Goal: Task Accomplishment & Management: Manage account settings

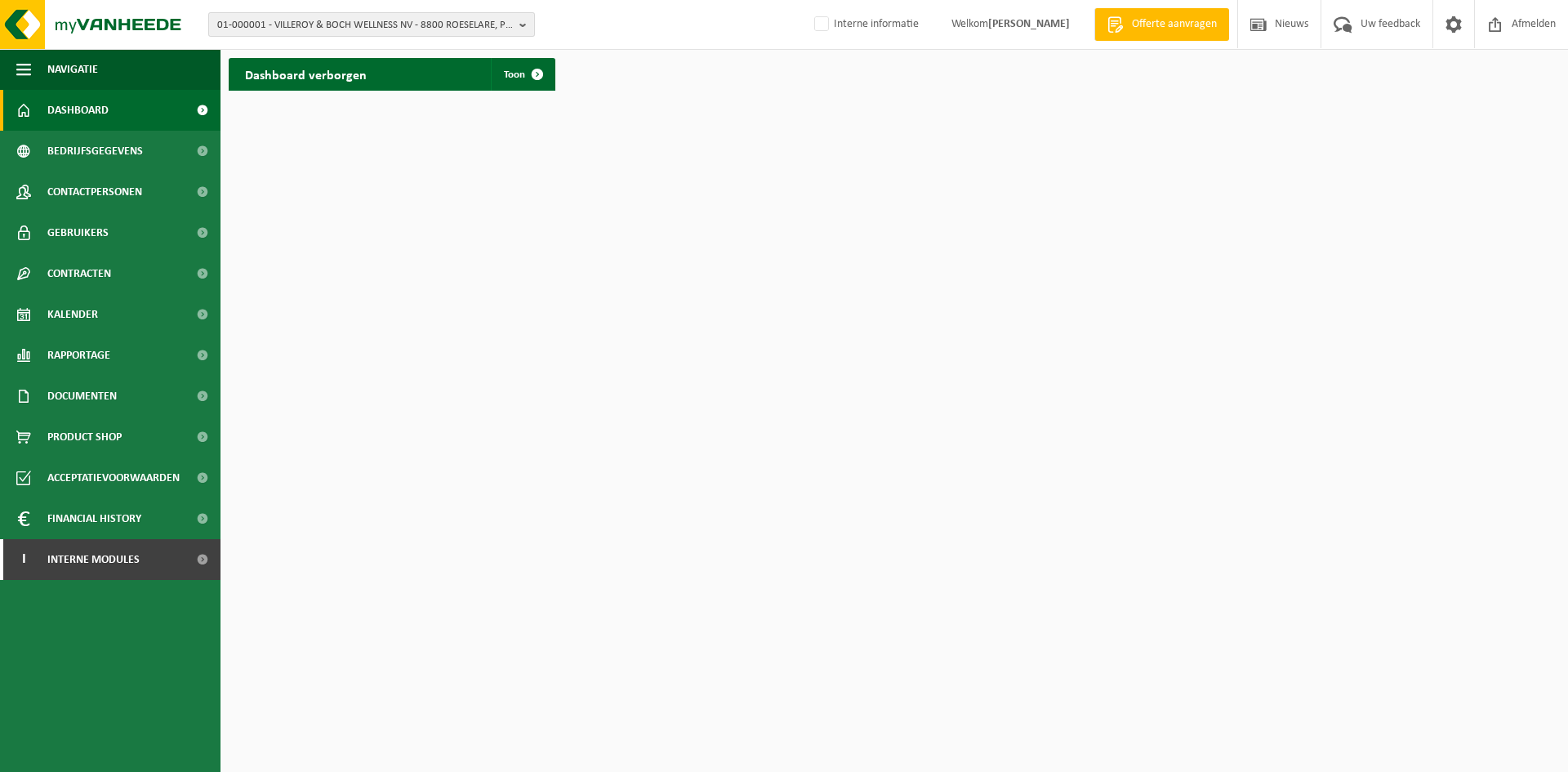
click at [269, 16] on span "01-000001 - VILLEROY & BOCH WELLNESS NV - 8800 ROESELARE, POPULIERSTRAAT 1" at bounding box center [364, 25] width 295 height 25
paste input "10-902741"
type input "10-902741"
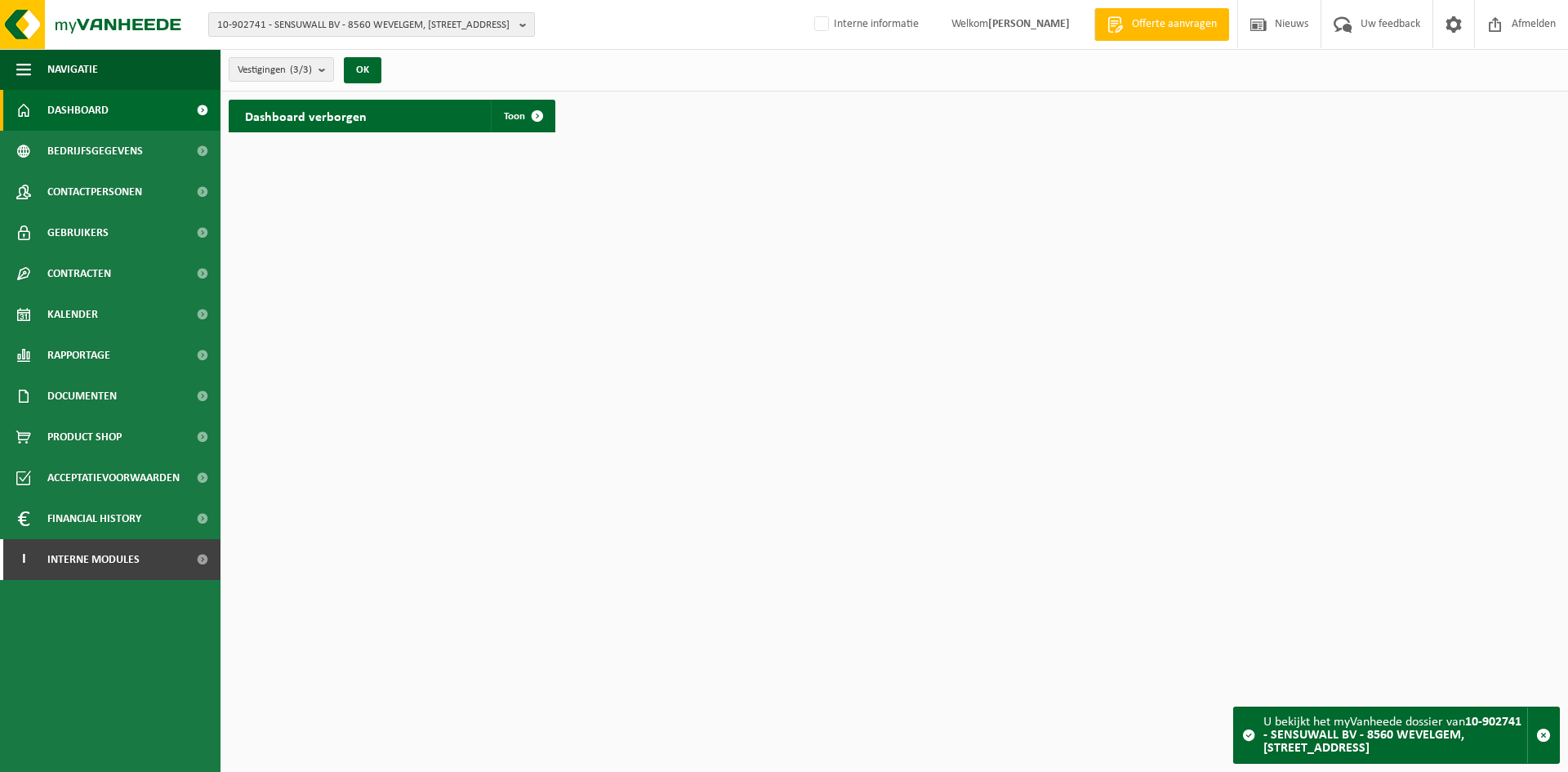
click at [361, 28] on span "10-902741 - SENSUWALL BV - 8560 WEVELGEM, MENENSTRAAT 559" at bounding box center [364, 25] width 295 height 25
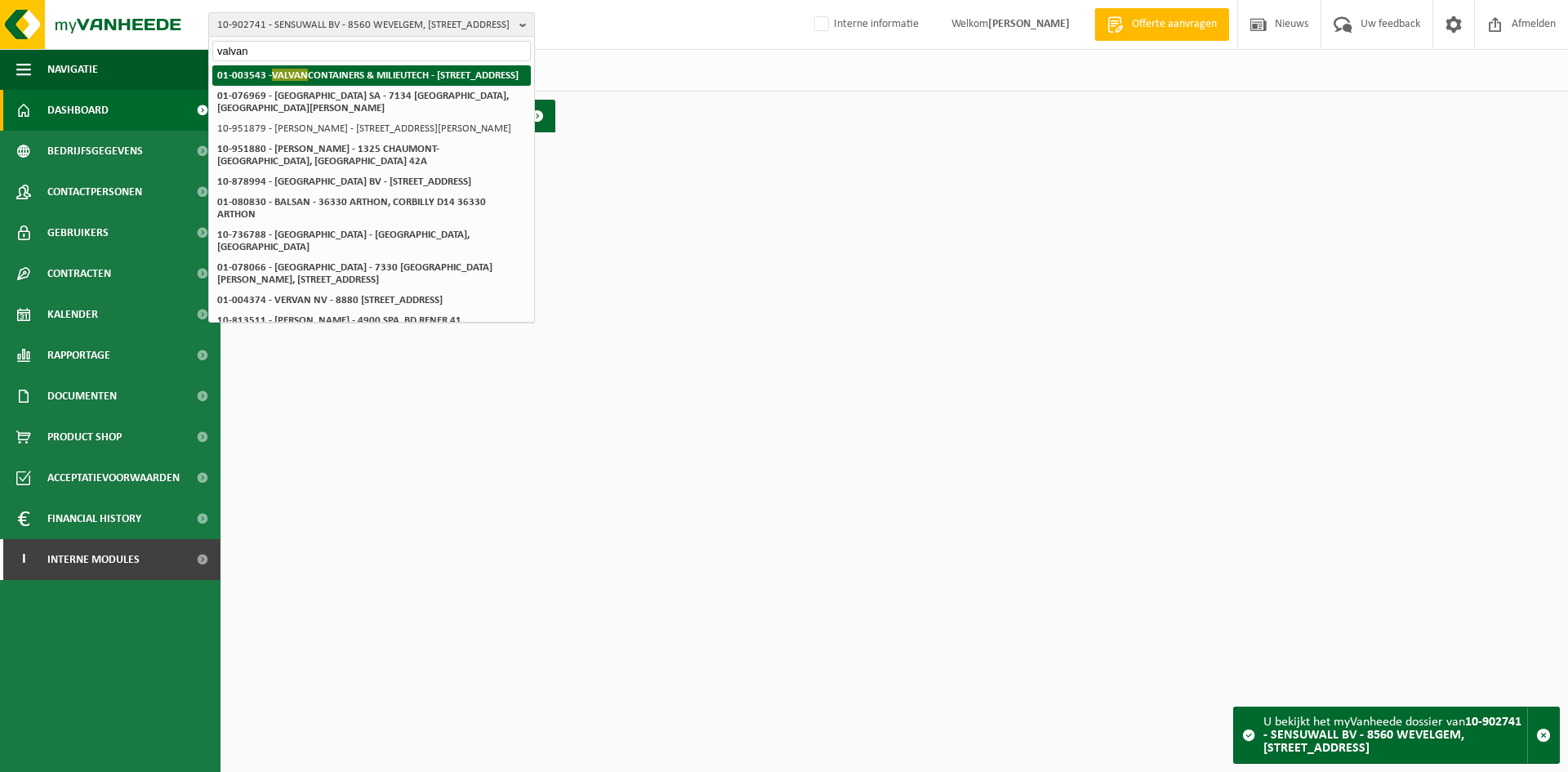
type input "valvan"
click at [344, 71] on strong "01-003543 - VALVAN CONTAINERS & MILIEUTECH - 8930 MENEN, MOORSELESTRAAT 121 B" at bounding box center [367, 74] width 301 height 12
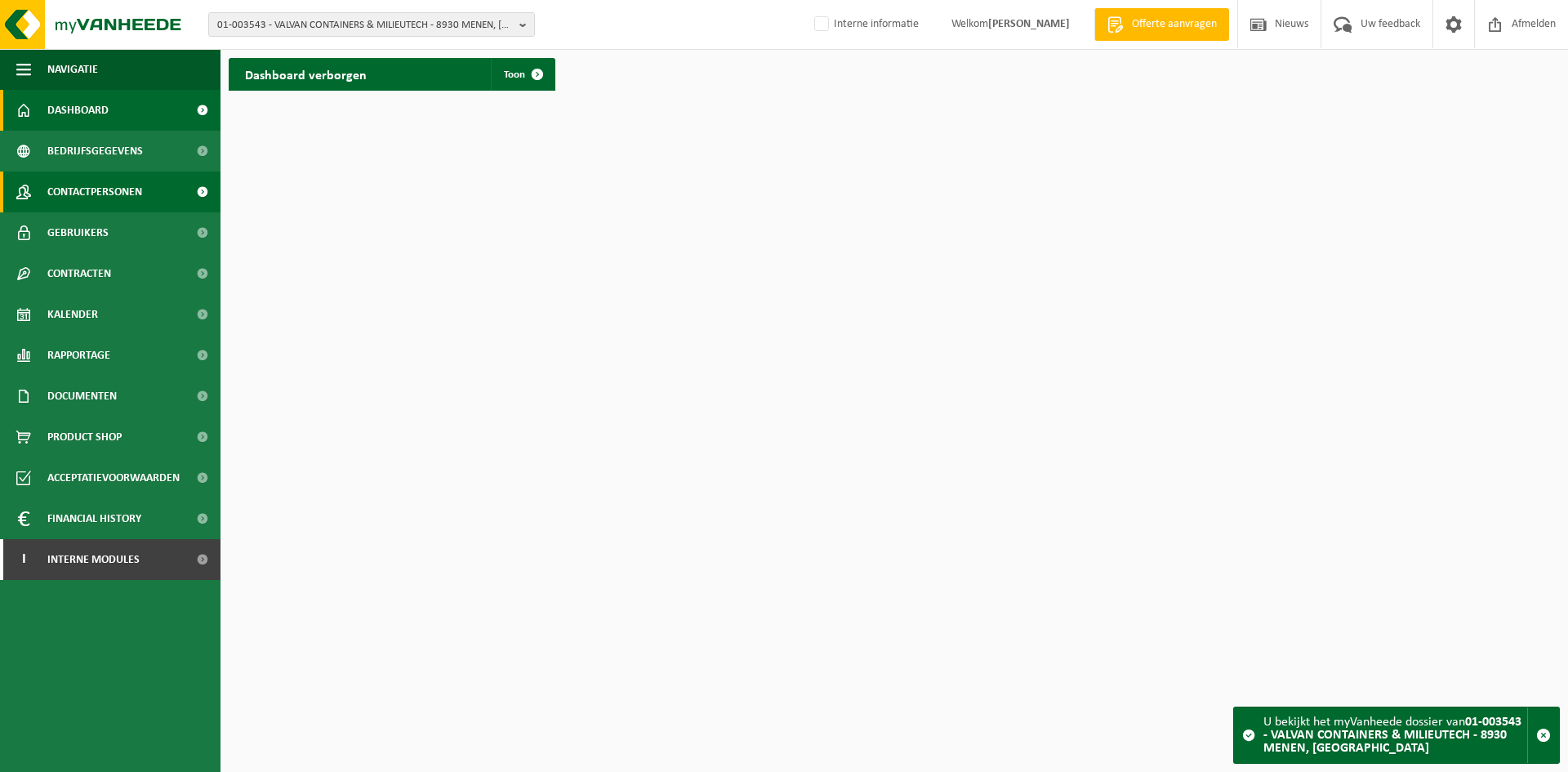
click at [94, 186] on span "Contactpersonen" at bounding box center [95, 191] width 95 height 41
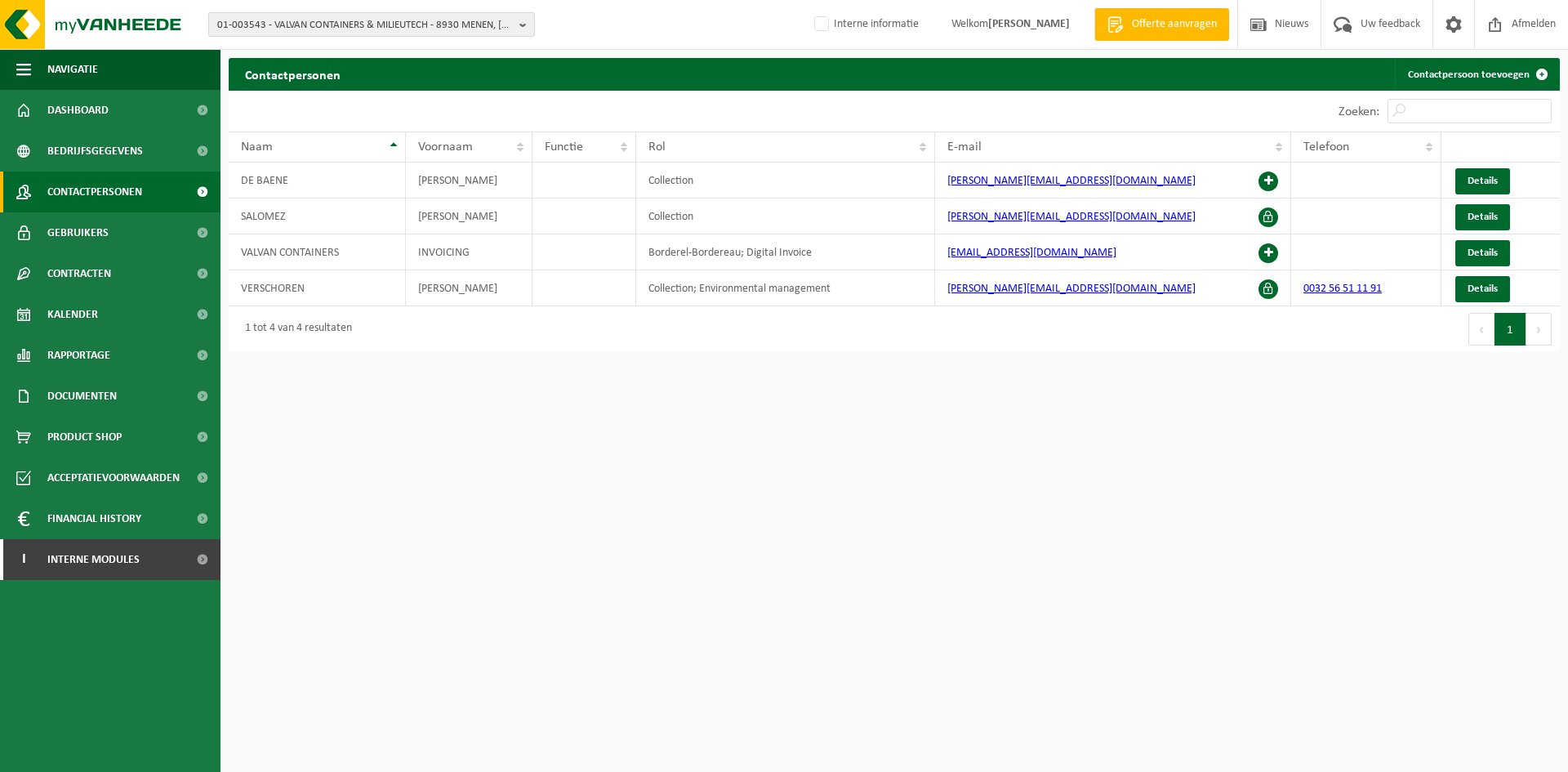
click at [293, 21] on span "01-003543 - VALVAN CONTAINERS & MILIEUTECH - 8930 MENEN, MOORSELESTRAAT 121 B" at bounding box center [364, 25] width 295 height 25
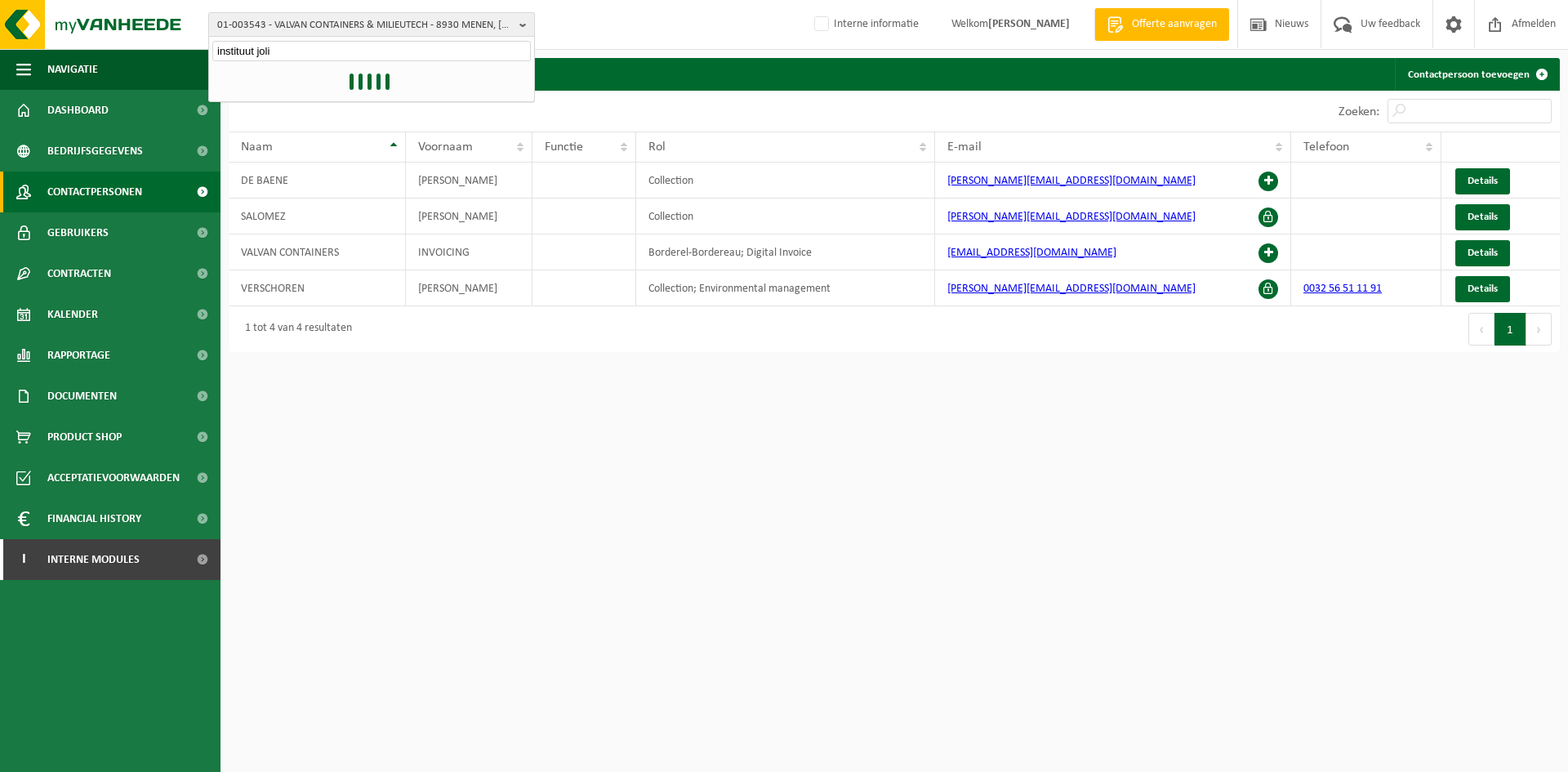
type input "instituut jolie"
click at [302, 48] on input "instituut jolie" at bounding box center [371, 51] width 318 height 20
click at [362, 43] on input "instituut jolie" at bounding box center [371, 51] width 318 height 20
drag, startPoint x: 383, startPoint y: 50, endPoint x: 82, endPoint y: 49, distance: 301.0
click at [82, 49] on div "01-003543 - VALVAN CONTAINERS & MILIEUTECH - 8930 MENEN, MOORSELESTRAAT 121 B i…" at bounding box center [784, 25] width 1568 height 49
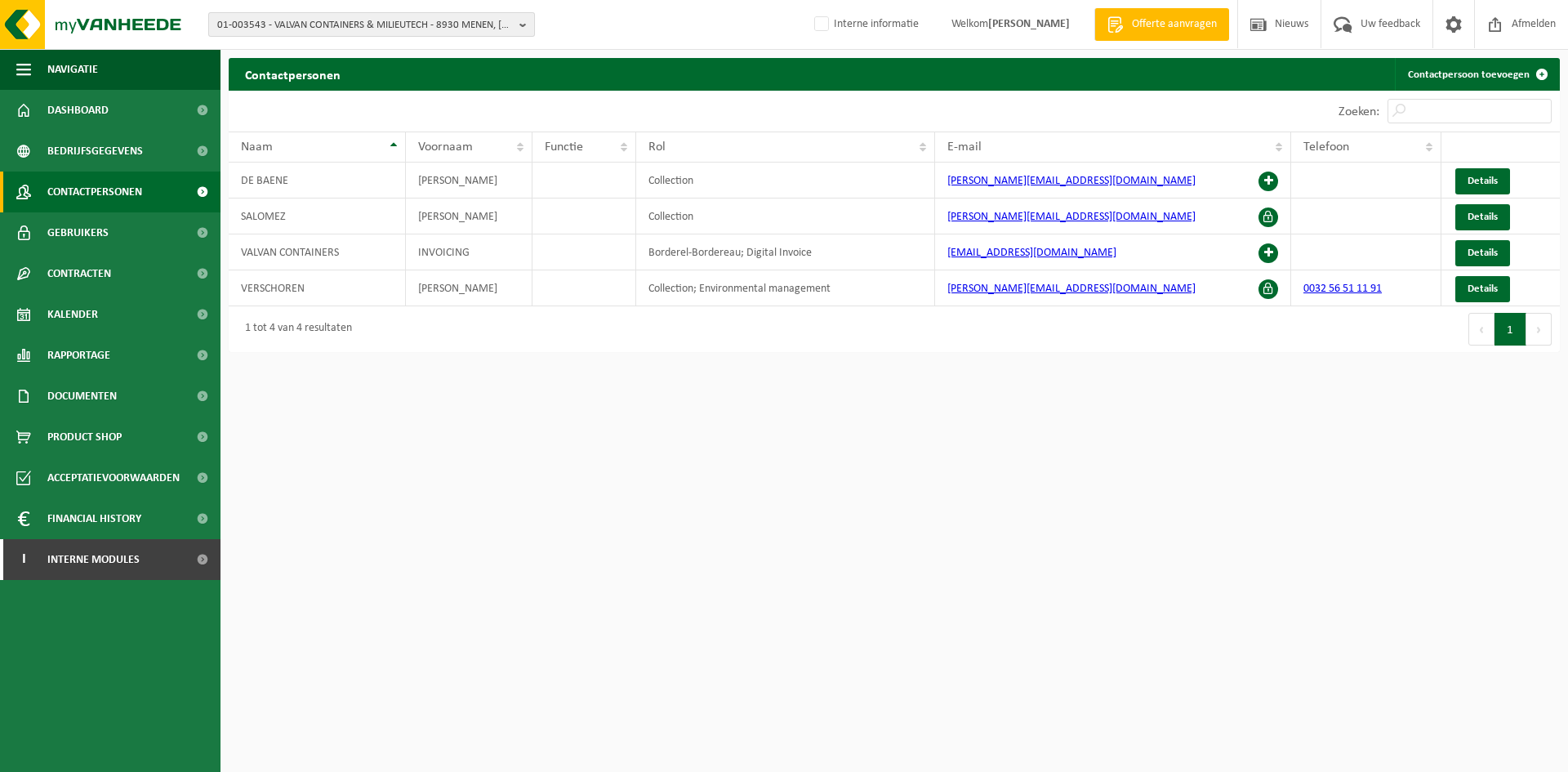
click at [314, 30] on span "01-003543 - VALVAN CONTAINERS & MILIEUTECH - 8930 MENEN, MOORSELESTRAAT 121 B" at bounding box center [364, 25] width 295 height 25
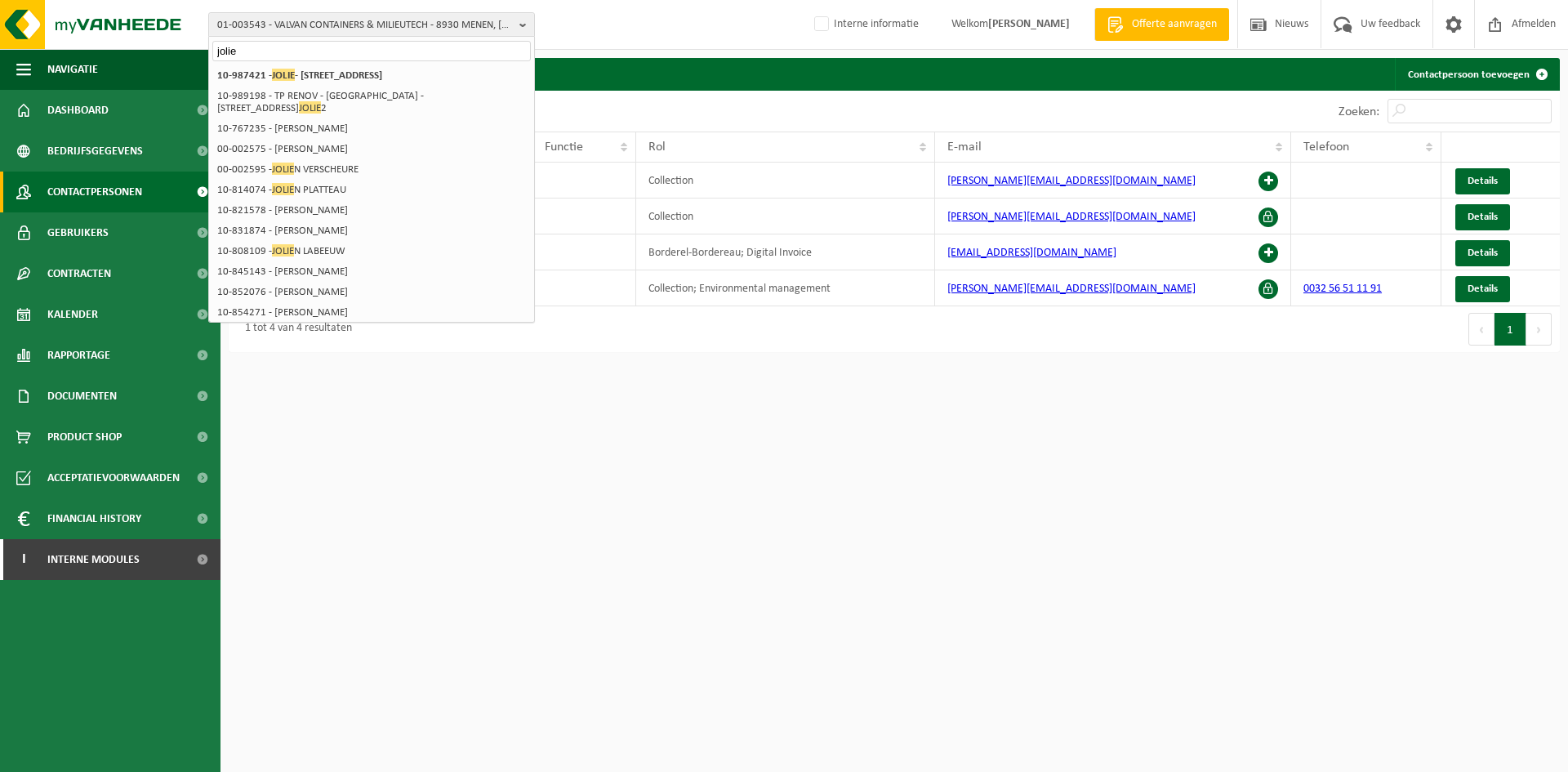
click at [220, 50] on input "jolie" at bounding box center [371, 51] width 318 height 20
type input "jolie"
click at [360, 10] on div "01-003543 - VALVAN CONTAINERS & MILIEUTECH - 8930 MENEN, MOORSELESTRAAT 121 B j…" at bounding box center [784, 25] width 1568 height 49
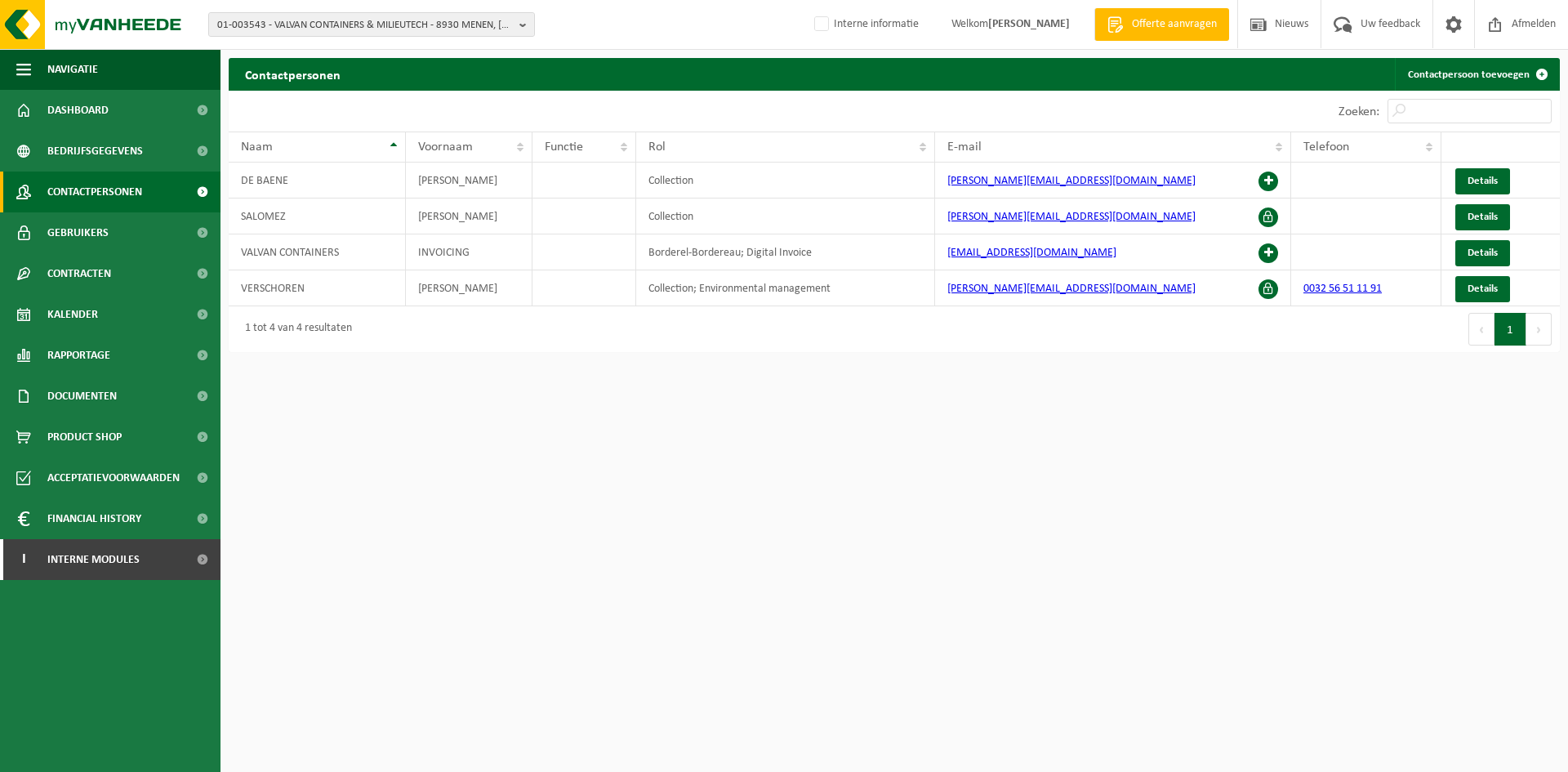
click at [350, 51] on div "Contactpersonen Contactpersoon toevoegen Even geduld. Door de grote hoeveelheid…" at bounding box center [784, 180] width 1568 height 360
click at [371, 37] on div "01-003543 - VALVAN CONTAINERS & MILIEUTECH - 8930 MENEN, MOORSELESTRAAT 121 B 0…" at bounding box center [784, 25] width 1568 height 49
click at [379, 27] on span "01-003543 - VALVAN CONTAINERS & MILIEUTECH - 8930 MENEN, MOORSELESTRAAT 121 B" at bounding box center [364, 25] width 295 height 25
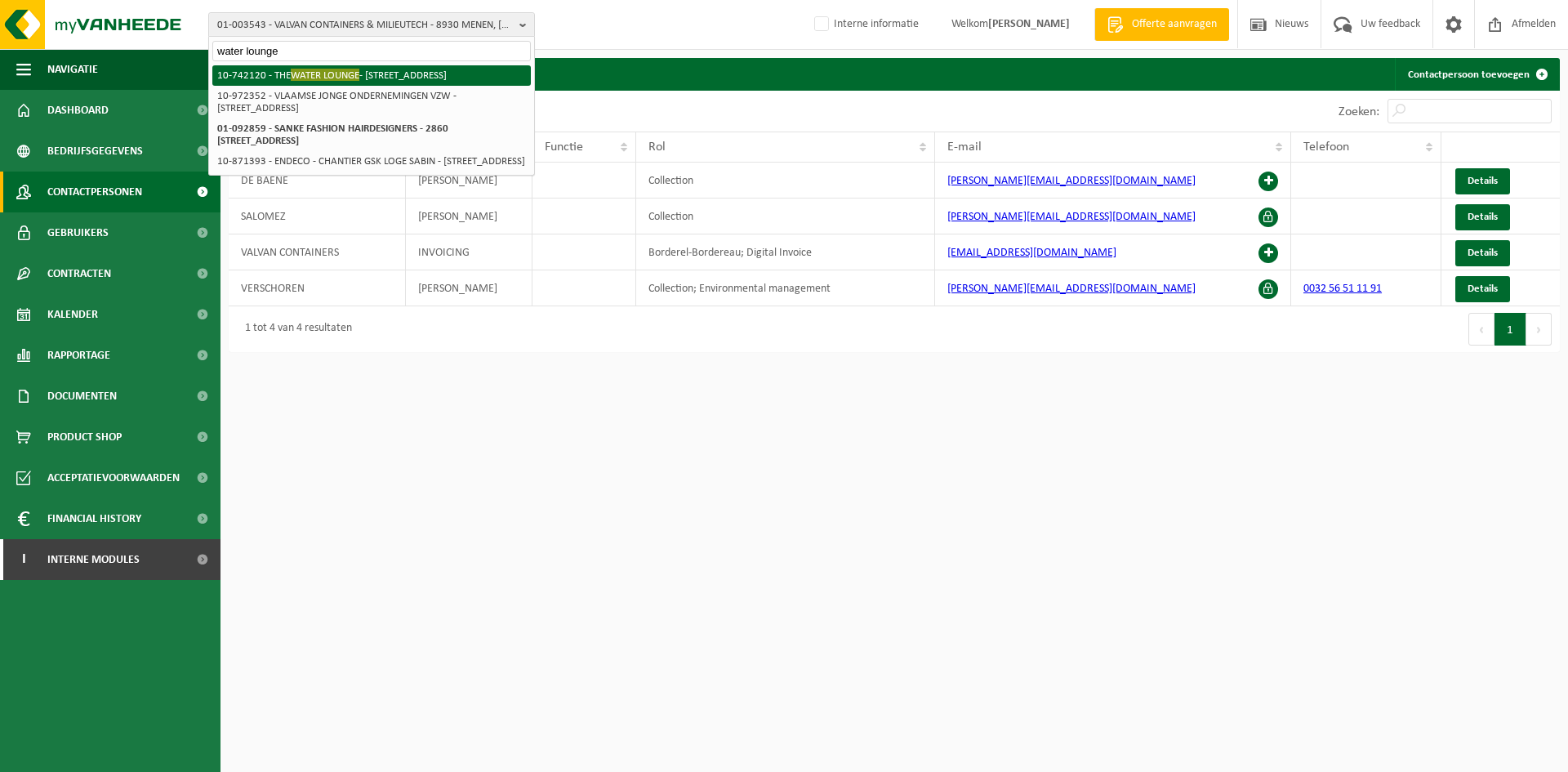
type input "water lounge"
click at [440, 70] on li "10-742120 - THE WATER LOUNGE - 2170 MERKSEM, VAN HEYBEECKSTRAAT 9" at bounding box center [371, 75] width 318 height 20
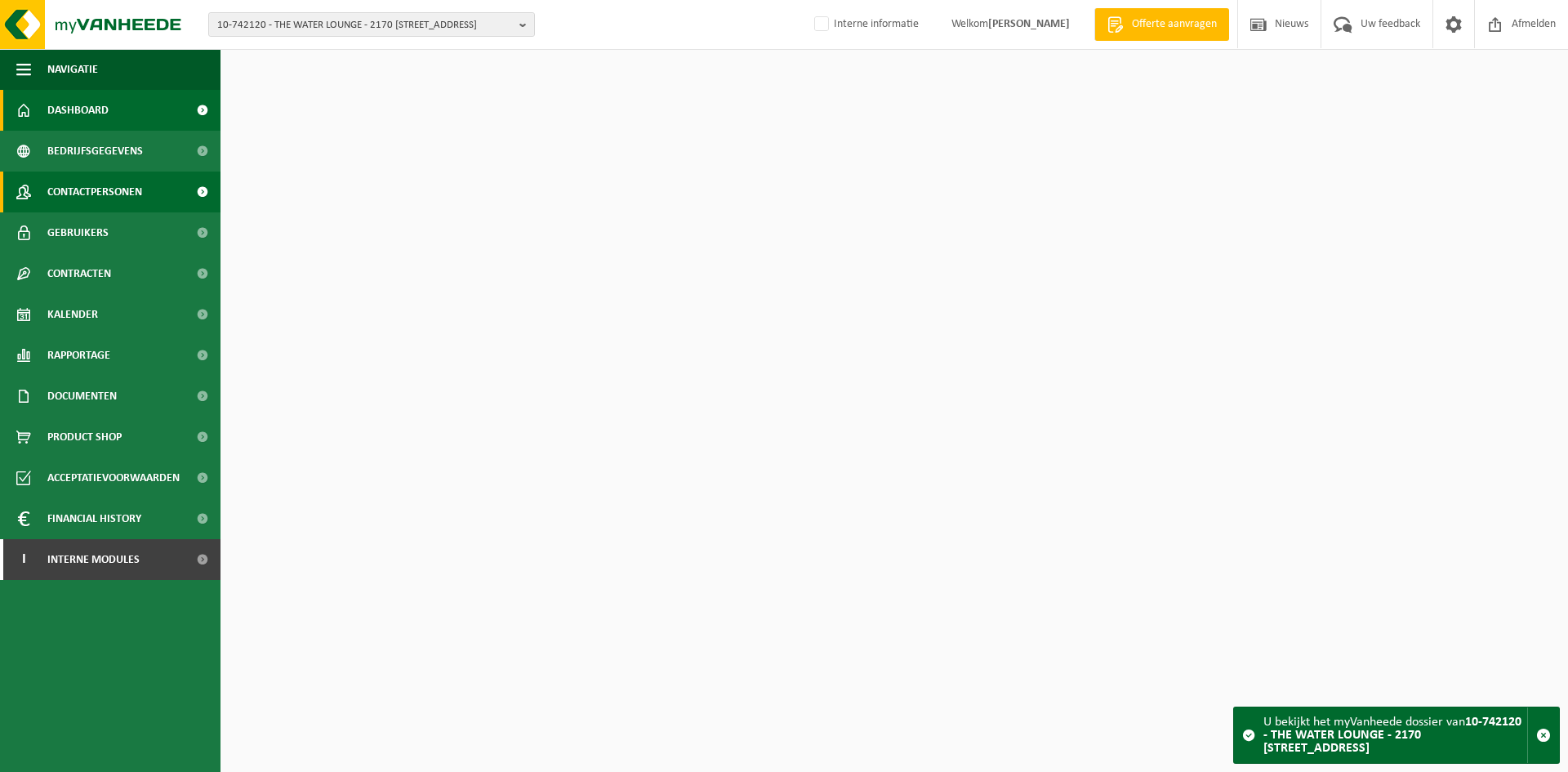
click at [139, 185] on span "Contactpersonen" at bounding box center [95, 191] width 95 height 41
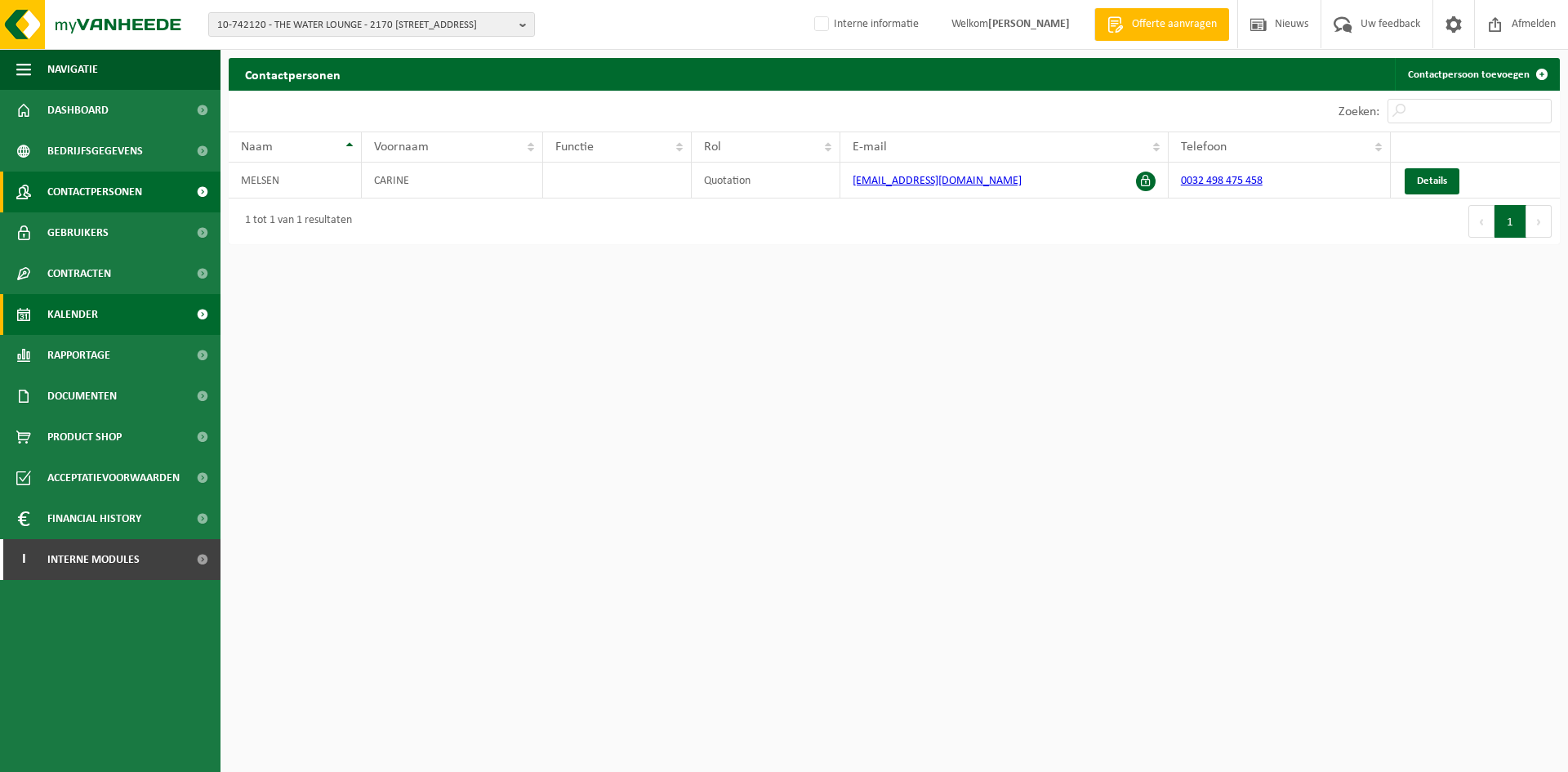
click at [86, 312] on span "Kalender" at bounding box center [72, 314] width 50 height 41
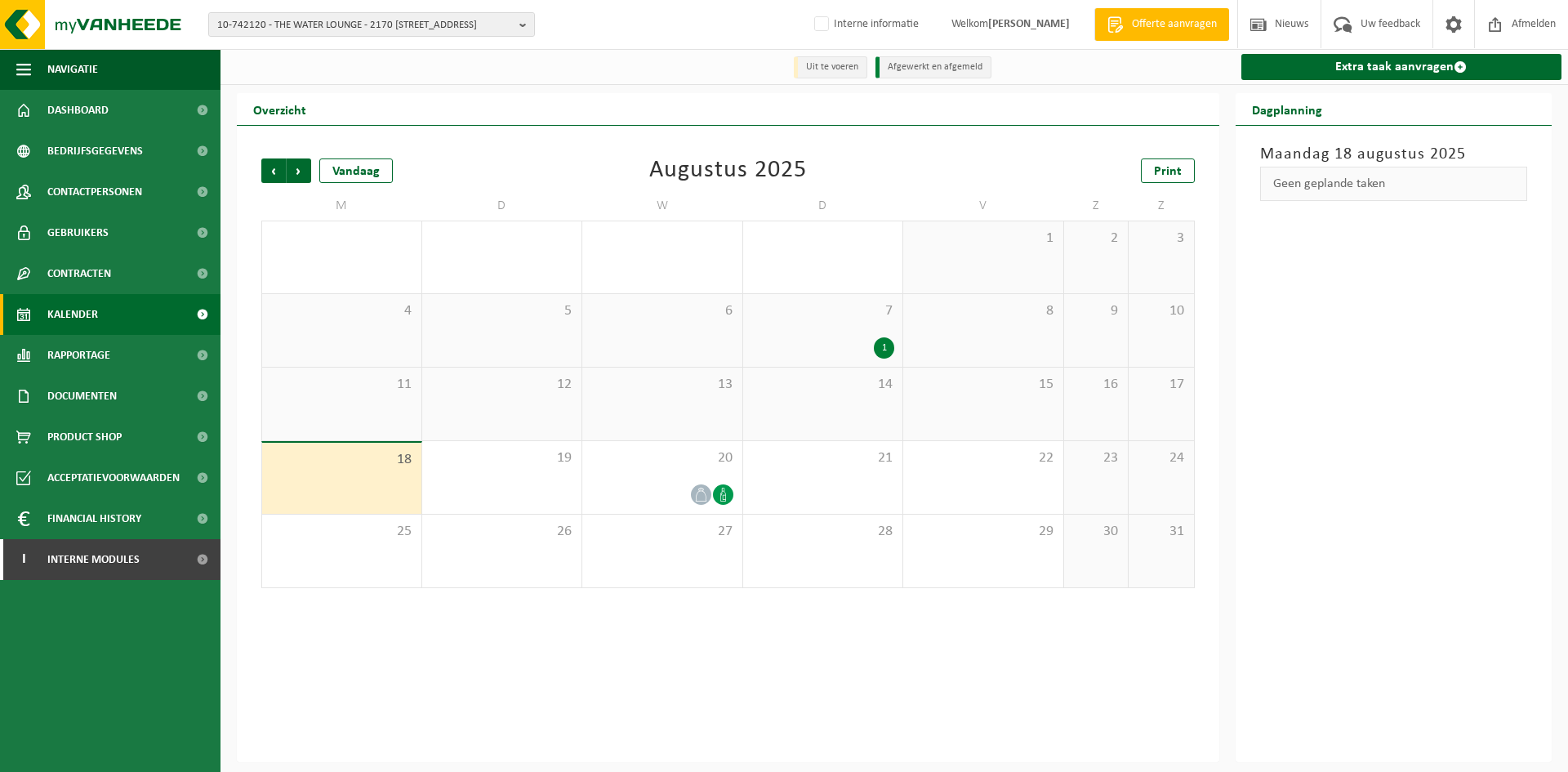
click at [867, 330] on div "7 1" at bounding box center [822, 329] width 160 height 72
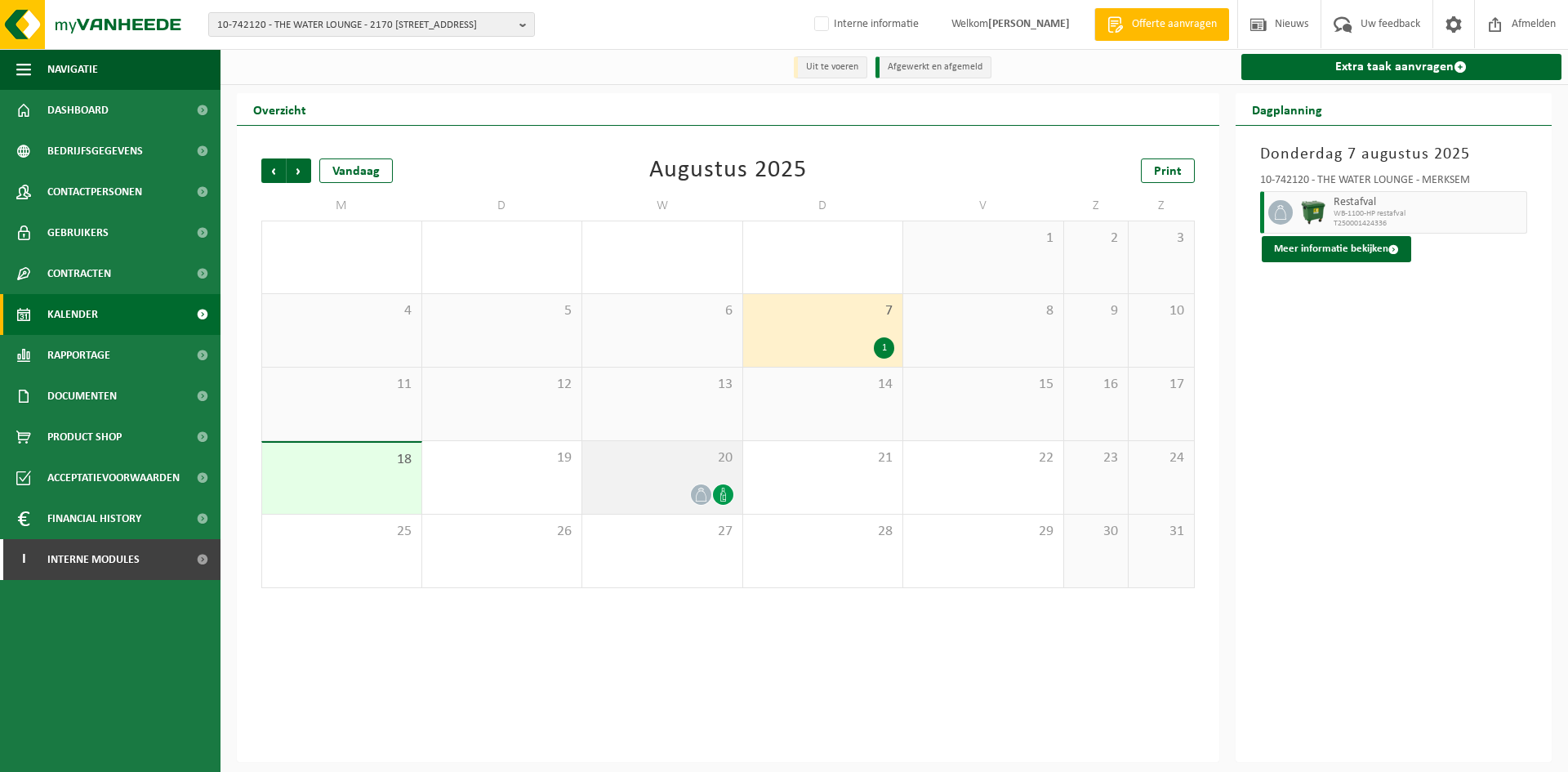
click at [689, 466] on span "20" at bounding box center [661, 458] width 144 height 18
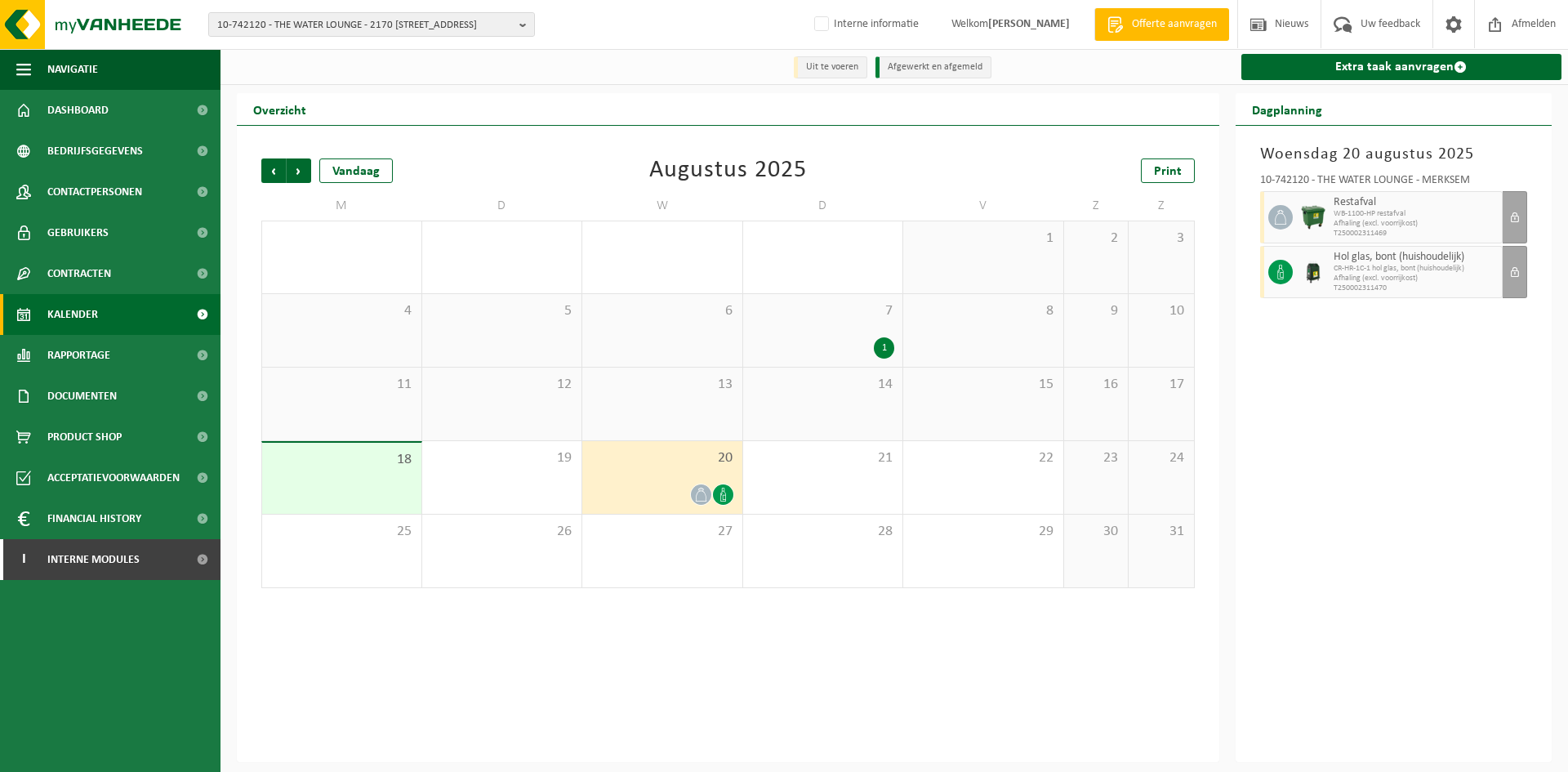
click at [680, 482] on div "20" at bounding box center [662, 477] width 160 height 72
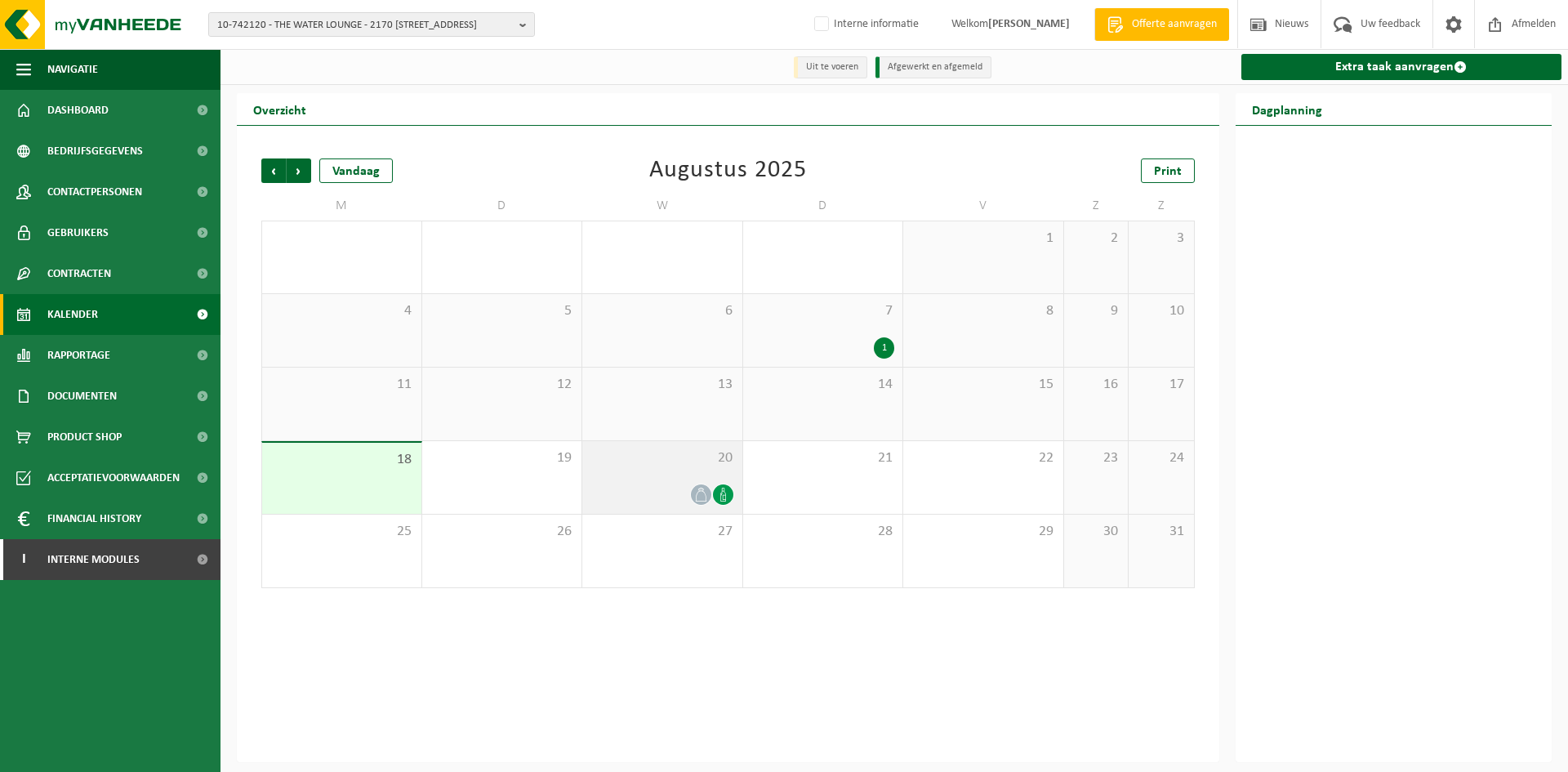
click at [627, 470] on div "20" at bounding box center [662, 477] width 160 height 72
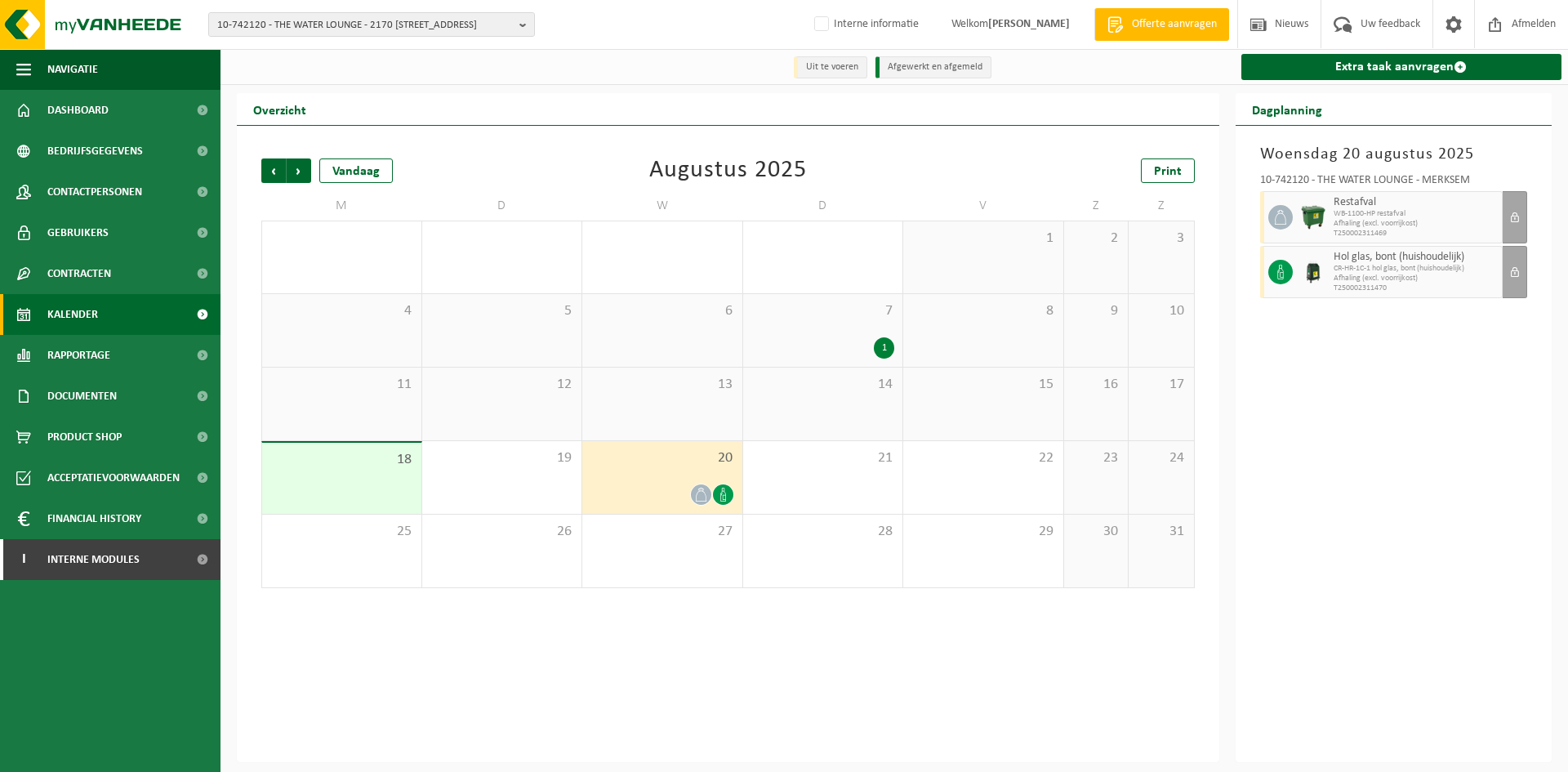
click at [832, 336] on div "7 1" at bounding box center [822, 329] width 160 height 72
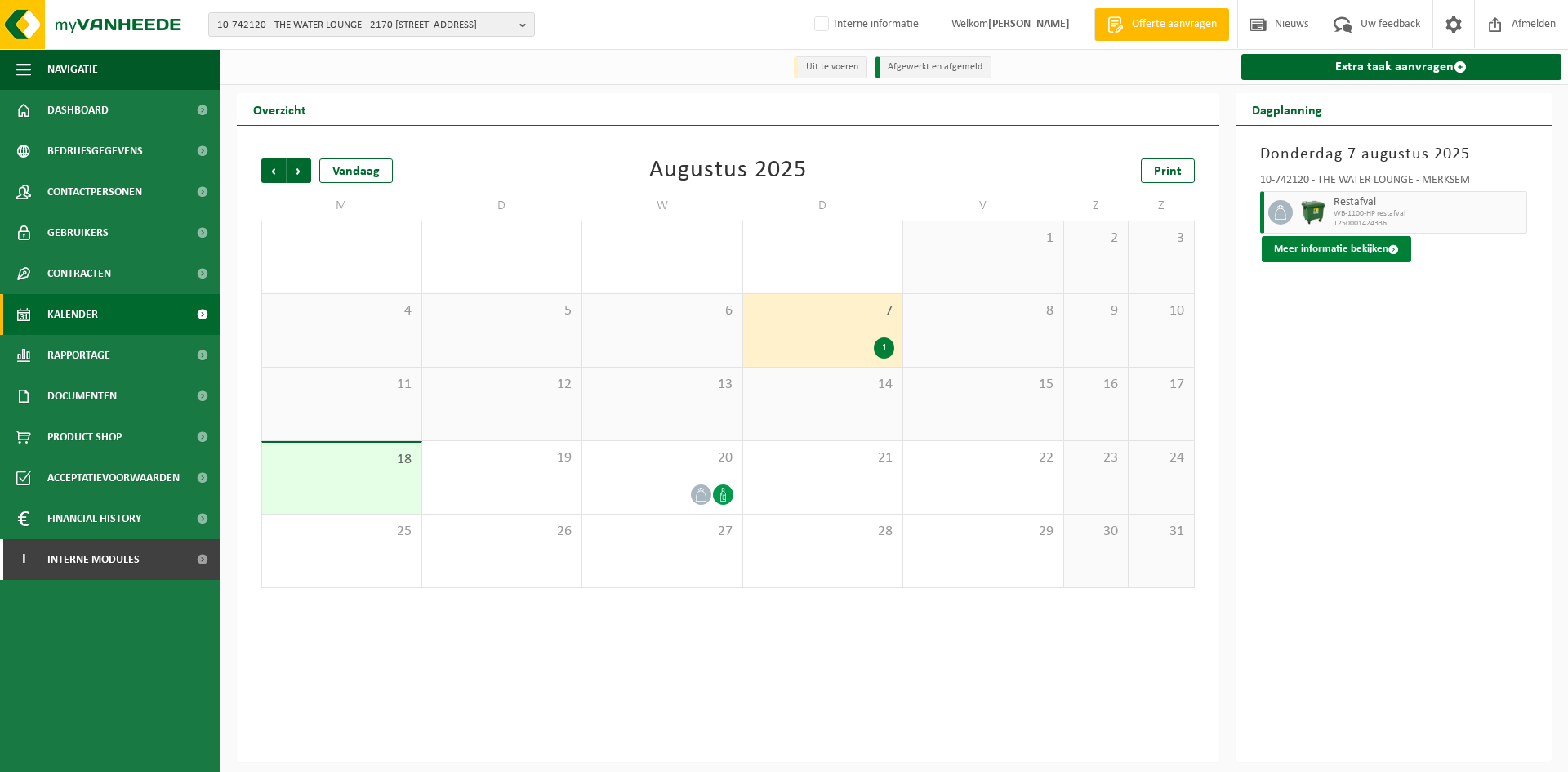
click at [1346, 261] on button "Meer informatie bekijken" at bounding box center [1336, 249] width 149 height 27
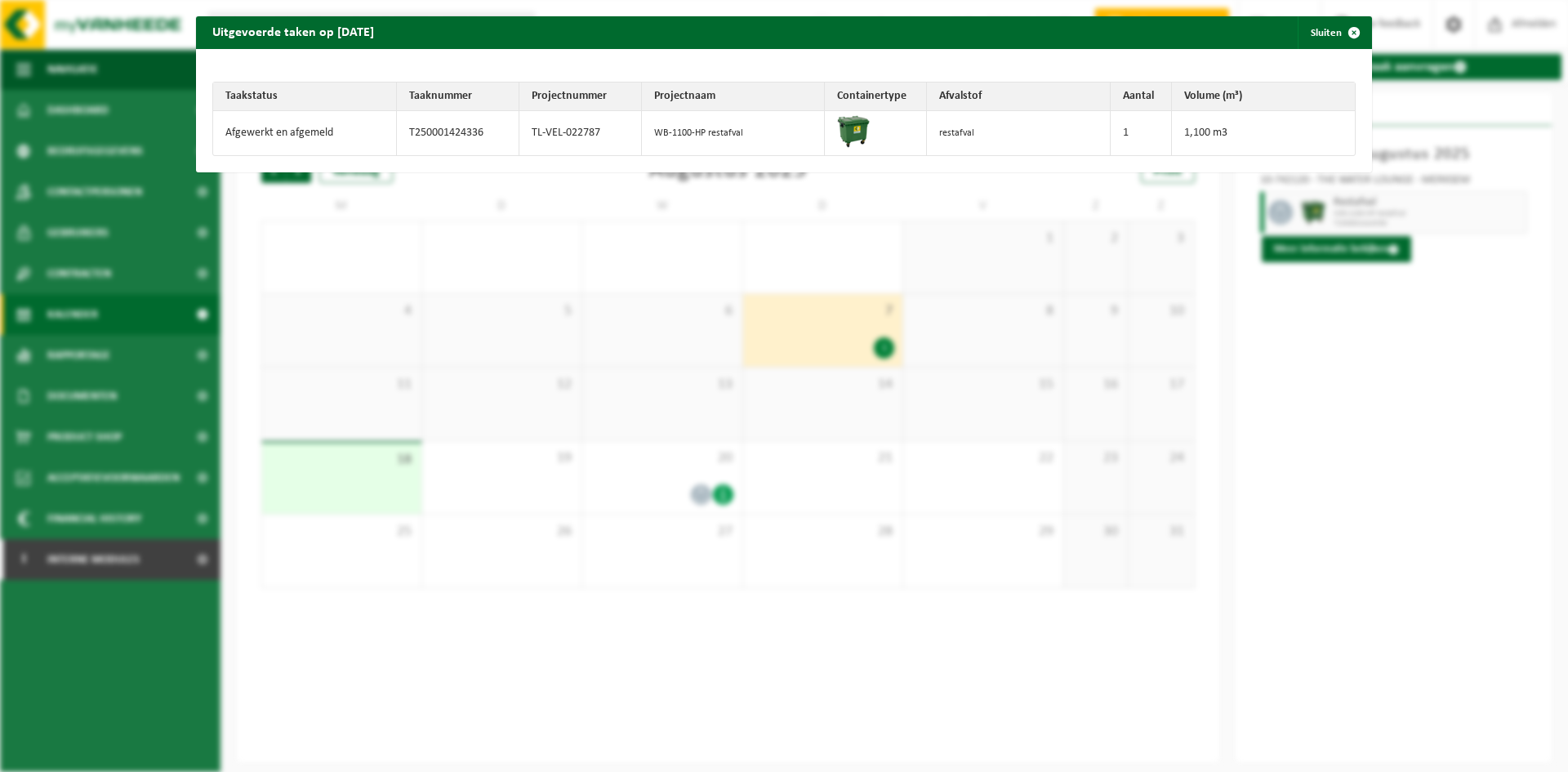
click at [564, 128] on td "TL-VEL-022787" at bounding box center [581, 133] width 123 height 44
copy tr "TL-VEL-022787"
click at [1311, 48] on button "Sluiten" at bounding box center [1334, 33] width 72 height 33
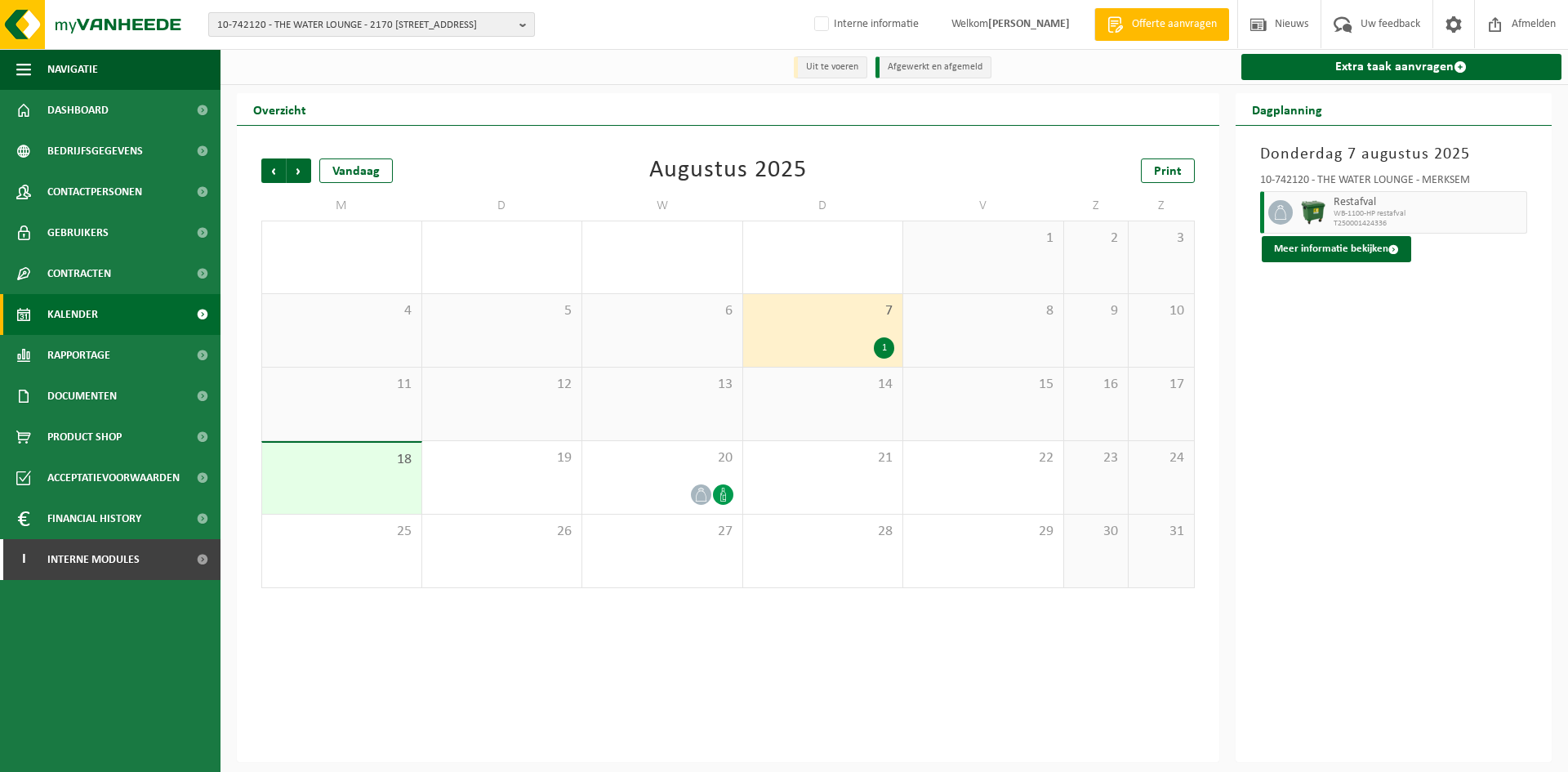
click at [262, 14] on span "10-742120 - THE WATER LOUNGE - 2170 MERKSEM, VAN HEYBEECKSTRAAT 9" at bounding box center [364, 25] width 295 height 25
click at [285, 50] on input "pol fondue" at bounding box center [371, 51] width 318 height 20
type input "pol fondue"
drag, startPoint x: 286, startPoint y: 36, endPoint x: 223, endPoint y: 36, distance: 63.0
click at [223, 36] on span "10-742120 - THE WATER LOUNGE - 2170 MERKSEM, VAN HEYBEECKSTRAAT 9" at bounding box center [364, 25] width 295 height 25
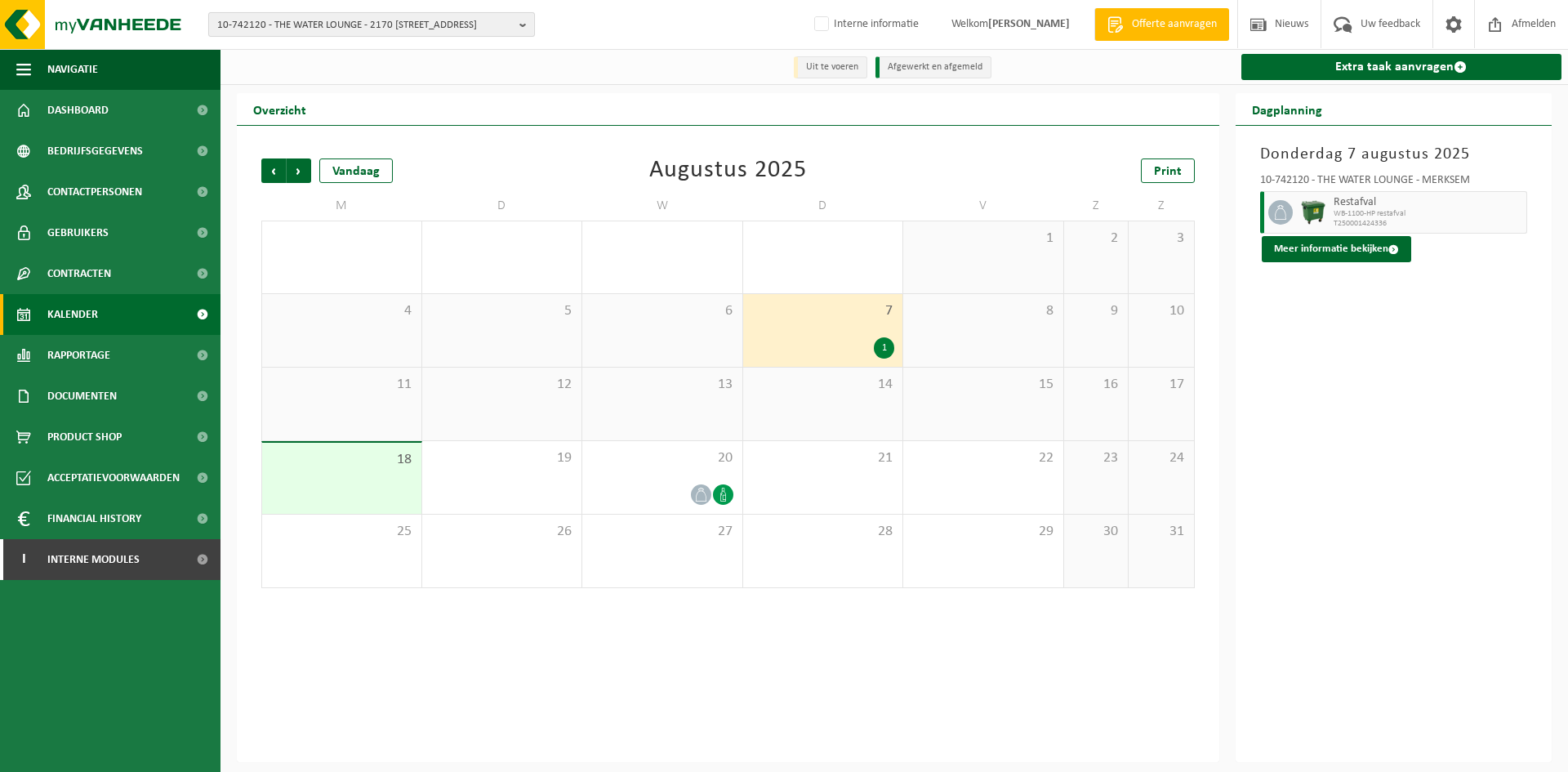
click at [298, 27] on span "10-742120 - THE WATER LOUNGE - 2170 MERKSEM, VAN HEYBEECKSTRAAT 9" at bounding box center [364, 25] width 295 height 25
type input "rue de beaumont 481"
drag, startPoint x: 375, startPoint y: 54, endPoint x: 50, endPoint y: 46, distance: 325.1
click at [50, 46] on div "10-742120 - THE WATER LOUNGE - 2170 MERKSEM, VAN HEYBEECKSTRAAT 9 rue de beaumo…" at bounding box center [784, 25] width 1568 height 49
click at [337, 27] on span "10-742120 - THE WATER LOUNGE - 2170 MERKSEM, VAN HEYBEECKSTRAAT 9" at bounding box center [364, 25] width 295 height 25
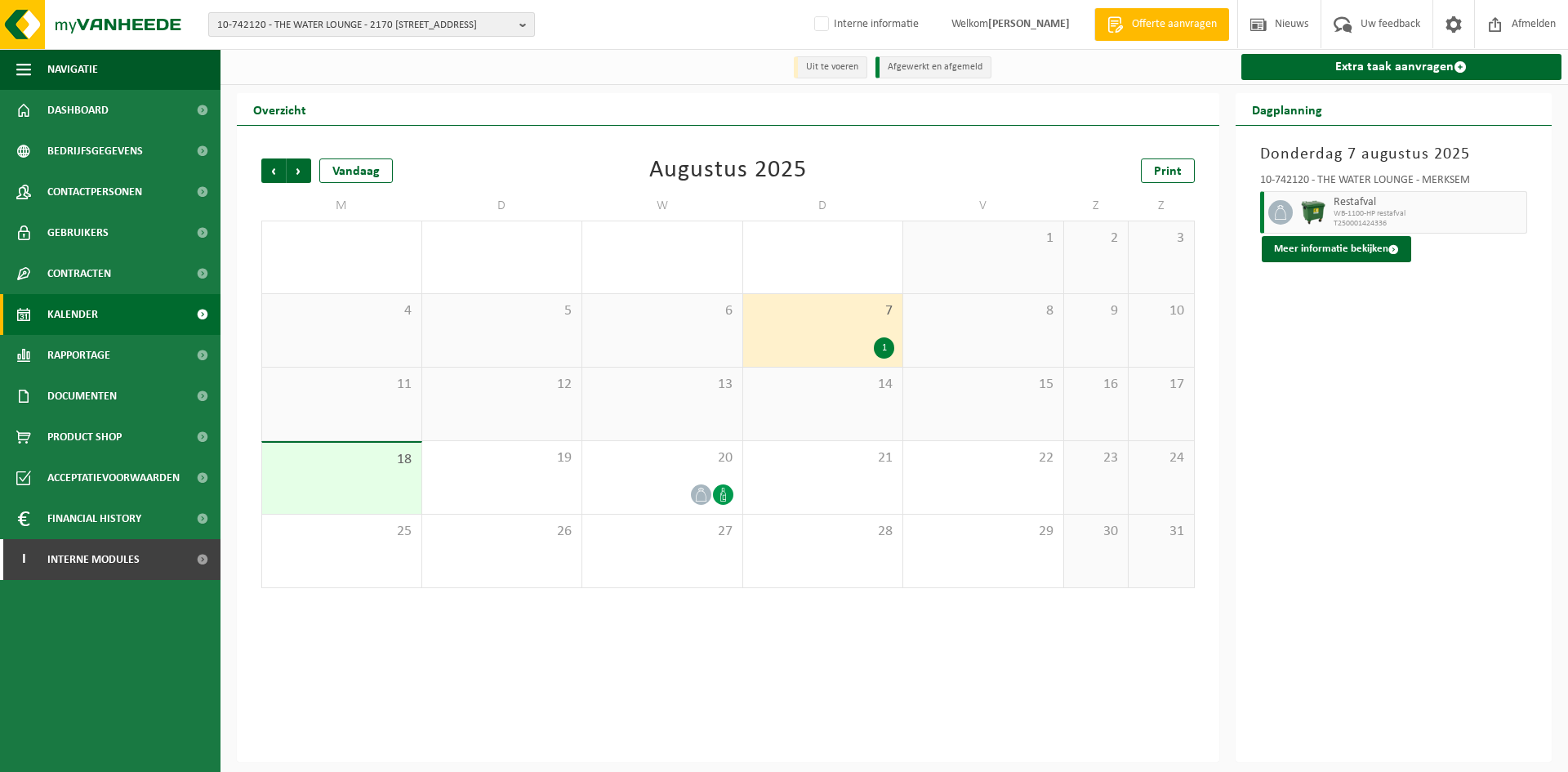
paste input "481 rue de Beaumont 6030 Marchienne-au-Pont"
drag, startPoint x: 236, startPoint y: 54, endPoint x: -19, endPoint y: 38, distance: 255.5
click at [0, 38] on html "10-742120 - THE WATER LOUNGE - 2170 MERKSEM, VAN HEYBEECKSTRAAT 9 481 rue de Be…" at bounding box center [784, 386] width 1568 height 772
type input "rue de Beaumont 6030 Marchienne-au-Pont"
click at [304, 49] on input "rue de Beaumont 6030 Marchienne-au-Pont" at bounding box center [371, 51] width 318 height 20
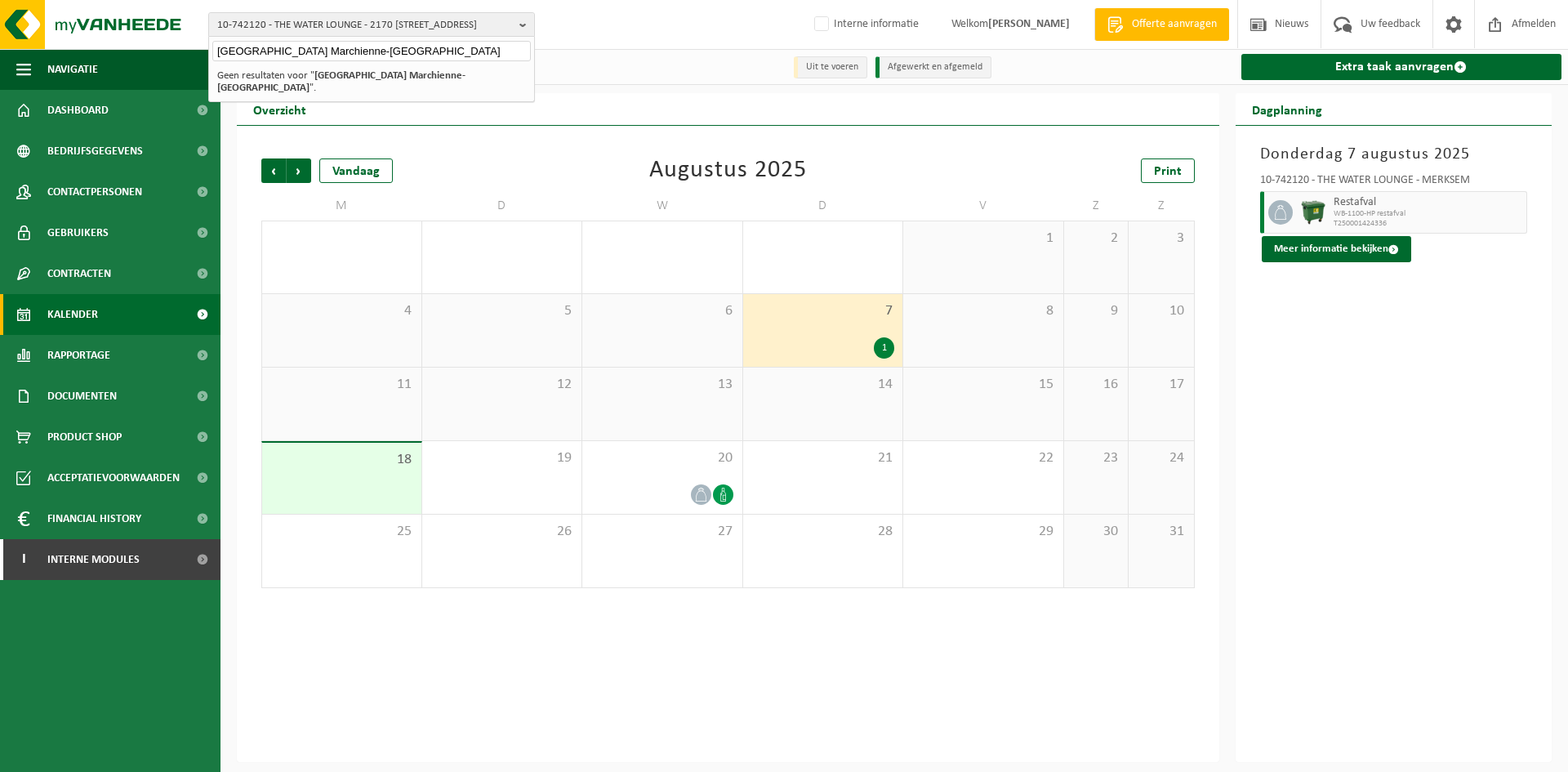
drag, startPoint x: 448, startPoint y: 42, endPoint x: -88, endPoint y: -71, distance: 547.8
click at [0, 0] on html "10-742120 - THE WATER LOUNGE - 2170 MERKSEM, VAN HEYBEECKSTRAAT 9 rue de Beaumo…" at bounding box center [784, 386] width 1568 height 772
click at [320, 48] on input "text" at bounding box center [371, 51] width 318 height 20
paste input "10-972635"
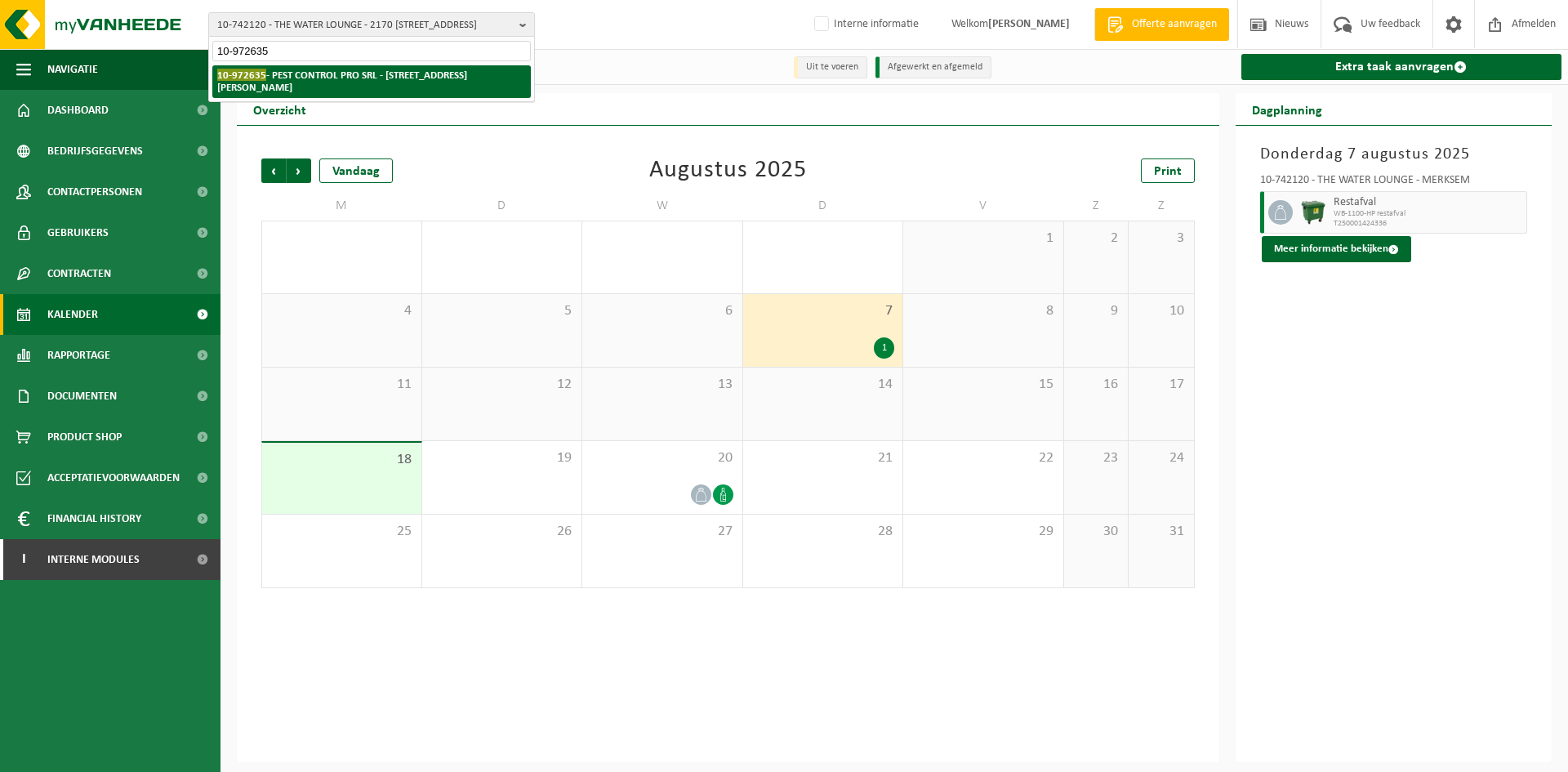
type input "10-972635"
click at [316, 85] on li "10-972635 - PEST CONTROL PRO SRL - 7170 MANAGE, RUE ARTHUR TRIGAUX 225" at bounding box center [371, 81] width 318 height 33
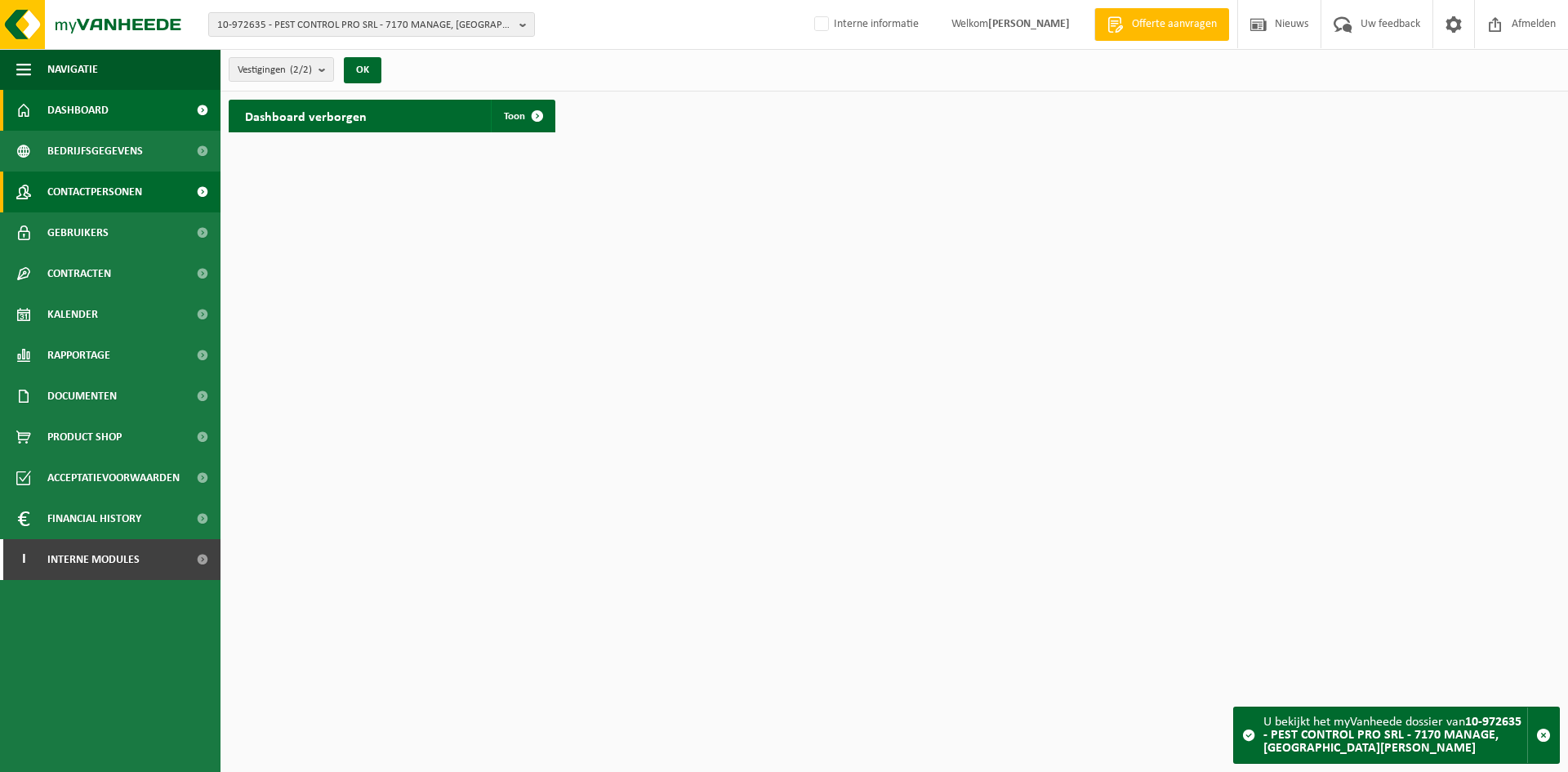
click at [127, 201] on span "Contactpersonen" at bounding box center [95, 191] width 95 height 41
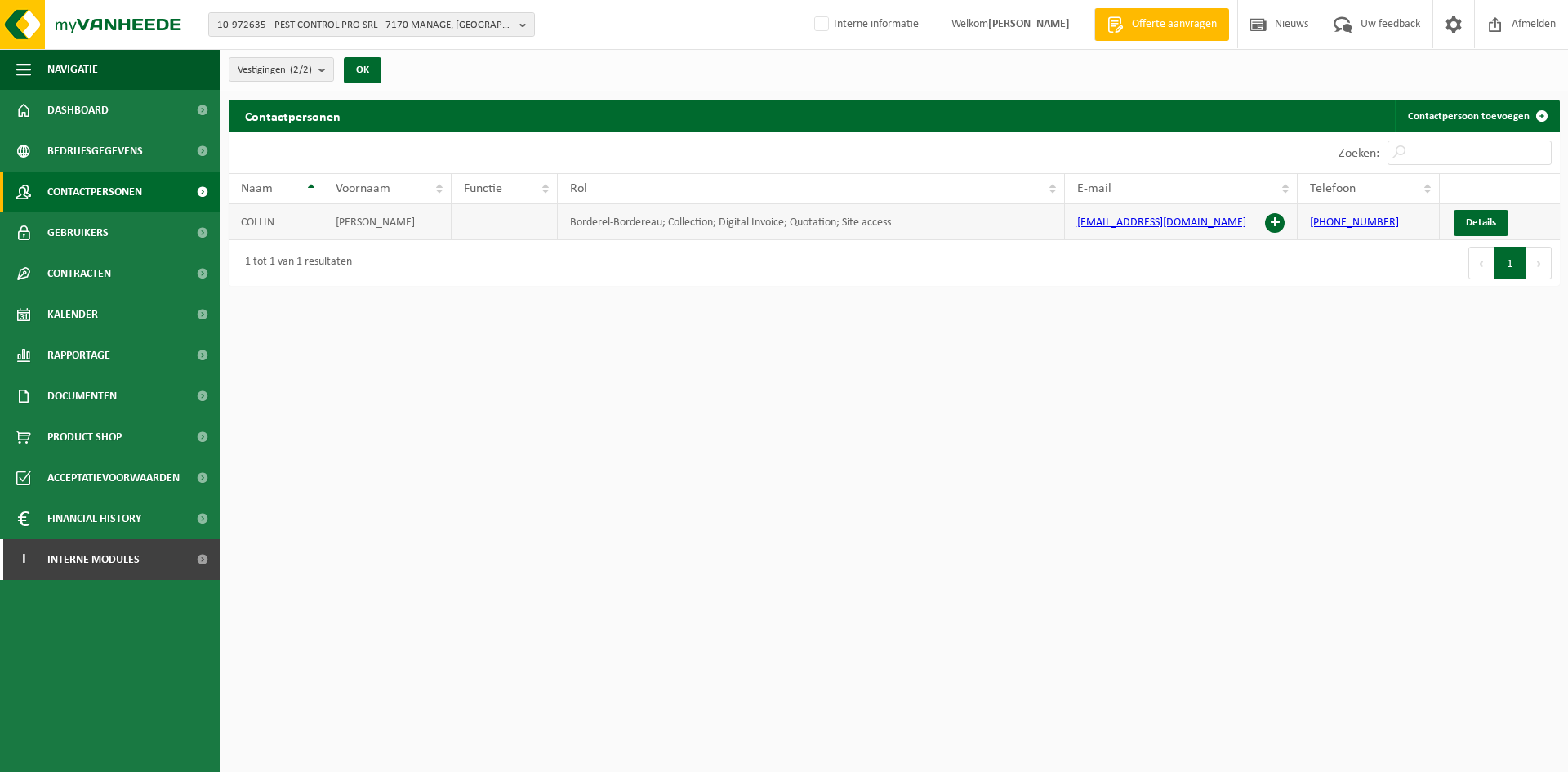
click at [1269, 222] on span at bounding box center [1274, 222] width 19 height 19
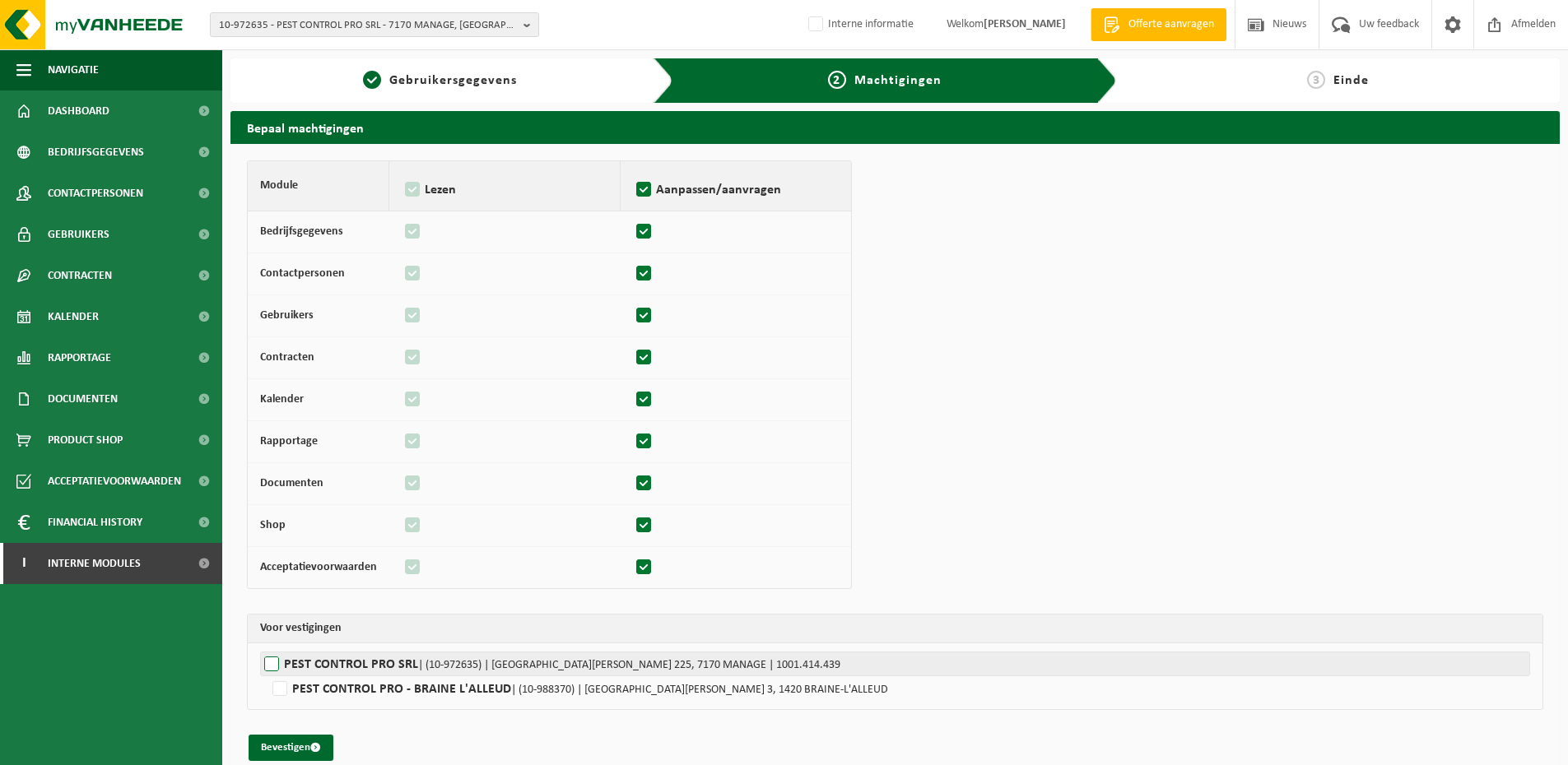
click at [332, 658] on label"] "PEST CONTROL PRO SRL | (10-972635) | [GEOGRAPHIC_DATA][PERSON_NAME] 225, 7170 M…" at bounding box center [894, 664] width 1269 height 25
click at [332, 658] on input "PEST CONTROL PRO SRL | (10-972635) | [GEOGRAPHIC_DATA][PERSON_NAME] 225, 7170 M…" at bounding box center [1043, 664] width 1568 height 25
checkbox input "true"
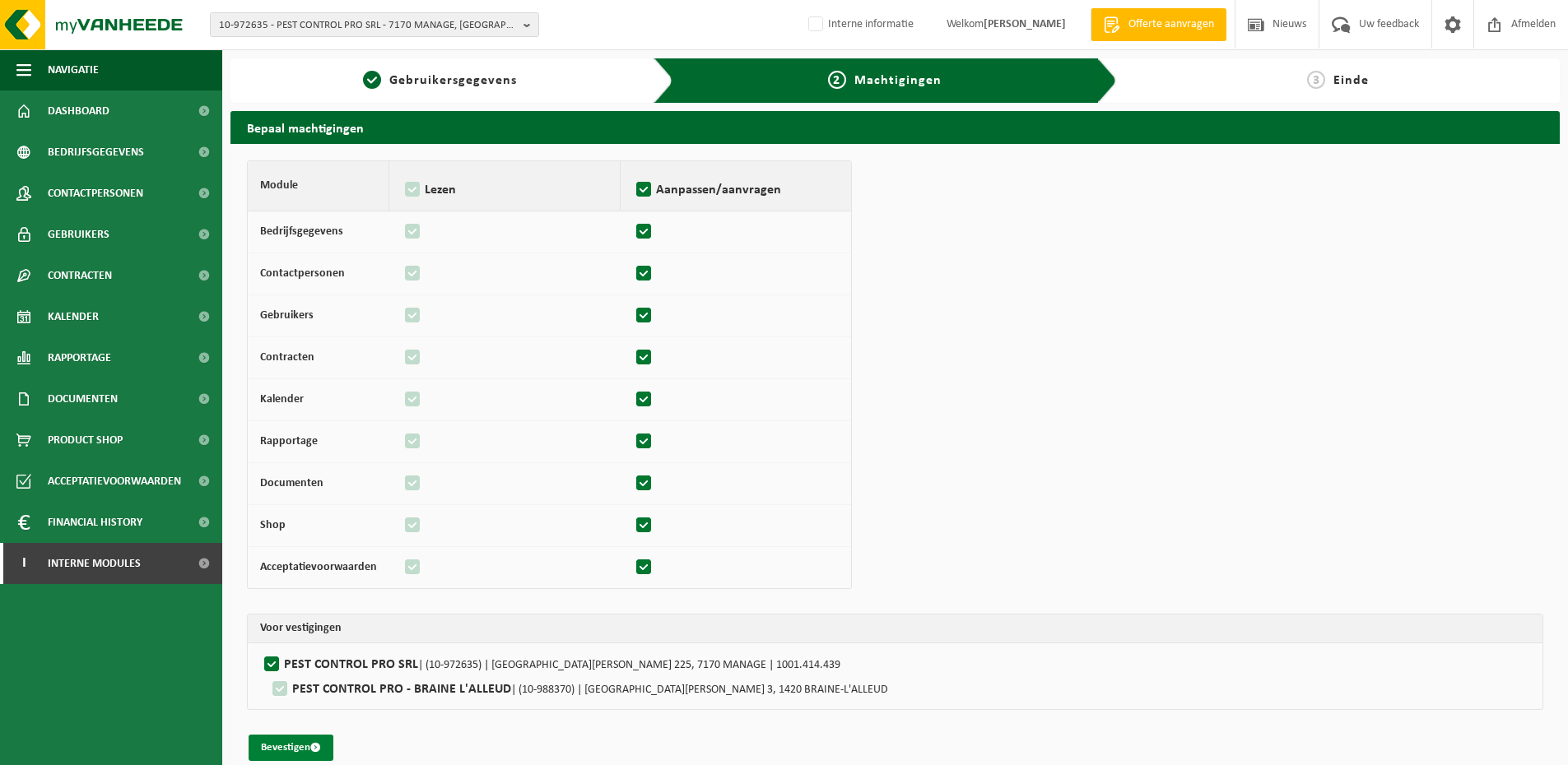
click at [285, 750] on button "Bevestigen" at bounding box center [291, 747] width 85 height 27
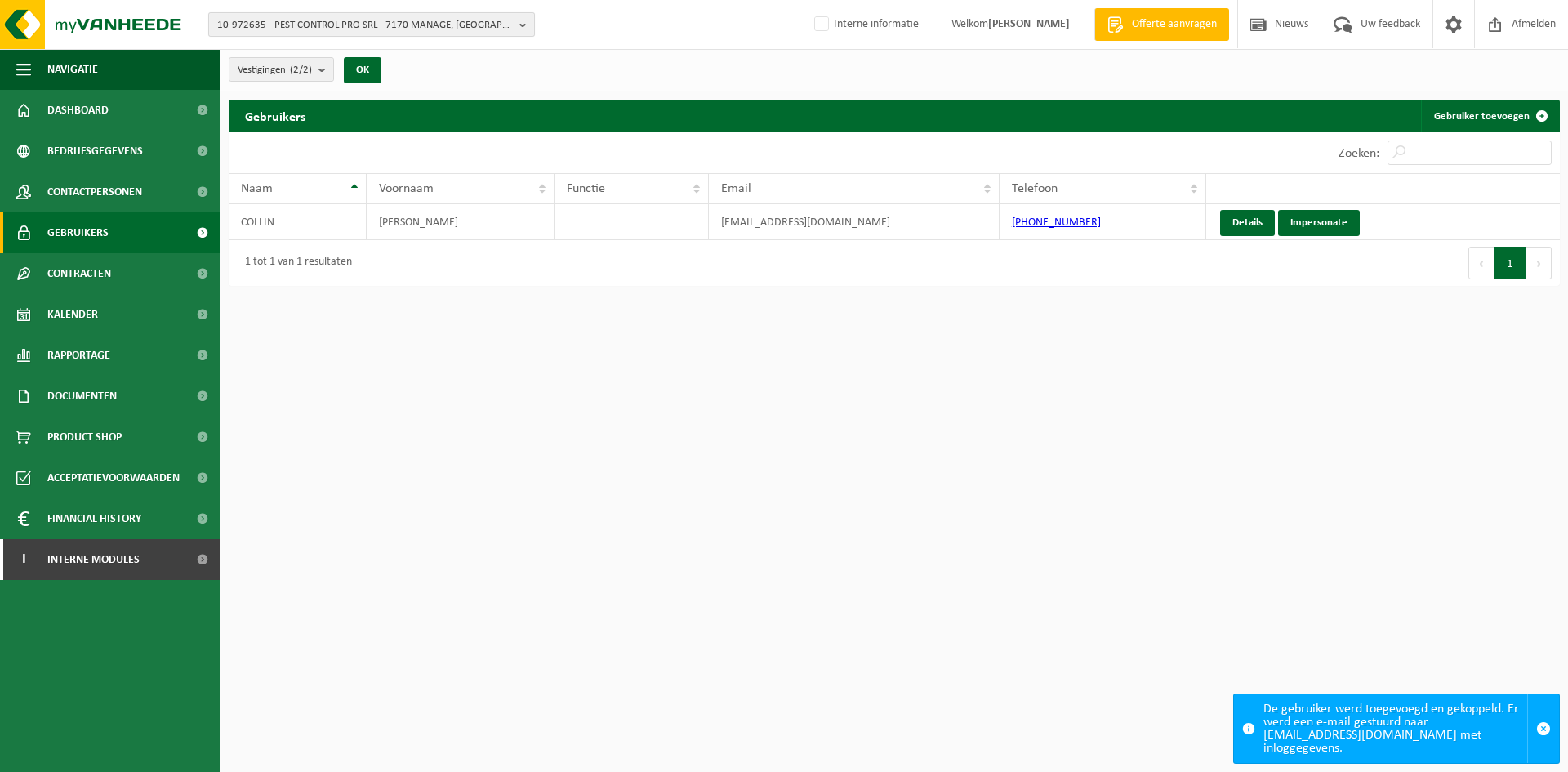
click at [360, 16] on span "10-972635 - PEST CONTROL PRO SRL - 7170 MANAGE, [GEOGRAPHIC_DATA][PERSON_NAME]" at bounding box center [364, 25] width 295 height 25
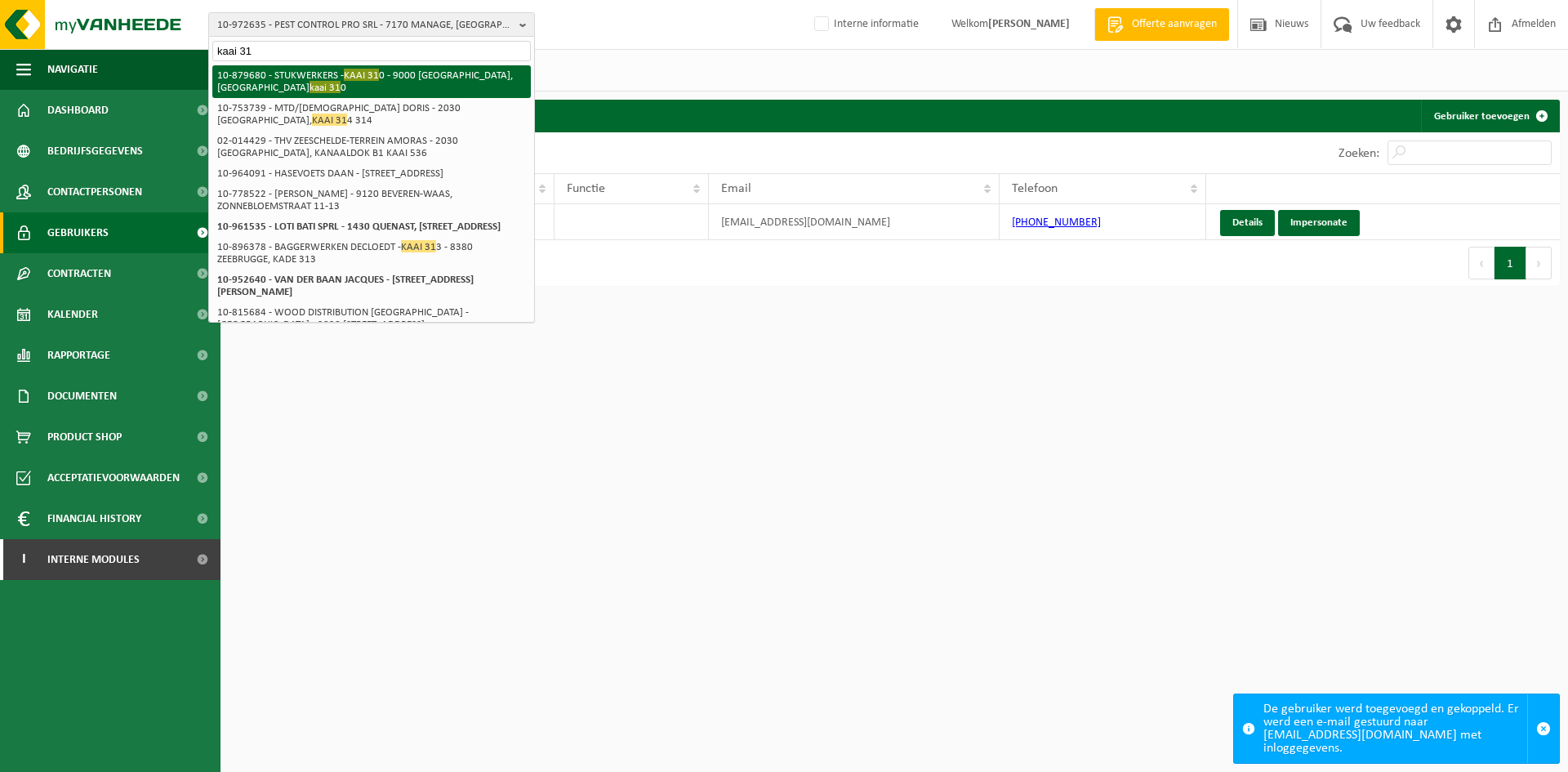
type input "kaai 31"
click at [361, 69] on span "KAAI 31" at bounding box center [361, 74] width 35 height 12
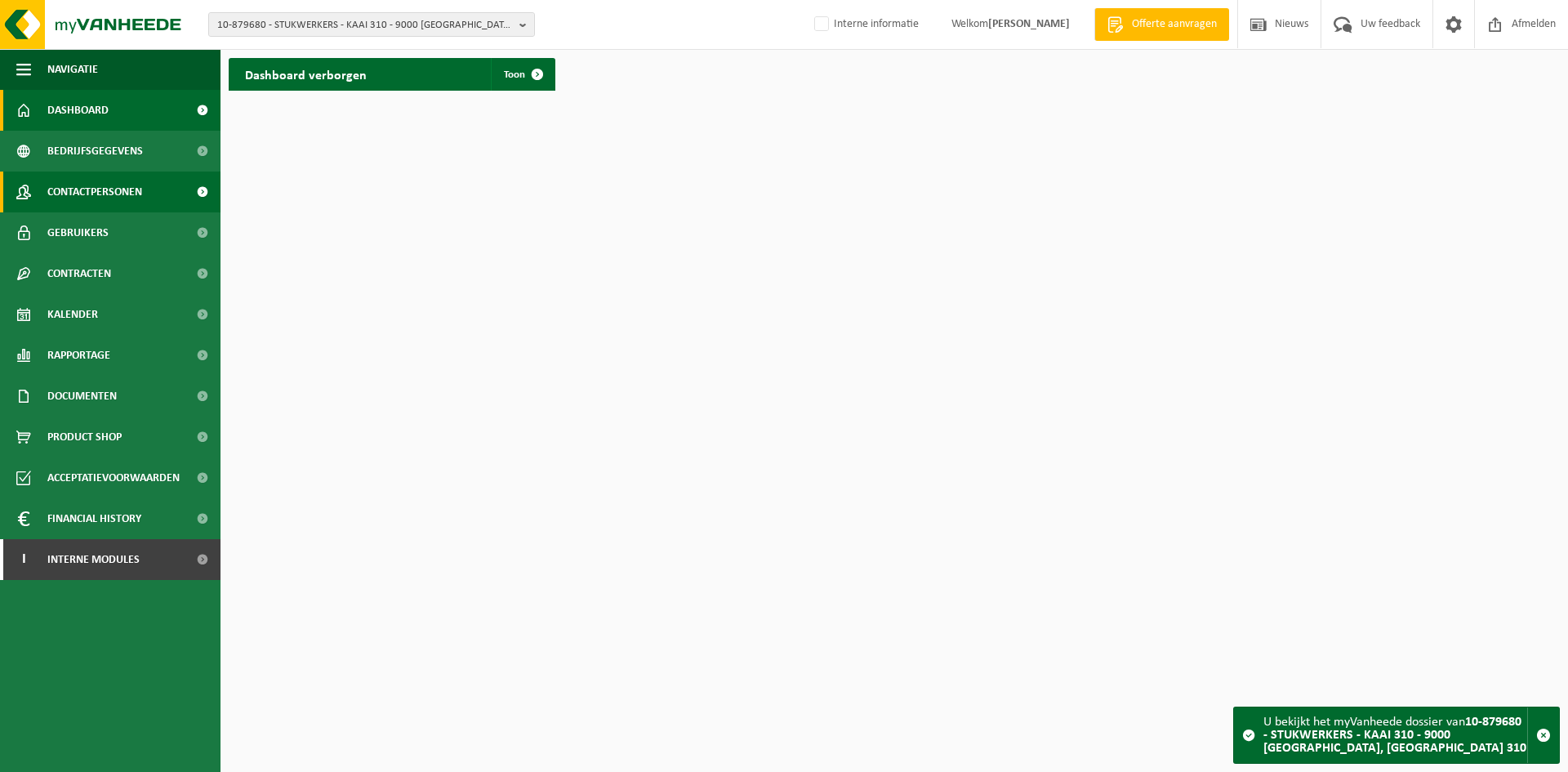
click at [109, 179] on span "Contactpersonen" at bounding box center [95, 191] width 95 height 41
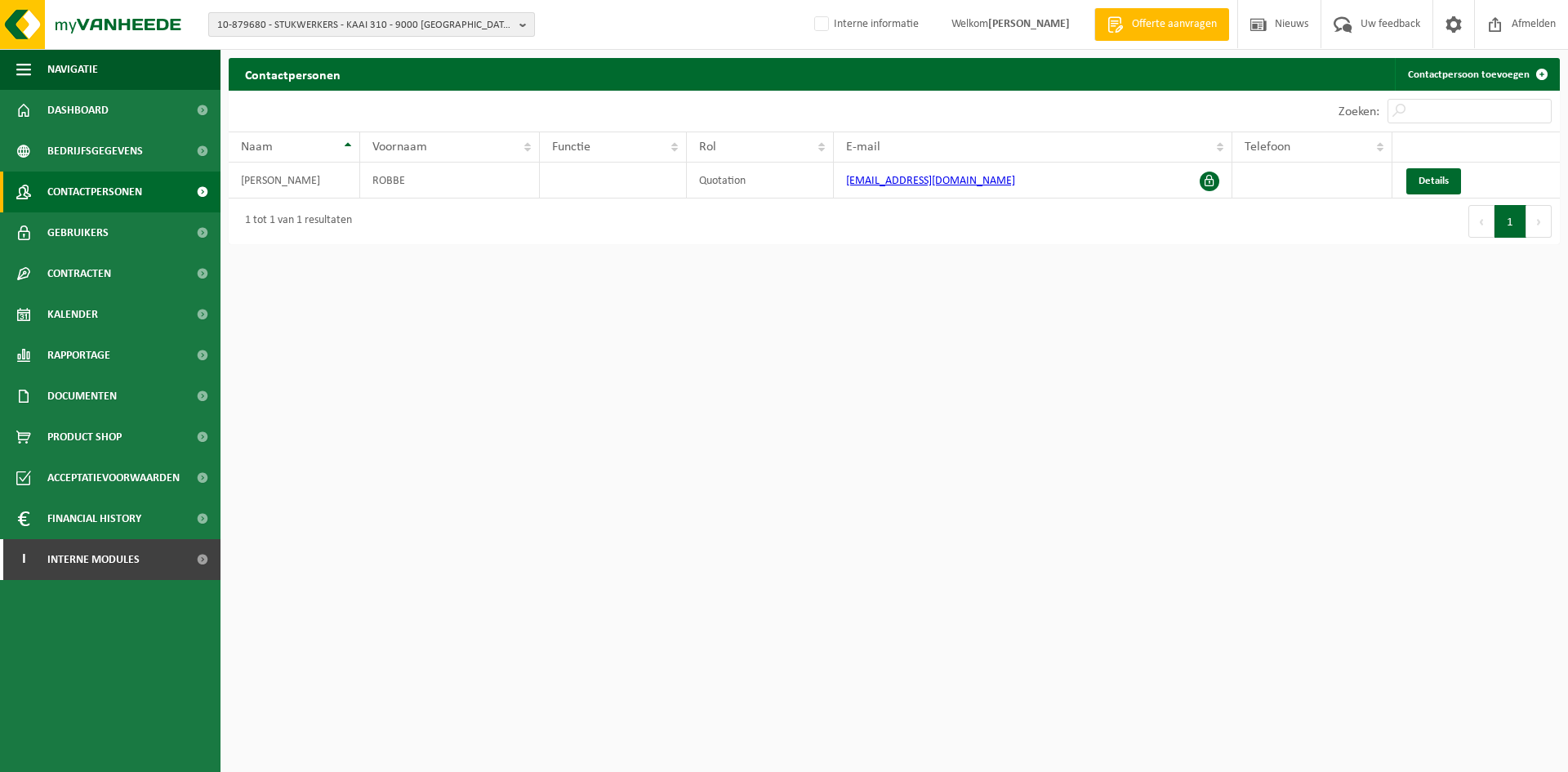
click at [409, 24] on span "10-879680 - STUKWERKERS - KAAI 310 - 9000 [GEOGRAPHIC_DATA], [GEOGRAPHIC_DATA] …" at bounding box center [364, 25] width 295 height 25
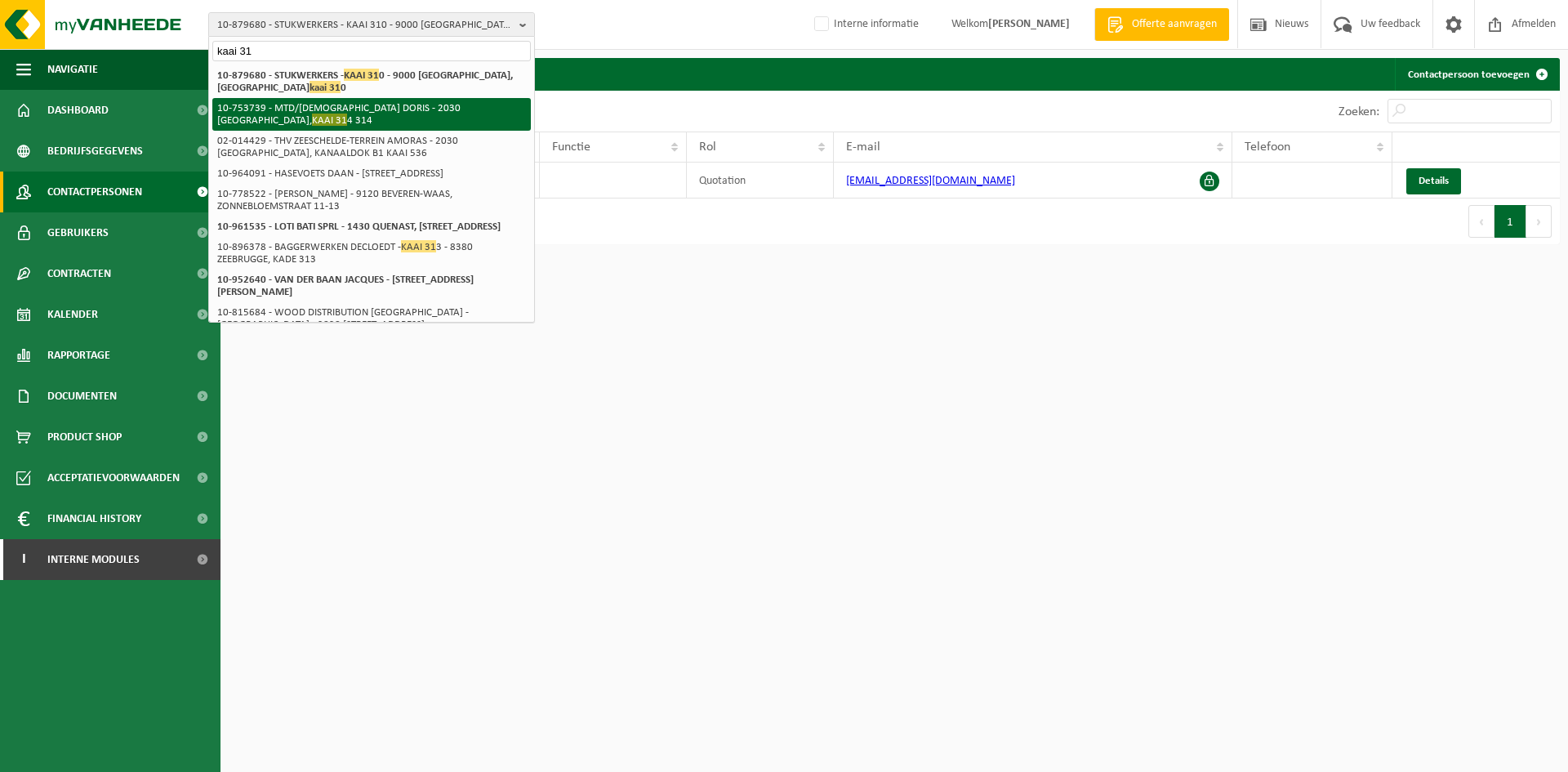
type input "kaai 31"
click at [354, 112] on li "10-753739 - MTD/[DEMOGRAPHIC_DATA] DORIS - 2030 [GEOGRAPHIC_DATA], [GEOGRAPHIC_…" at bounding box center [371, 114] width 318 height 33
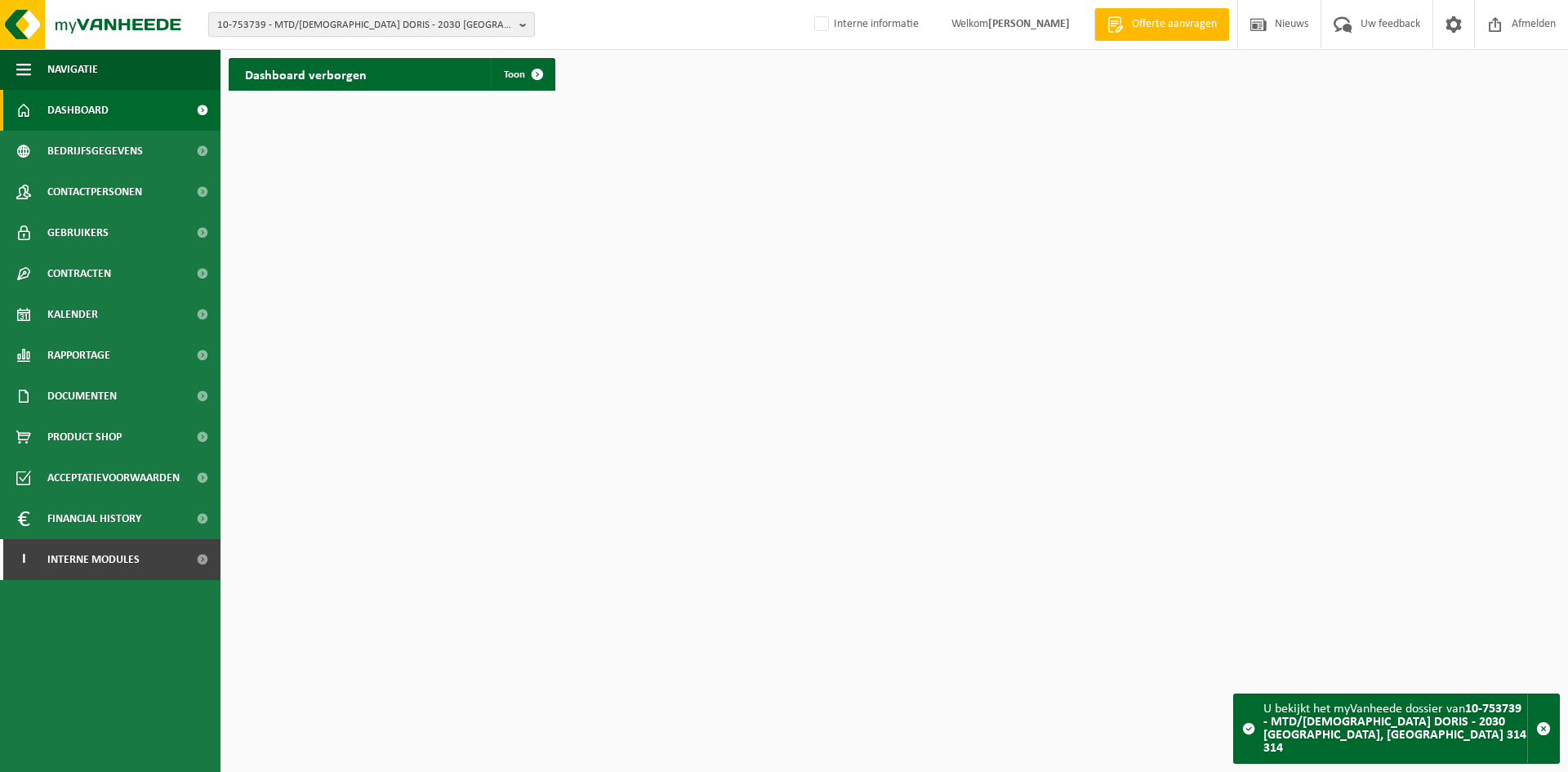
click at [388, 26] on span "10-753739 - MTD/[DEMOGRAPHIC_DATA] DORIS - 2030 [GEOGRAPHIC_DATA], [GEOGRAPHIC_…" at bounding box center [364, 25] width 295 height 25
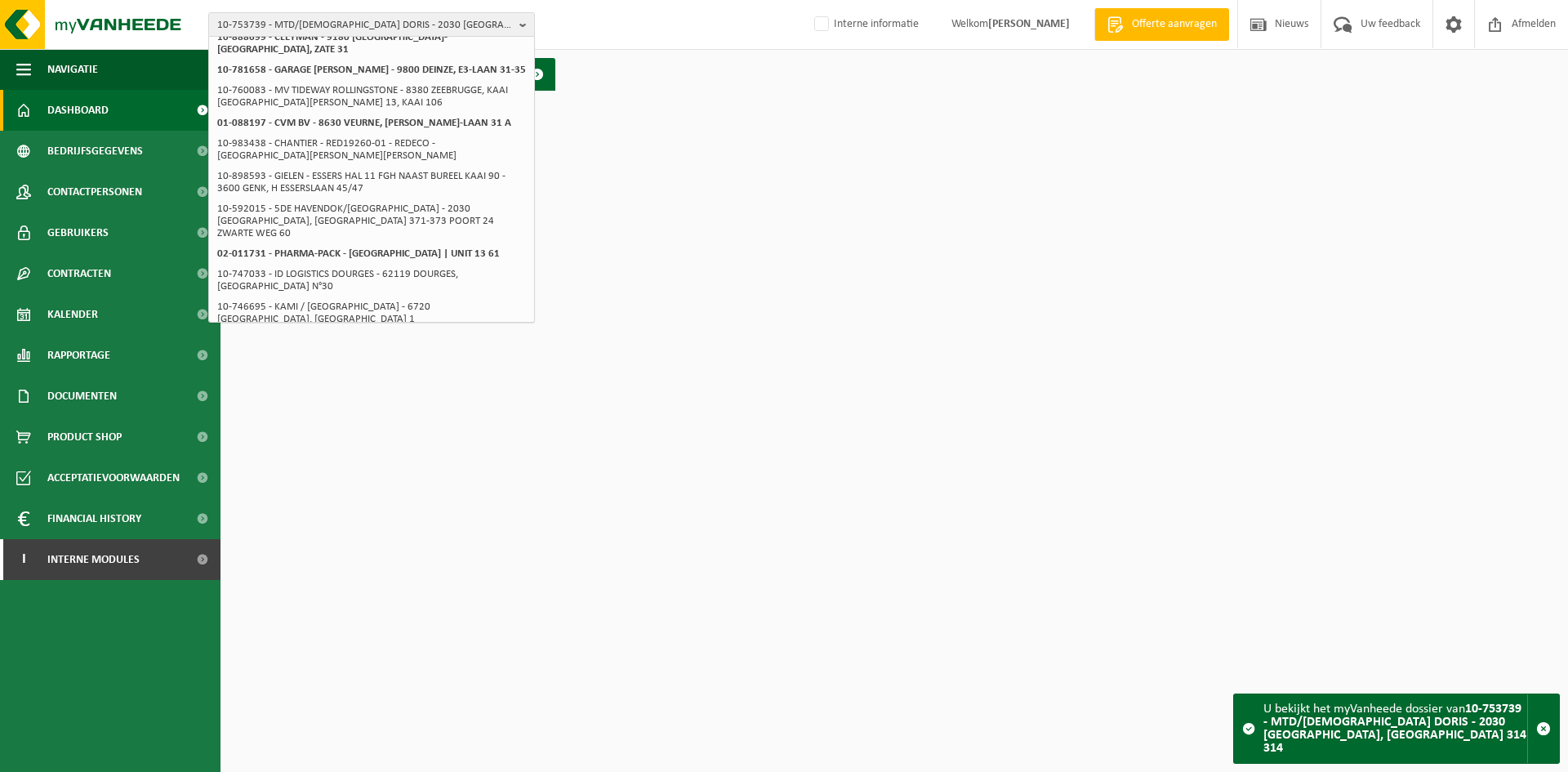
scroll to position [514, 0]
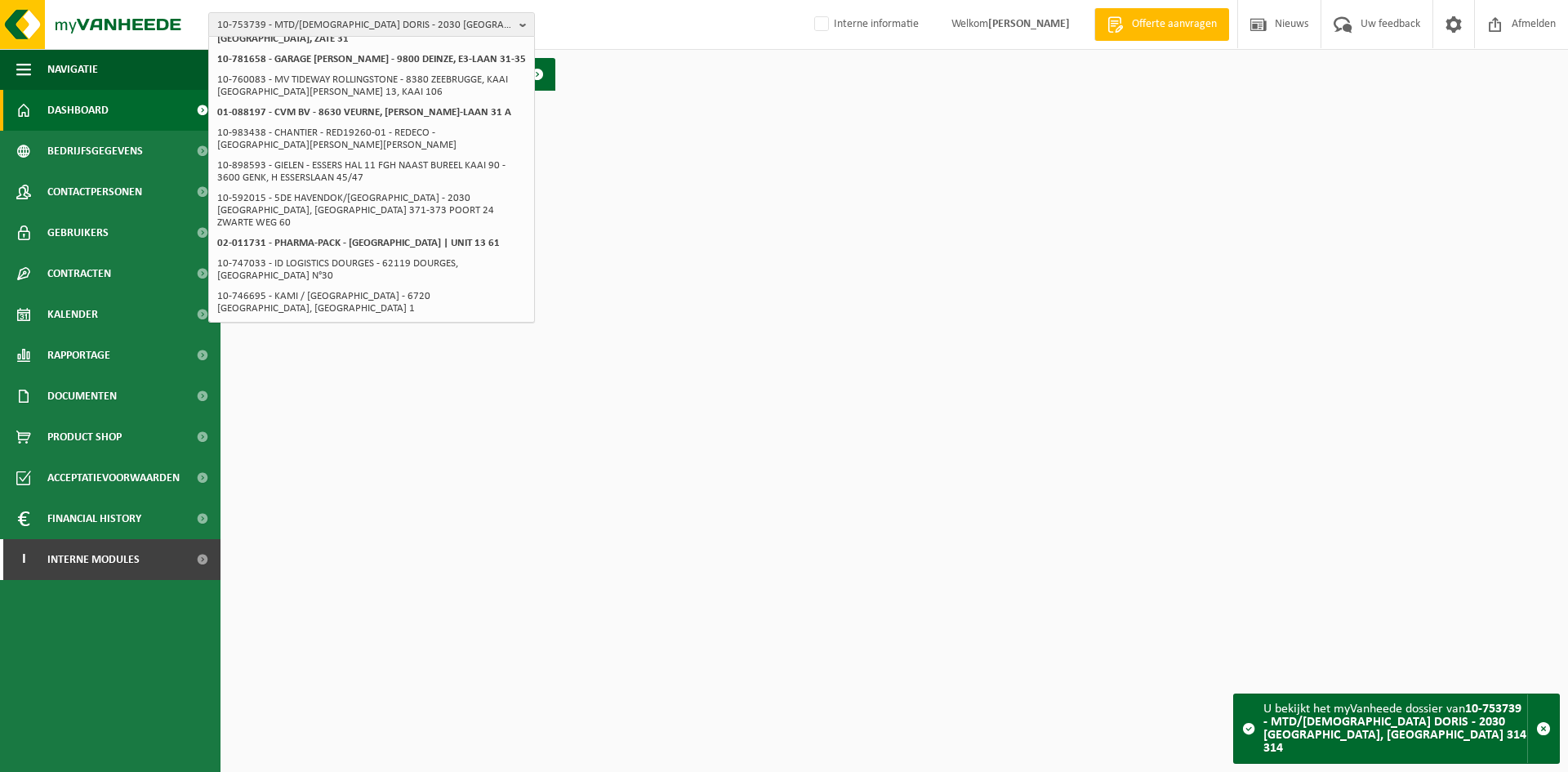
type input "kaai 31"
click at [654, 278] on html "10-753739 - MTD/LADY DORIS - 2030 ANTWERPEN, KAAI 314 314 kaai 31 01-092437 - M…" at bounding box center [784, 386] width 1568 height 772
click at [72, 562] on span "Interne modules" at bounding box center [93, 559] width 92 height 41
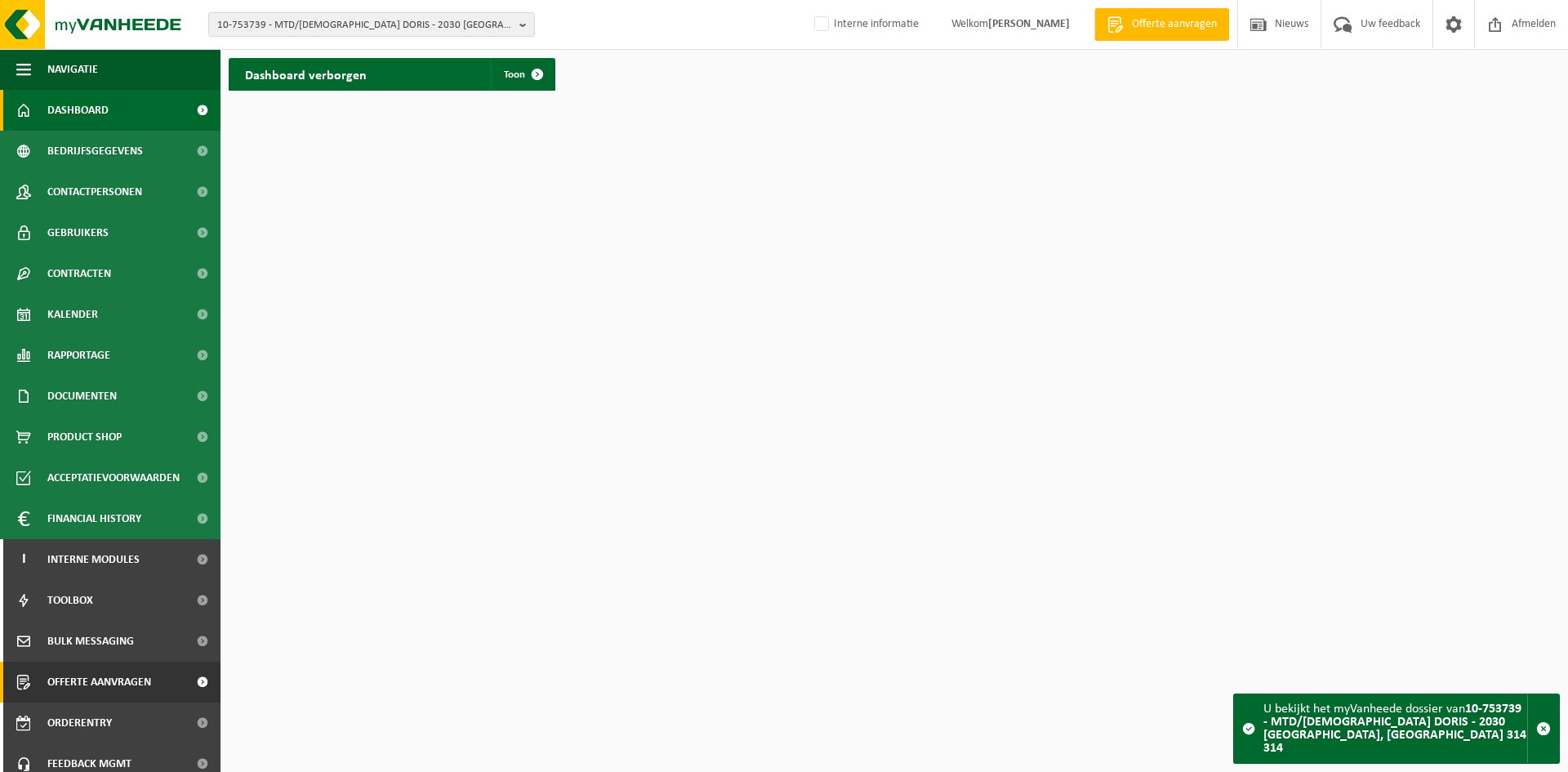
scroll to position [53, 0]
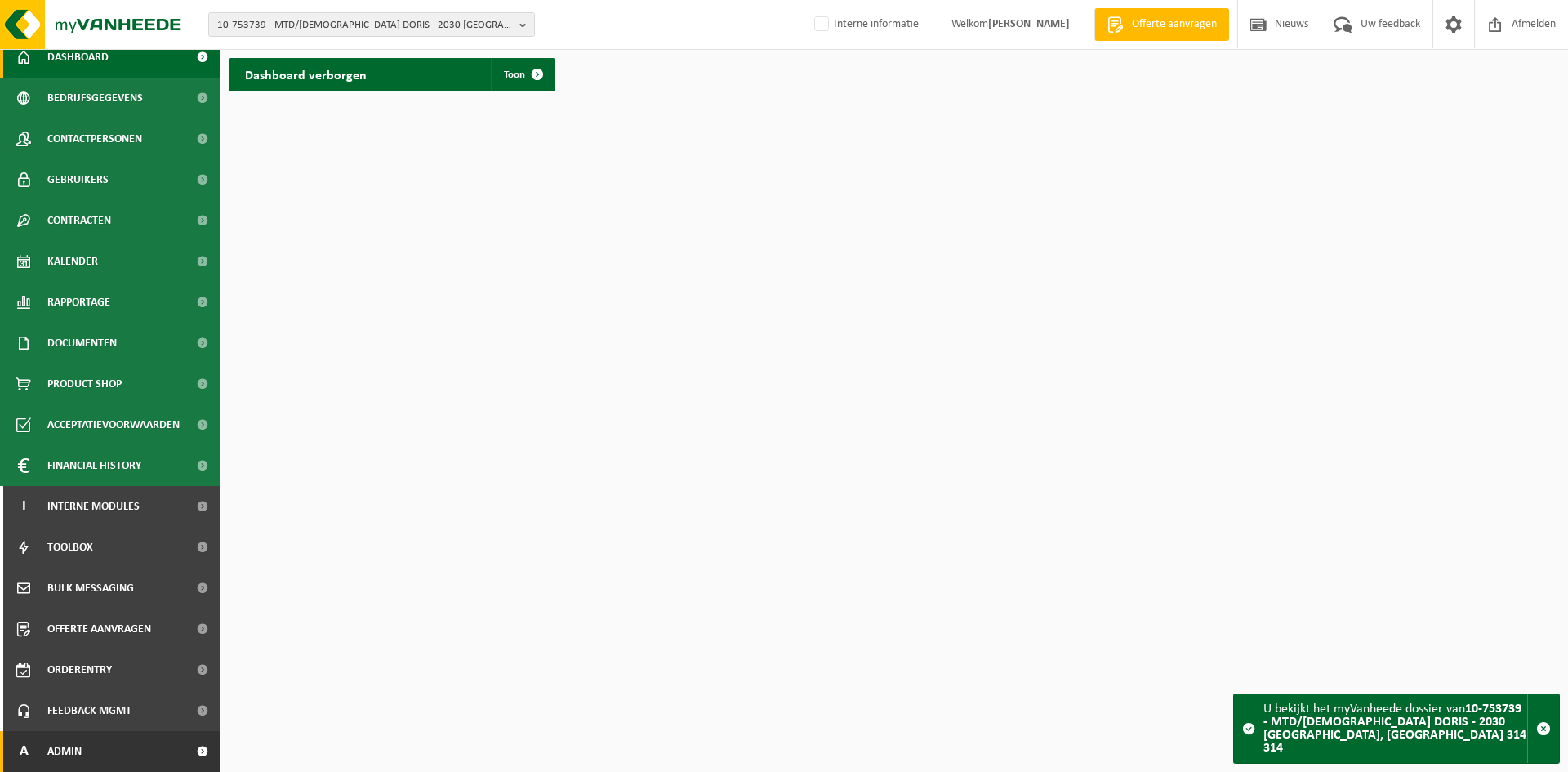
click at [90, 758] on link "A Admin" at bounding box center [110, 751] width 220 height 41
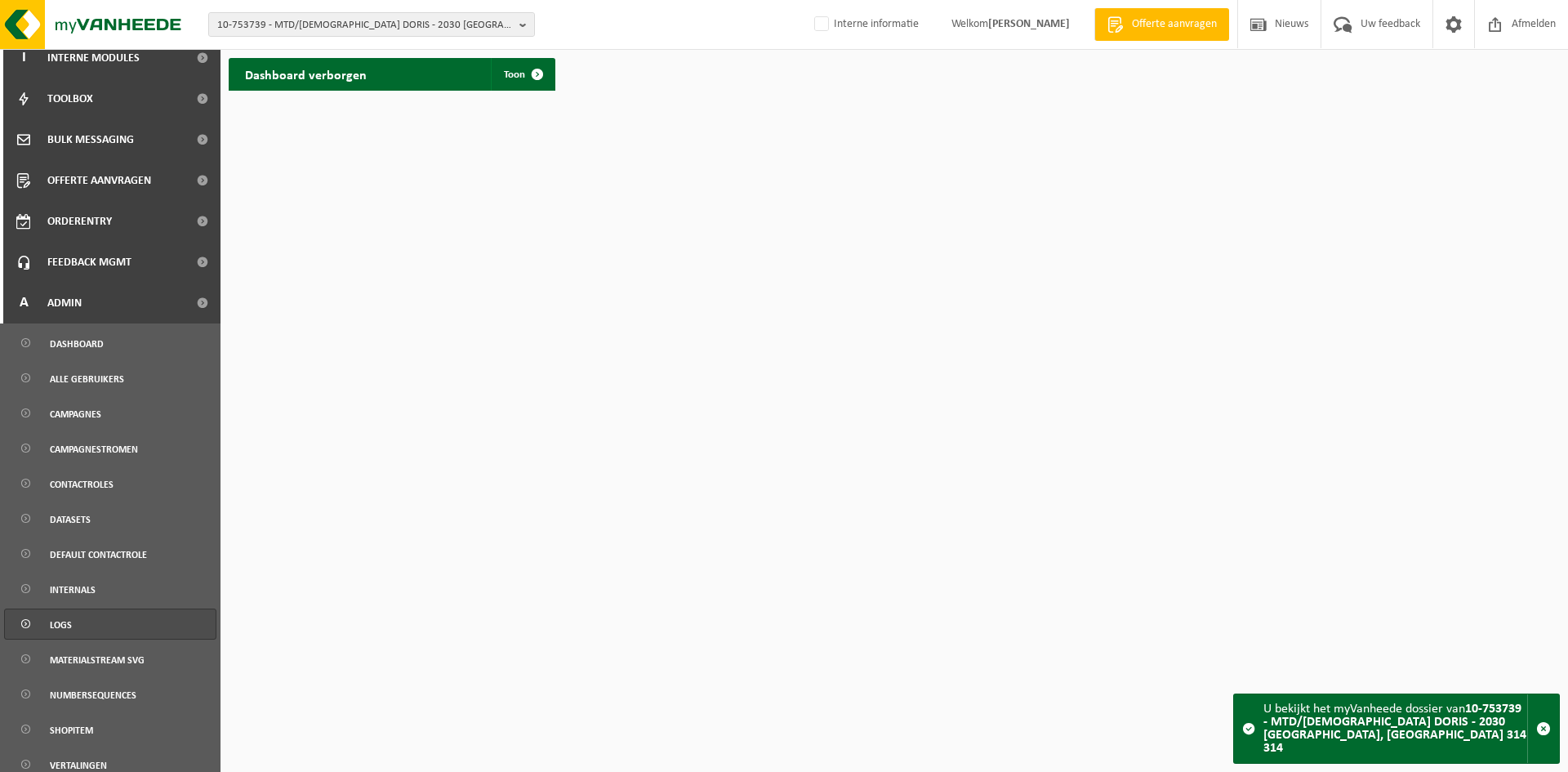
scroll to position [619, 0]
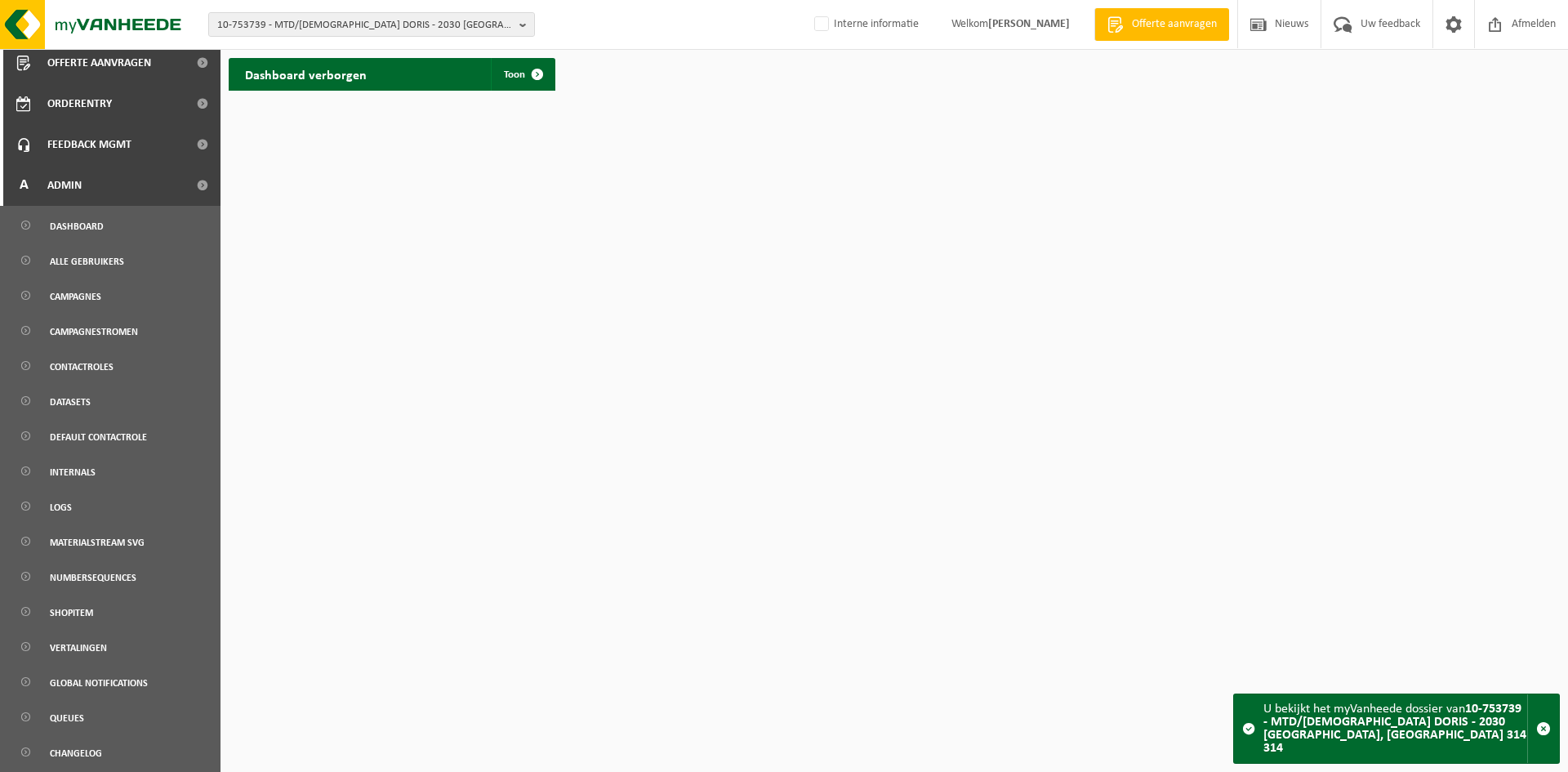
click at [139, 244] on ul "Dashboard Alle gebruikers Campagnes Campagnestromen Contactroles Datasets defau…" at bounding box center [110, 488] width 220 height 566
click at [161, 269] on link "Alle gebruikers" at bounding box center [110, 261] width 212 height 31
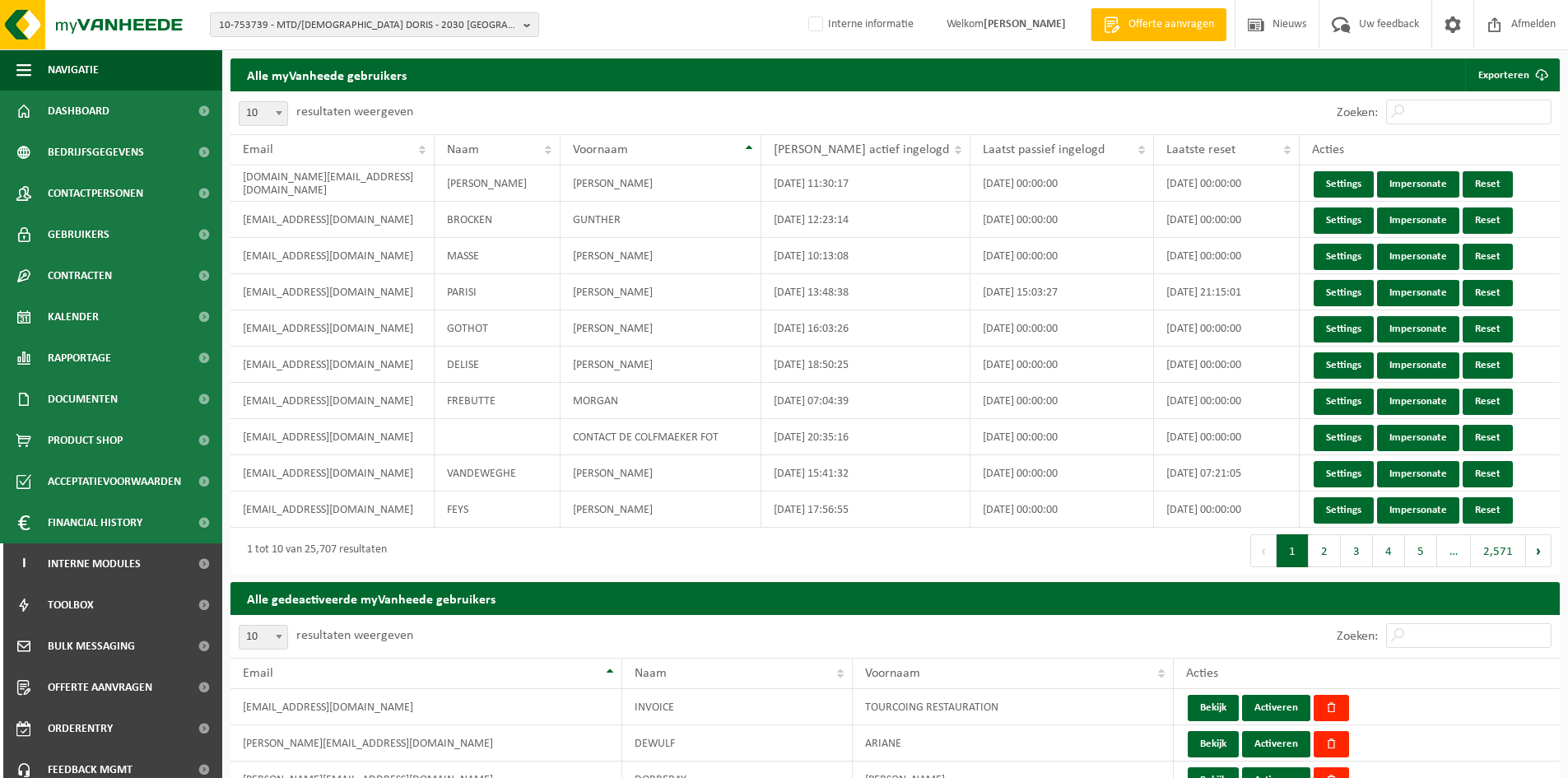
click at [1432, 132] on div "Zoeken:" at bounding box center [1444, 112] width 231 height 42
click at [1444, 124] on input "Zoeken:" at bounding box center [1468, 112] width 165 height 25
paste input "[EMAIL_ADDRESS][DOMAIN_NAME]"
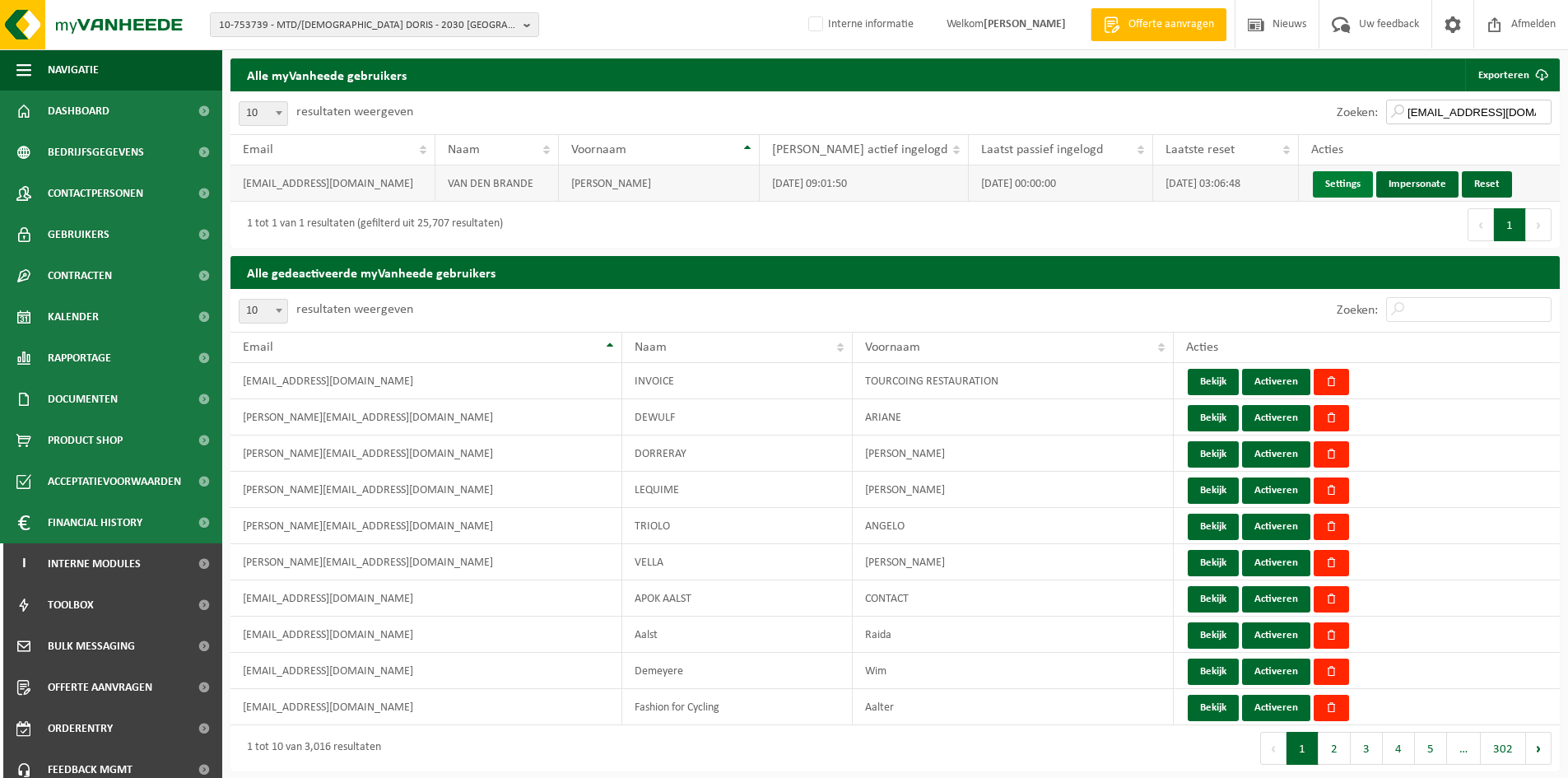
type input "[EMAIL_ADDRESS][DOMAIN_NAME]"
click at [1339, 186] on link "Settings" at bounding box center [1342, 184] width 60 height 27
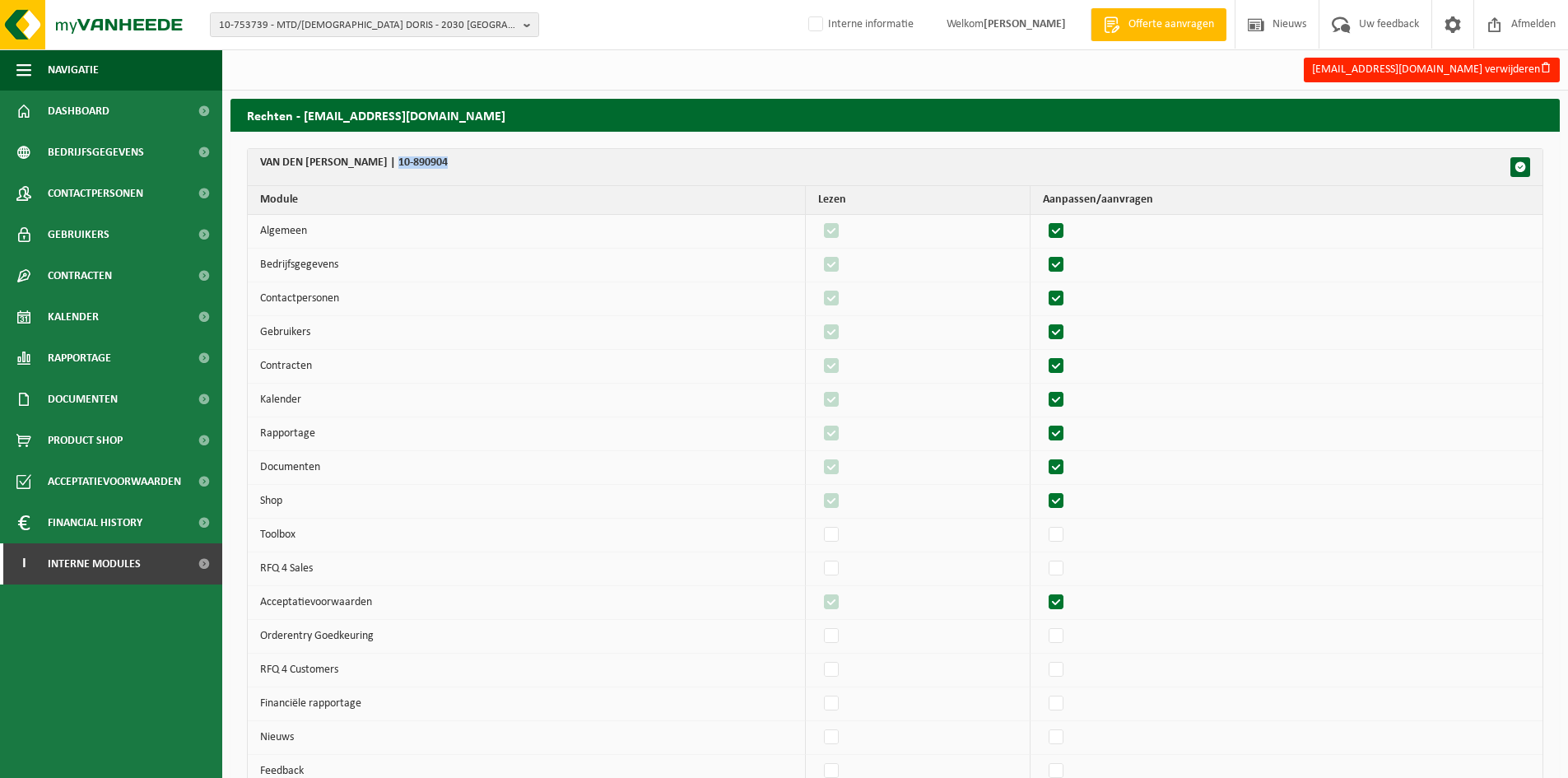
drag, startPoint x: 458, startPoint y: 158, endPoint x: 397, endPoint y: 164, distance: 61.3
click at [397, 164] on th "VAN DEN [PERSON_NAME] | 10-890904" at bounding box center [895, 168] width 1294 height 37
copy th "10-890904"
click at [441, 26] on span "10-753739 - MTD/[DEMOGRAPHIC_DATA] DORIS - 2030 [GEOGRAPHIC_DATA], [GEOGRAPHIC_…" at bounding box center [367, 25] width 298 height 25
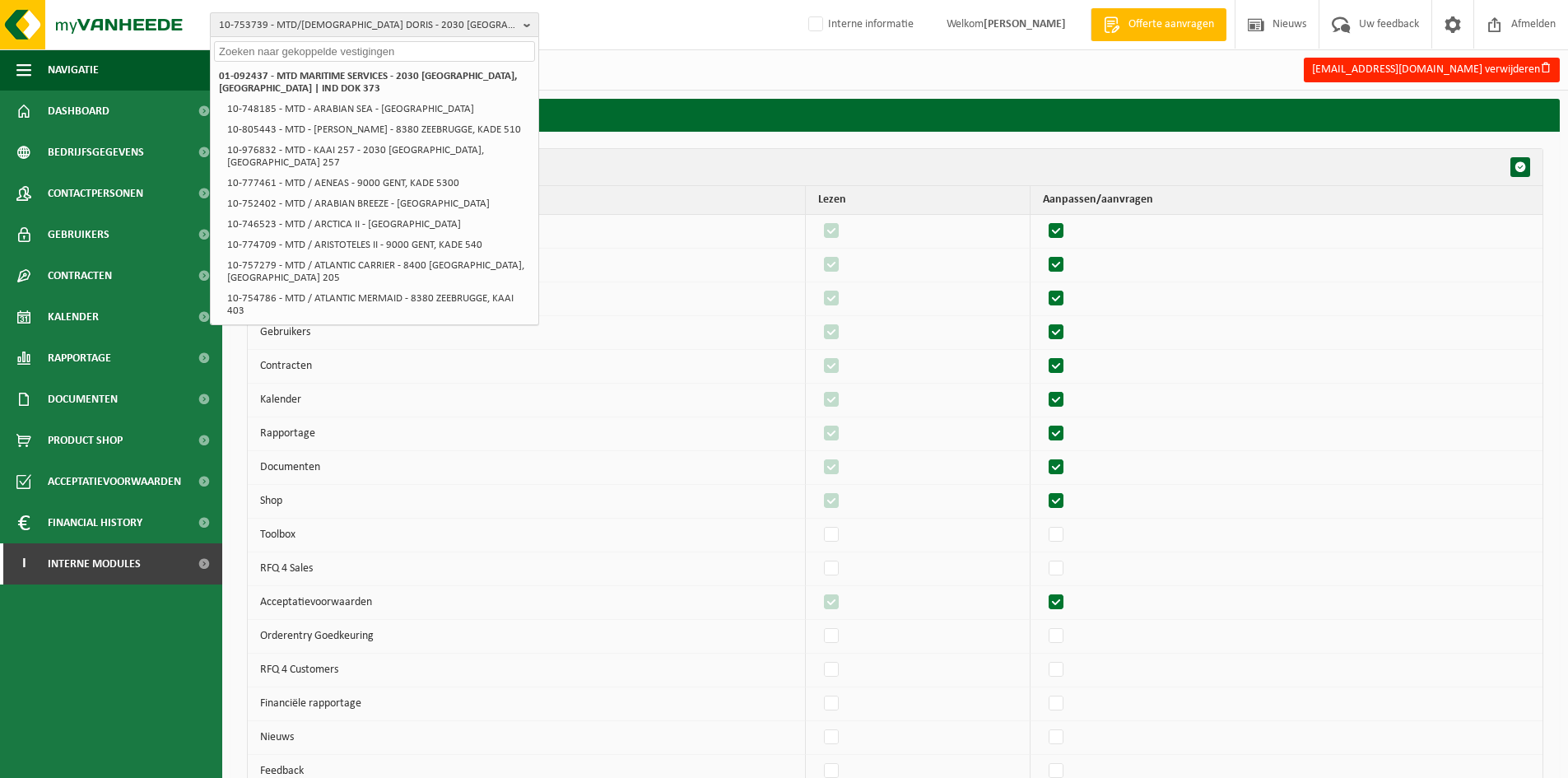
paste input "10-789129"
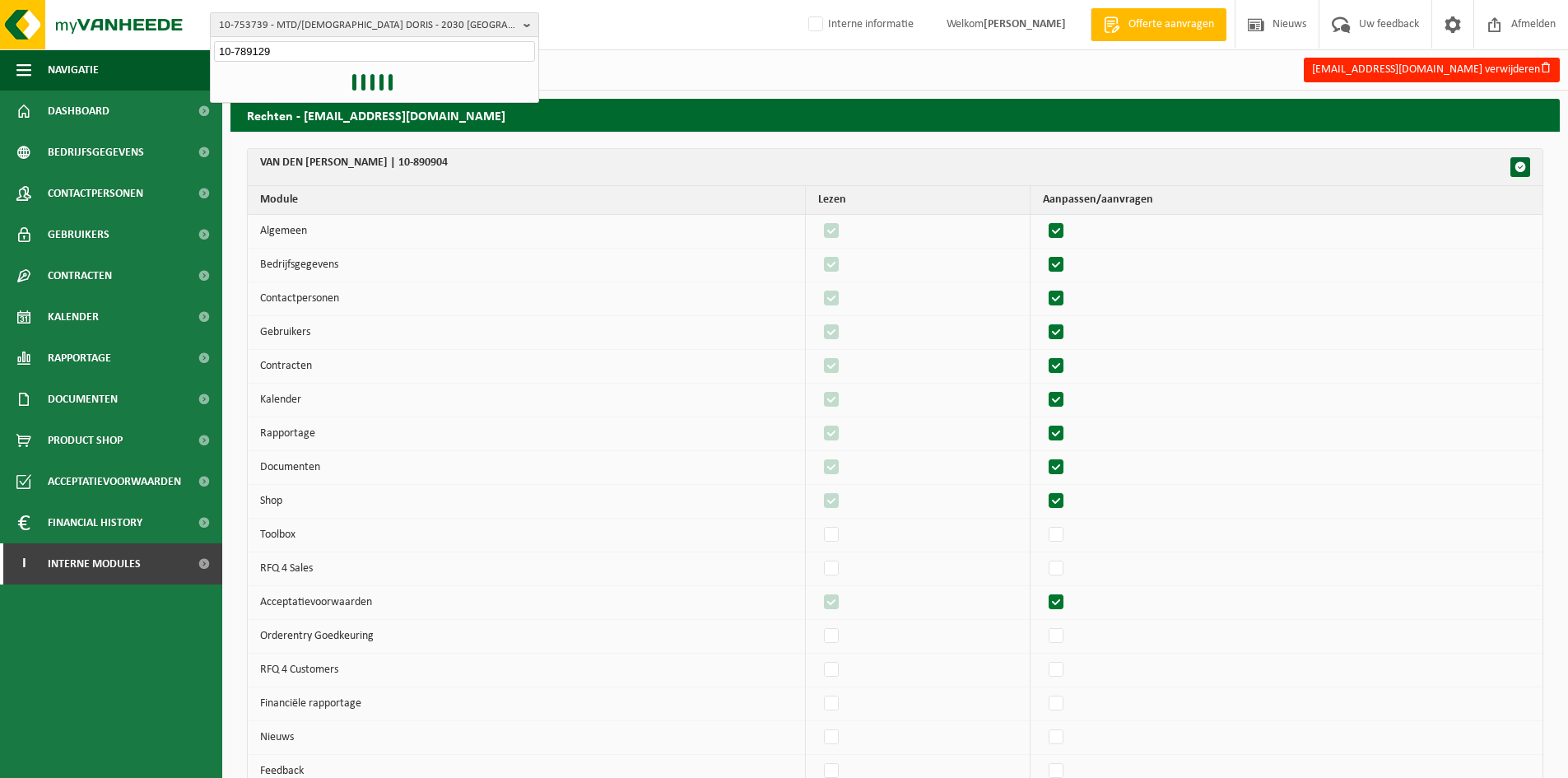
type input "10-789129"
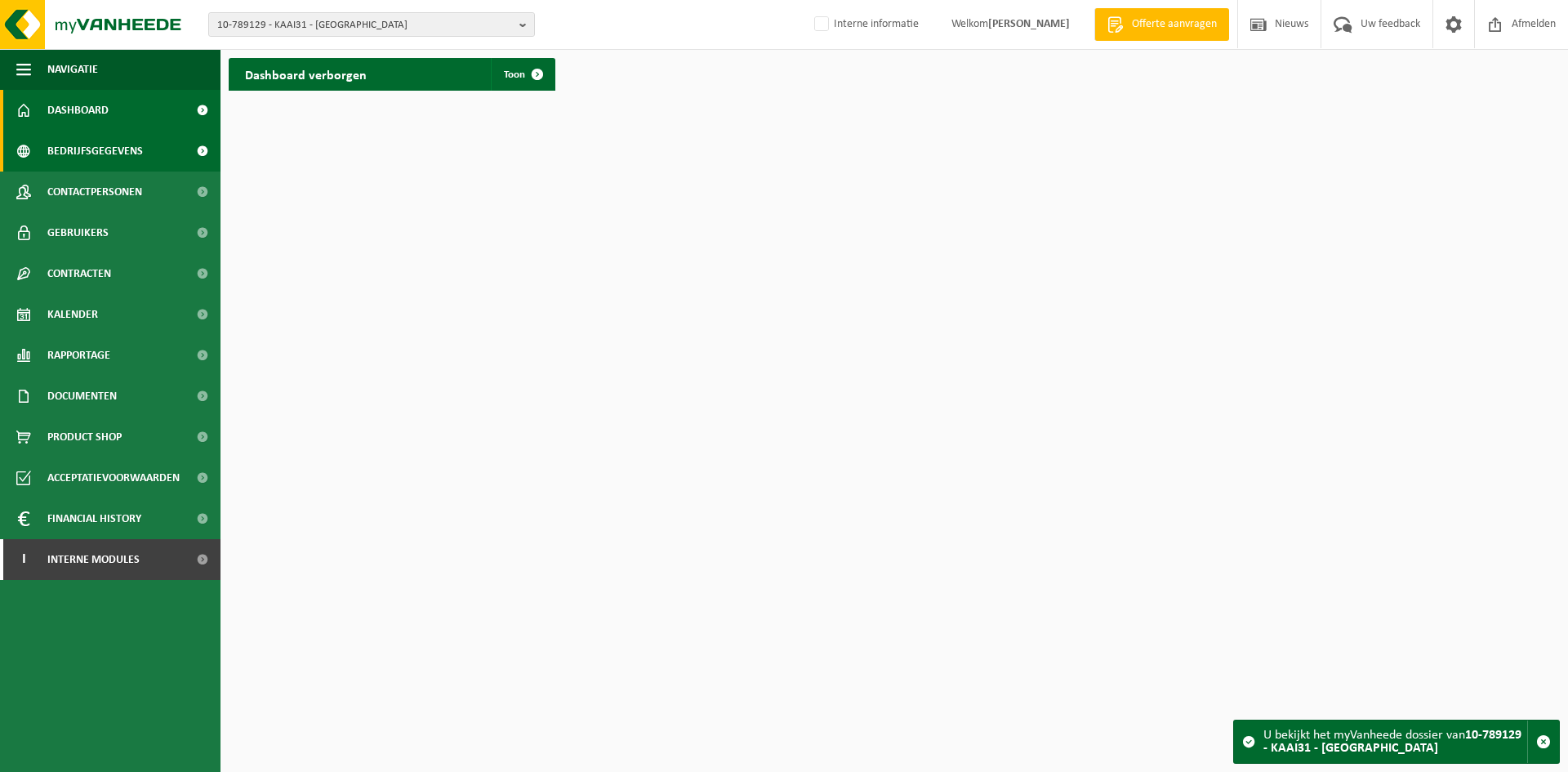
click span "Bedrijfsgegevens"
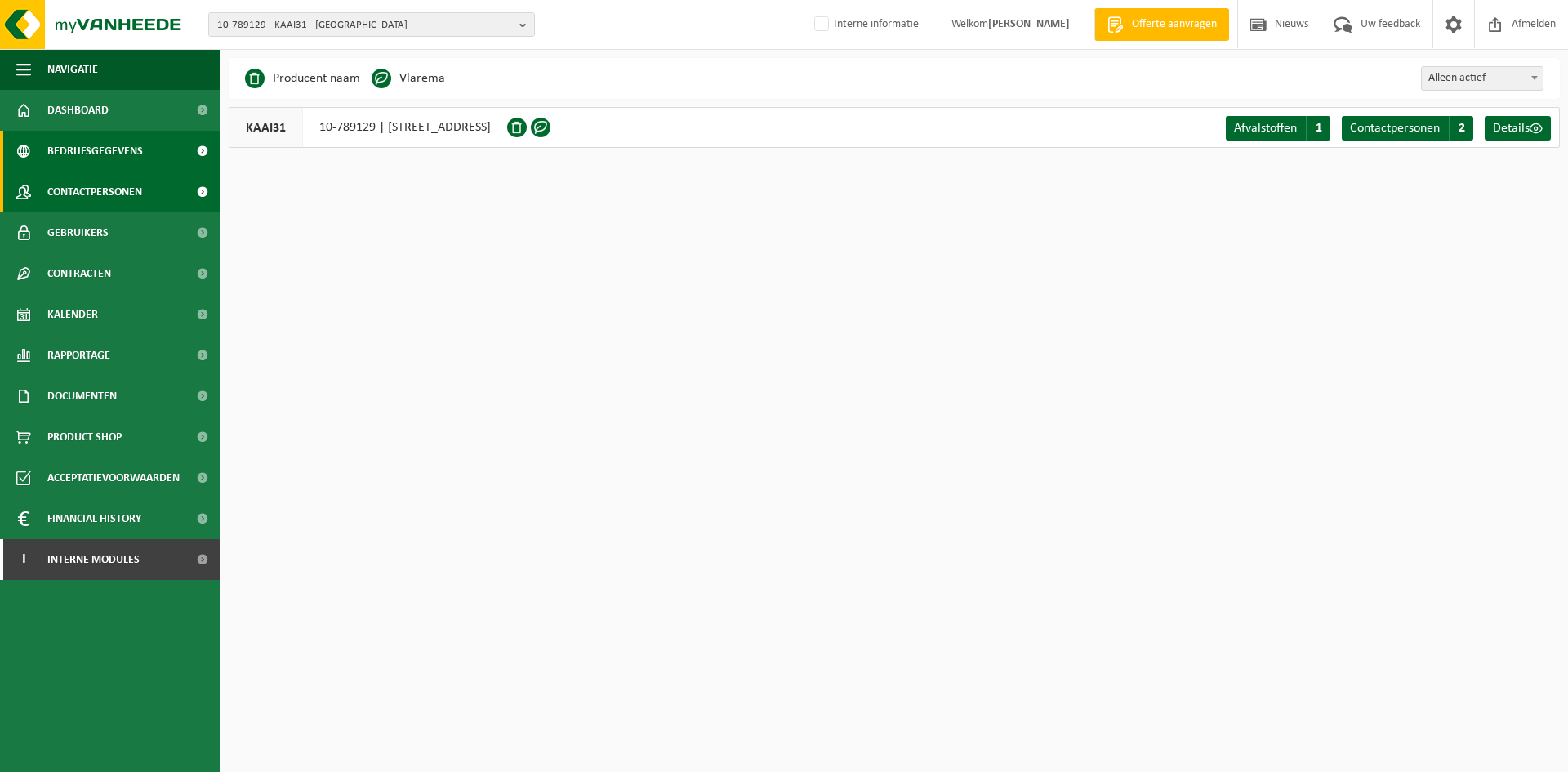
click at [152, 183] on link "Contactpersonen" at bounding box center [110, 191] width 220 height 41
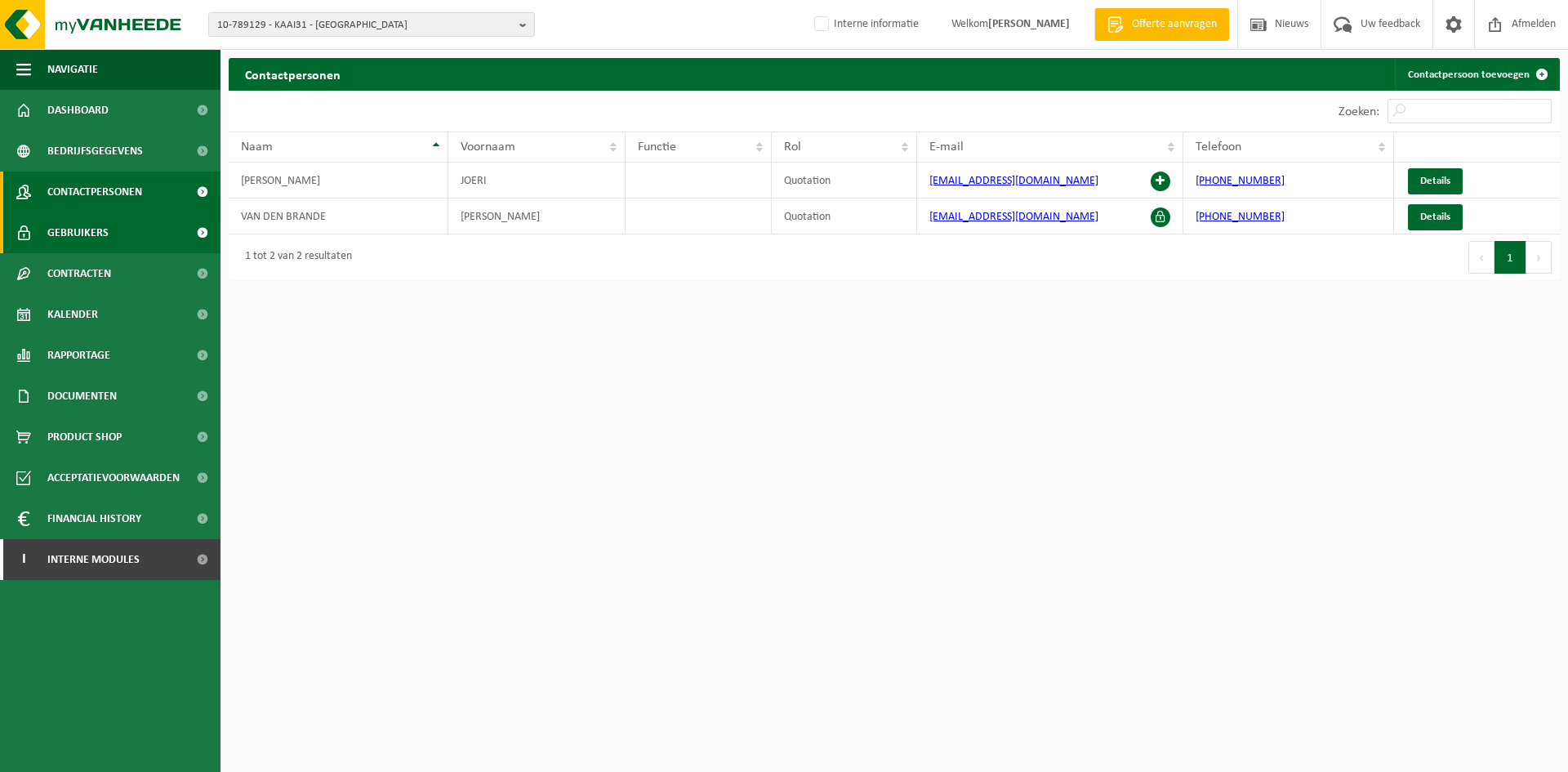
click at [88, 227] on span "Gebruikers" at bounding box center [78, 232] width 61 height 41
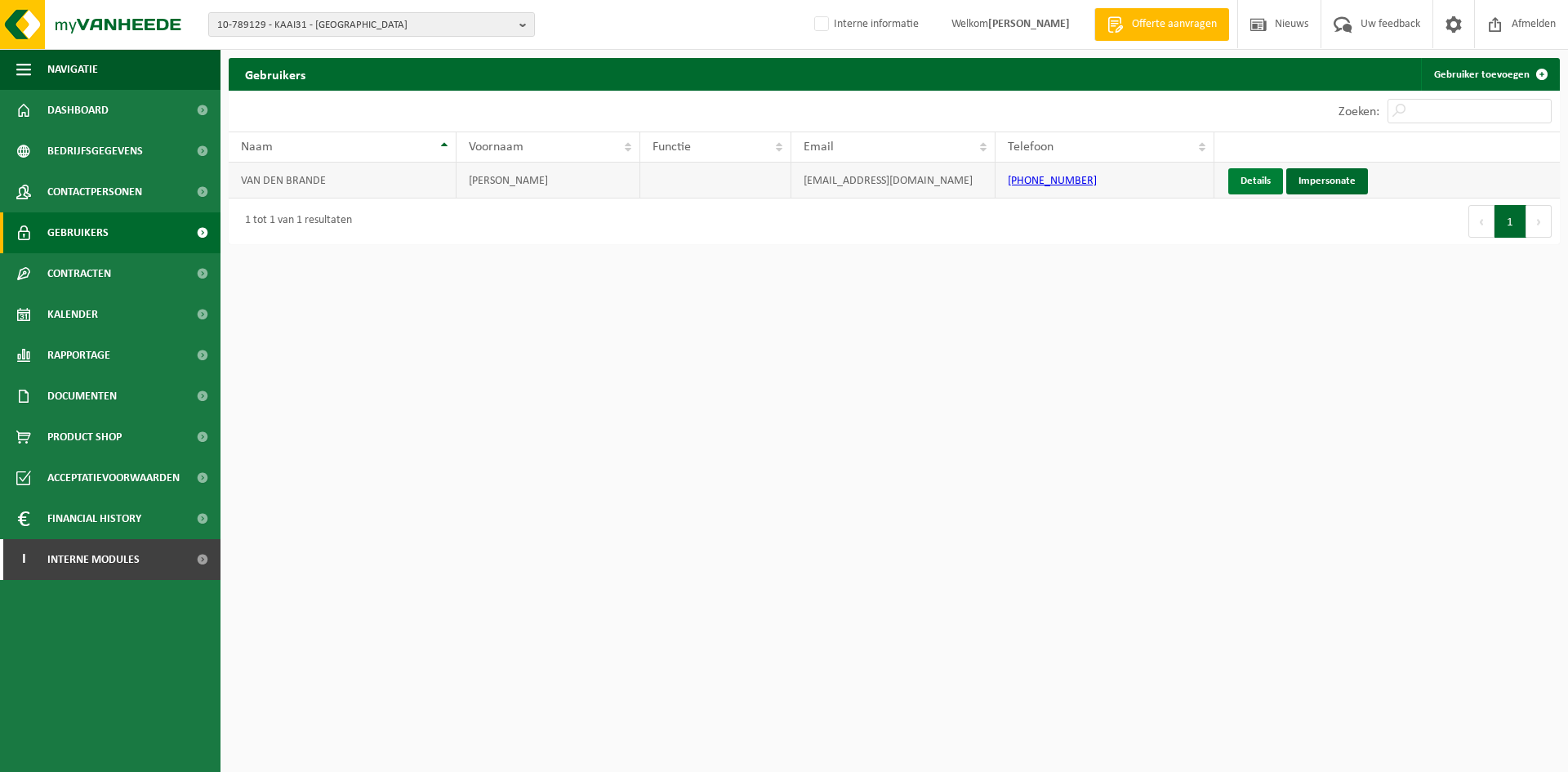
click at [1255, 176] on link "Details" at bounding box center [1256, 181] width 55 height 27
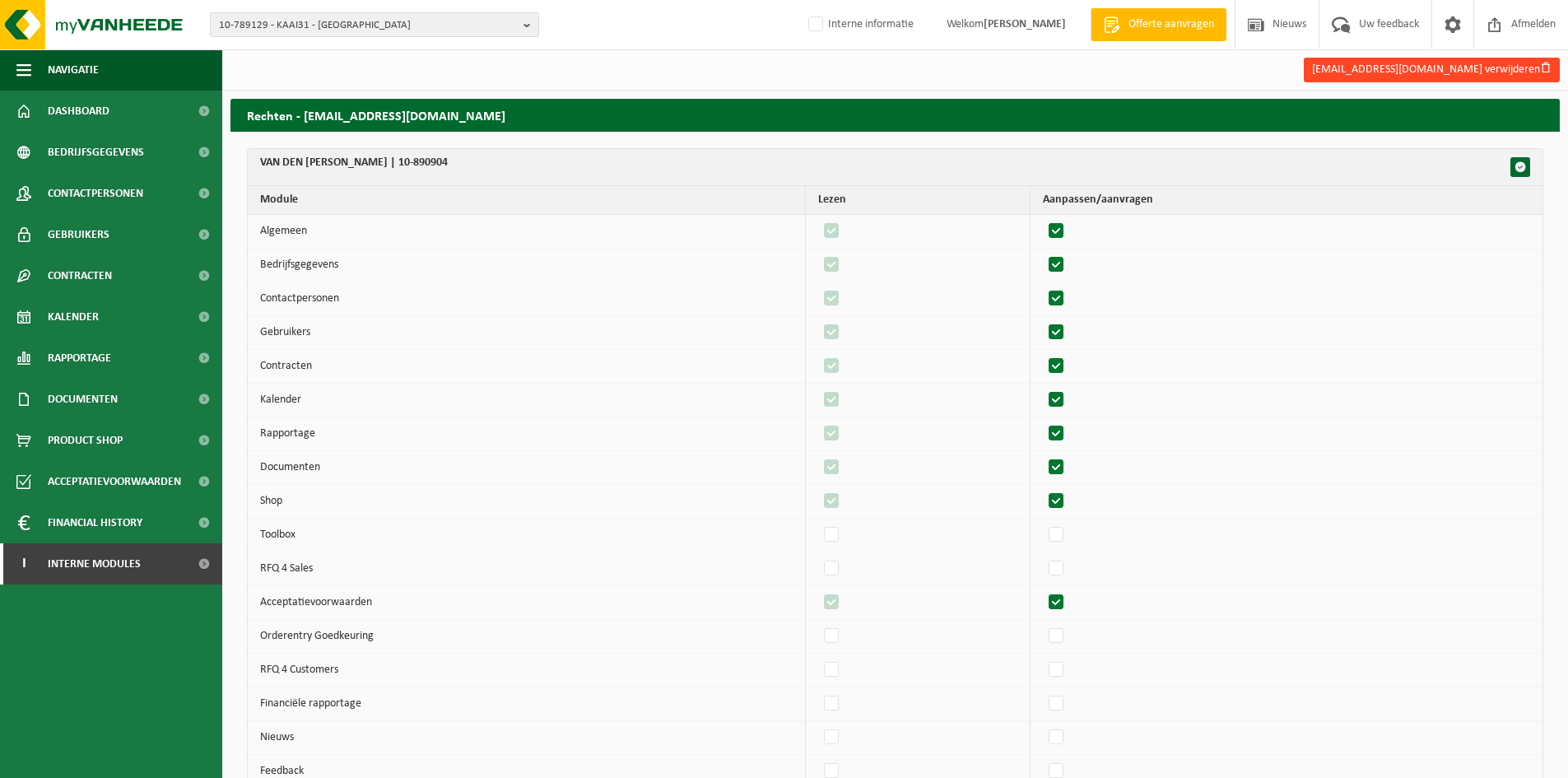
click at [1522, 66] on button "info@kaai31.be verwijderen" at bounding box center [1432, 69] width 256 height 25
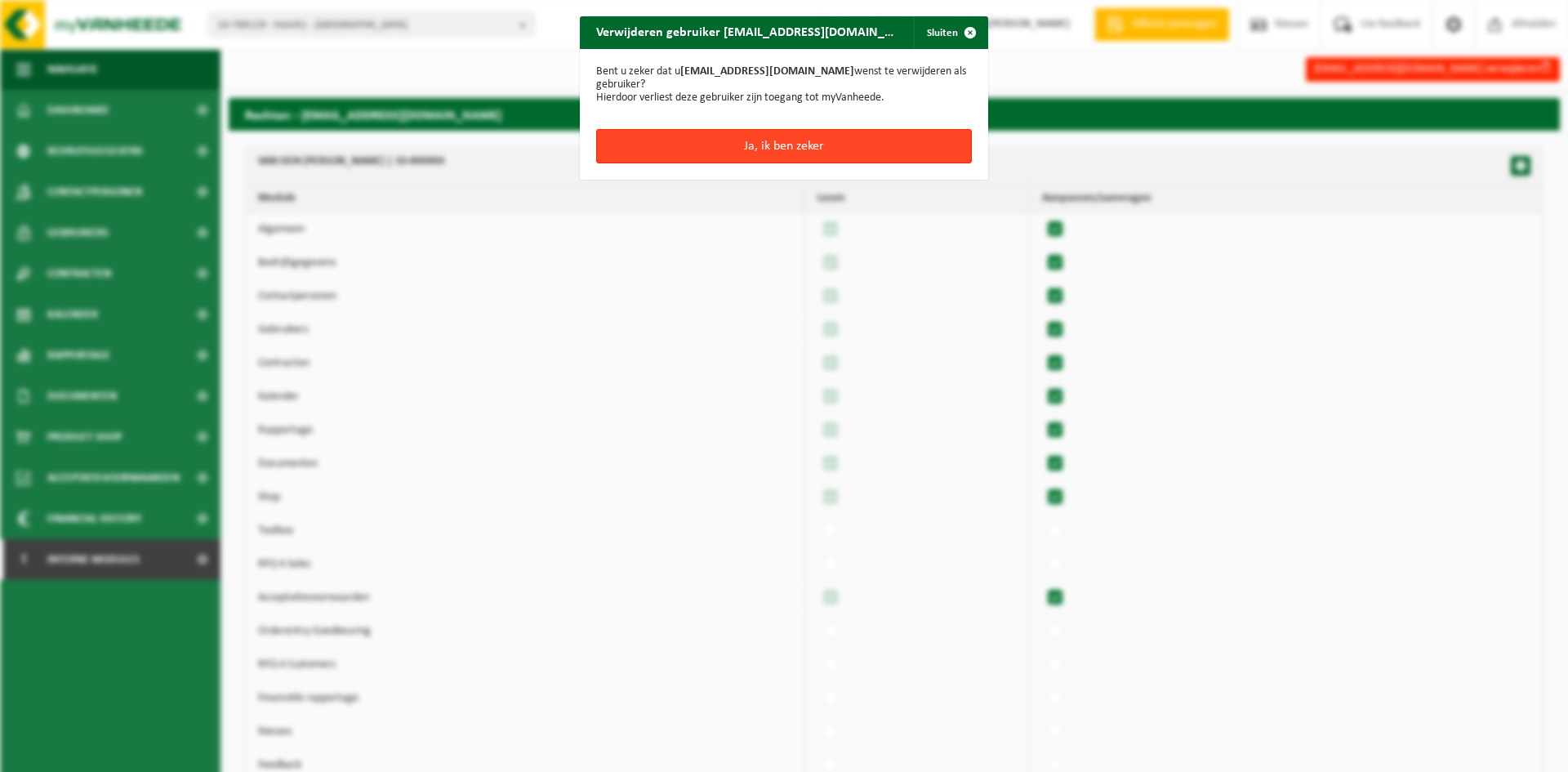
click at [845, 129] on button "Ja, ik ben zeker" at bounding box center [784, 145] width 376 height 34
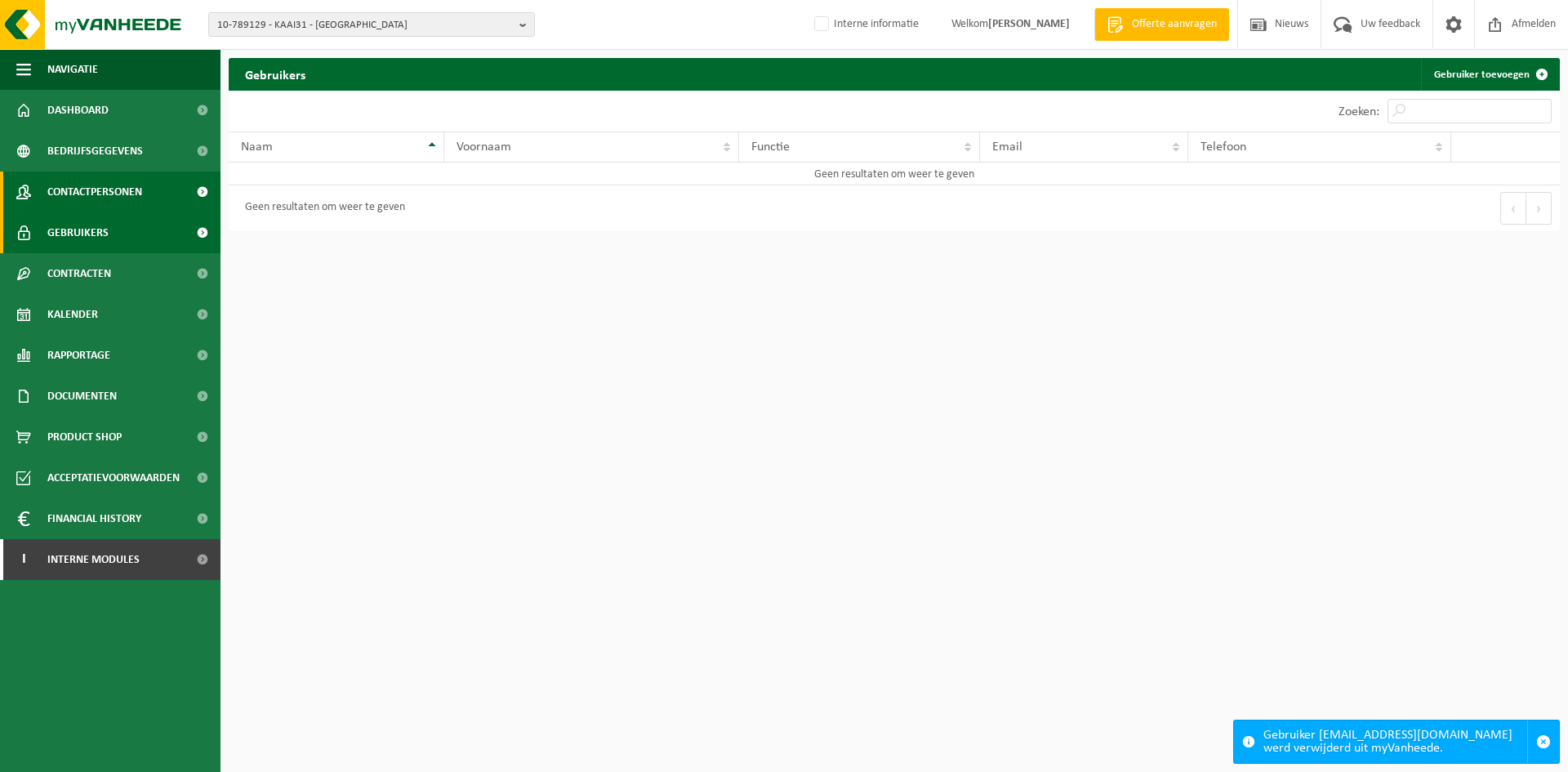
click at [108, 194] on span "Contactpersonen" at bounding box center [95, 191] width 95 height 41
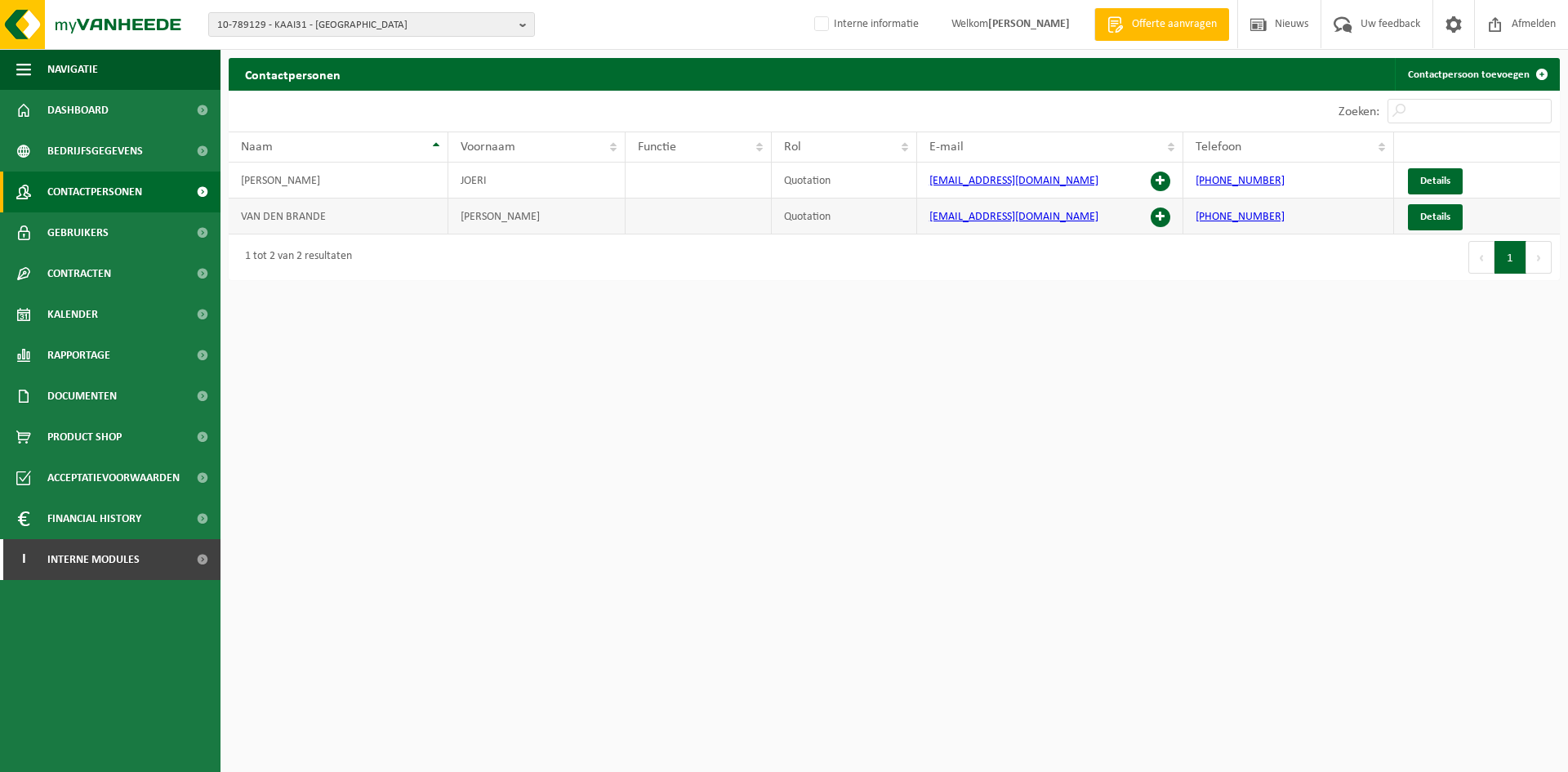
click at [1160, 212] on span at bounding box center [1160, 217] width 19 height 19
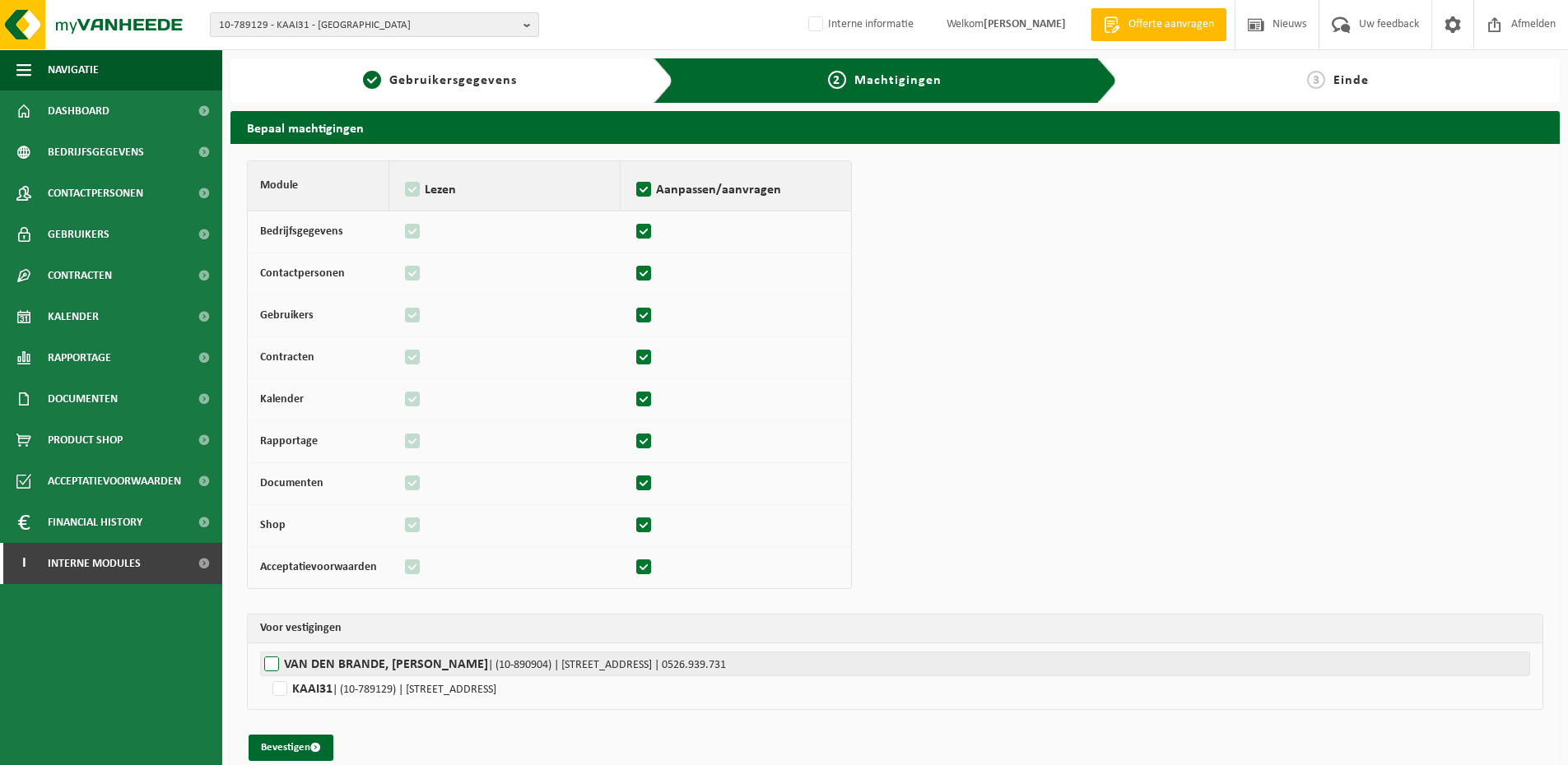
click at [274, 661] on label"] "VAN DEN [PERSON_NAME] | (10-890904) | [STREET_ADDRESS] | 0526.939.731" at bounding box center [894, 664] width 1269 height 25
click at [274, 661] on input "VAN DEN [PERSON_NAME] | (10-890904) | [STREET_ADDRESS] | 0526.939.731" at bounding box center [1043, 664] width 1568 height 25
checkbox input "true"
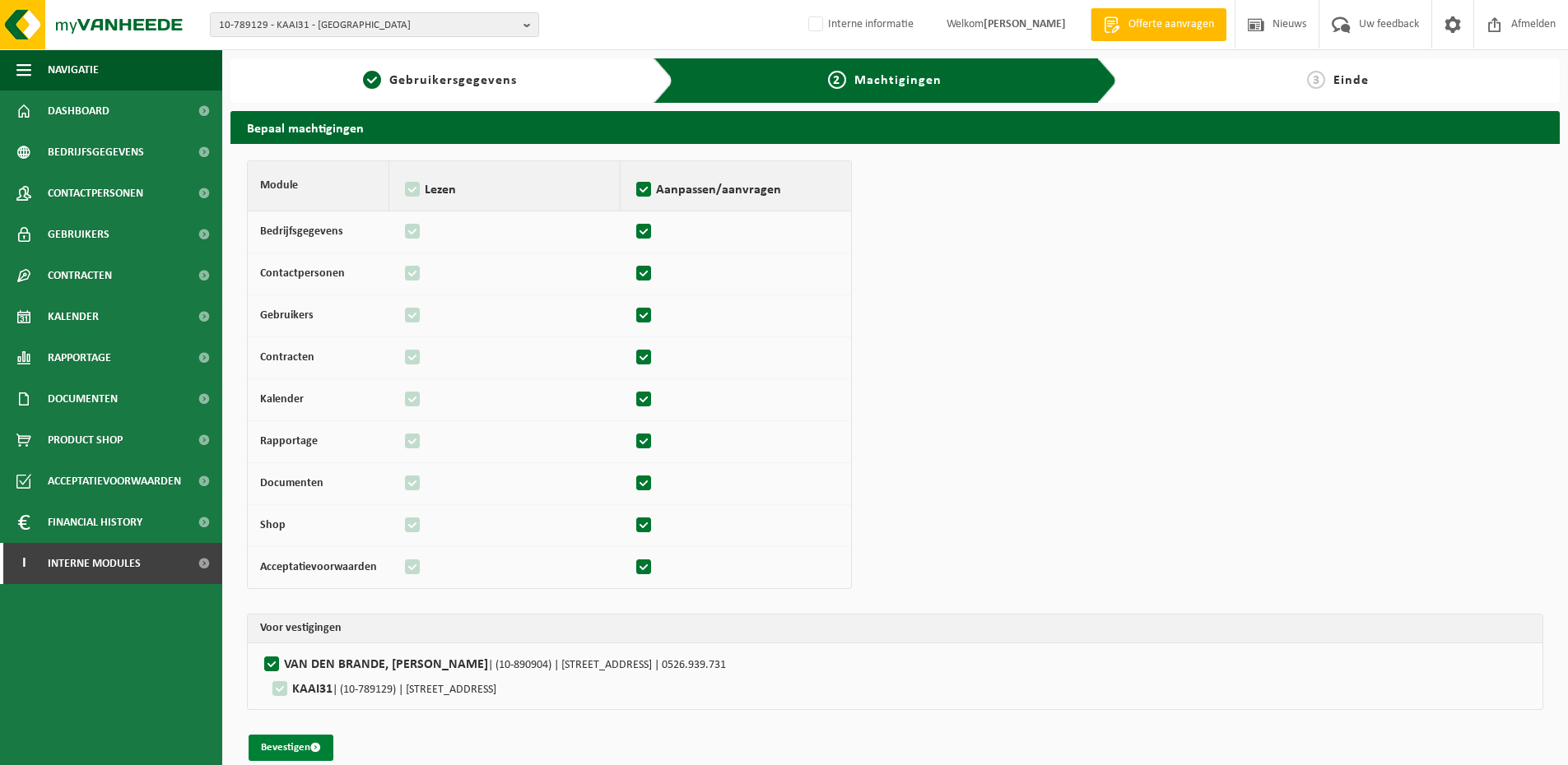
click at [288, 755] on button "Bevestigen" at bounding box center [291, 747] width 85 height 27
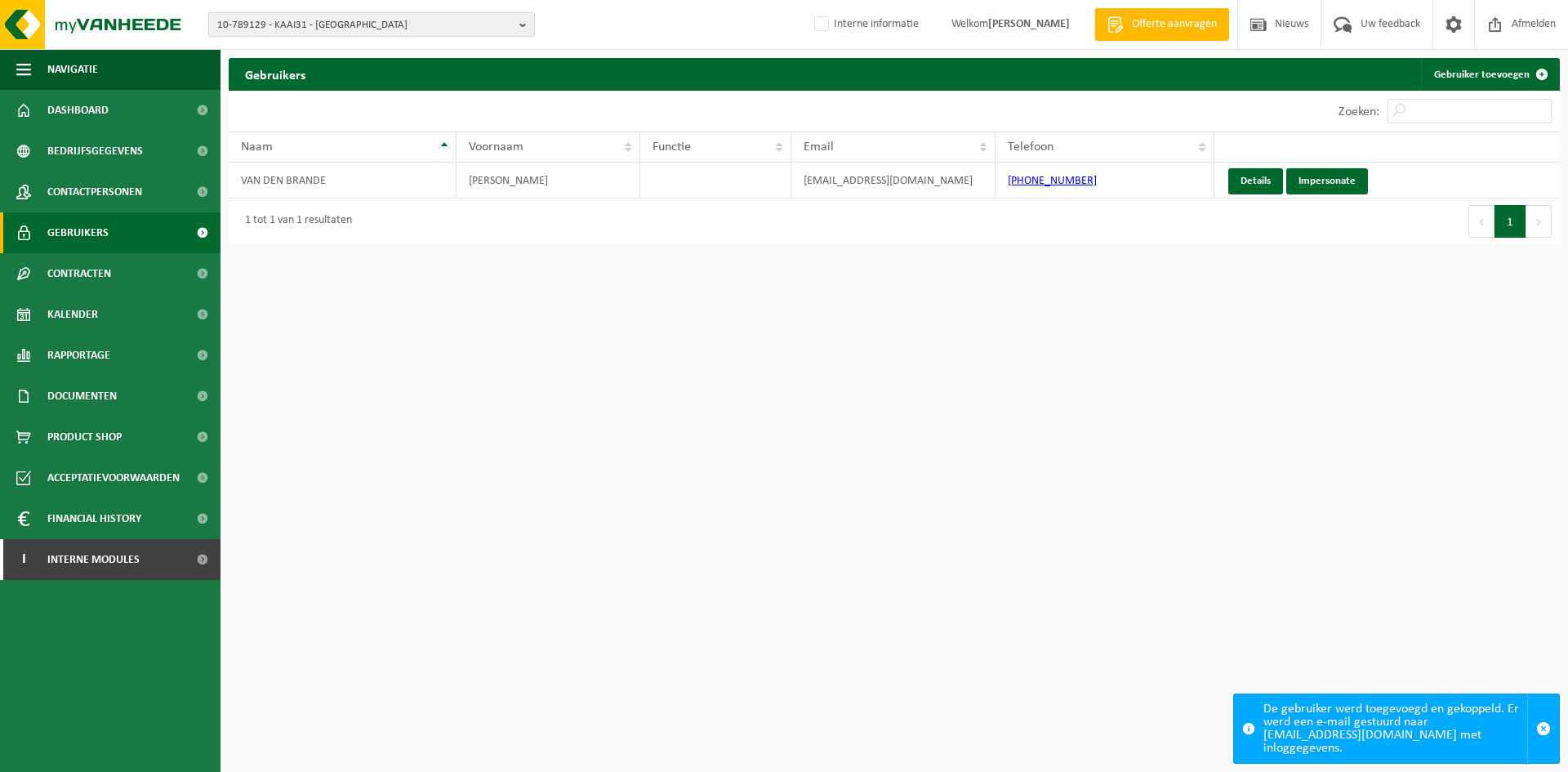
click at [252, 18] on span "10-789129 - KAAI31 - [GEOGRAPHIC_DATA]" at bounding box center [364, 25] width 295 height 25
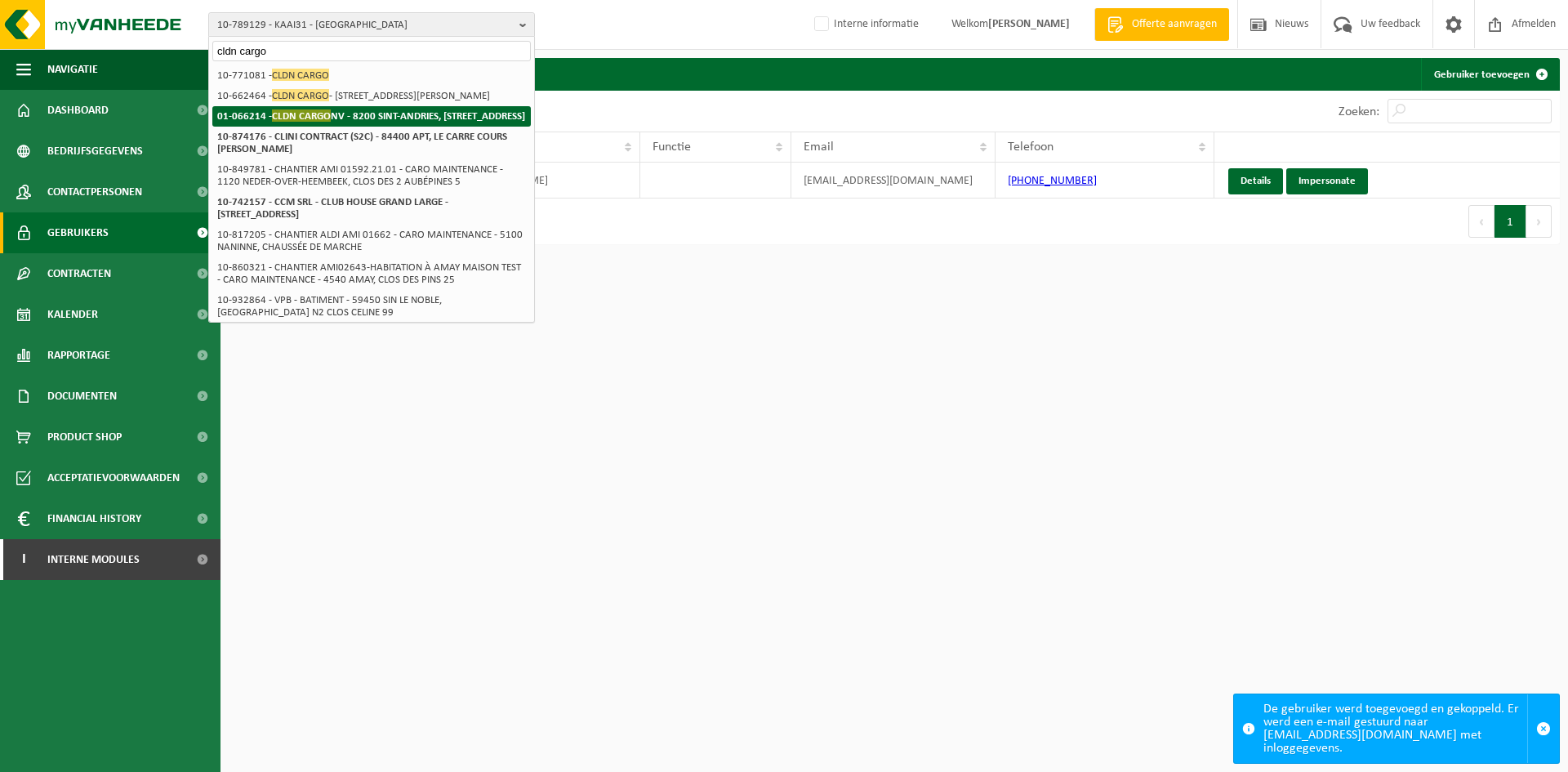
type input "cldn cargo"
click at [270, 122] on strong "01-066214 - CLDN CARGO NV - 8200 SINT-ANDRIES, GISTELSESTEENWEG 294" at bounding box center [371, 115] width 308 height 12
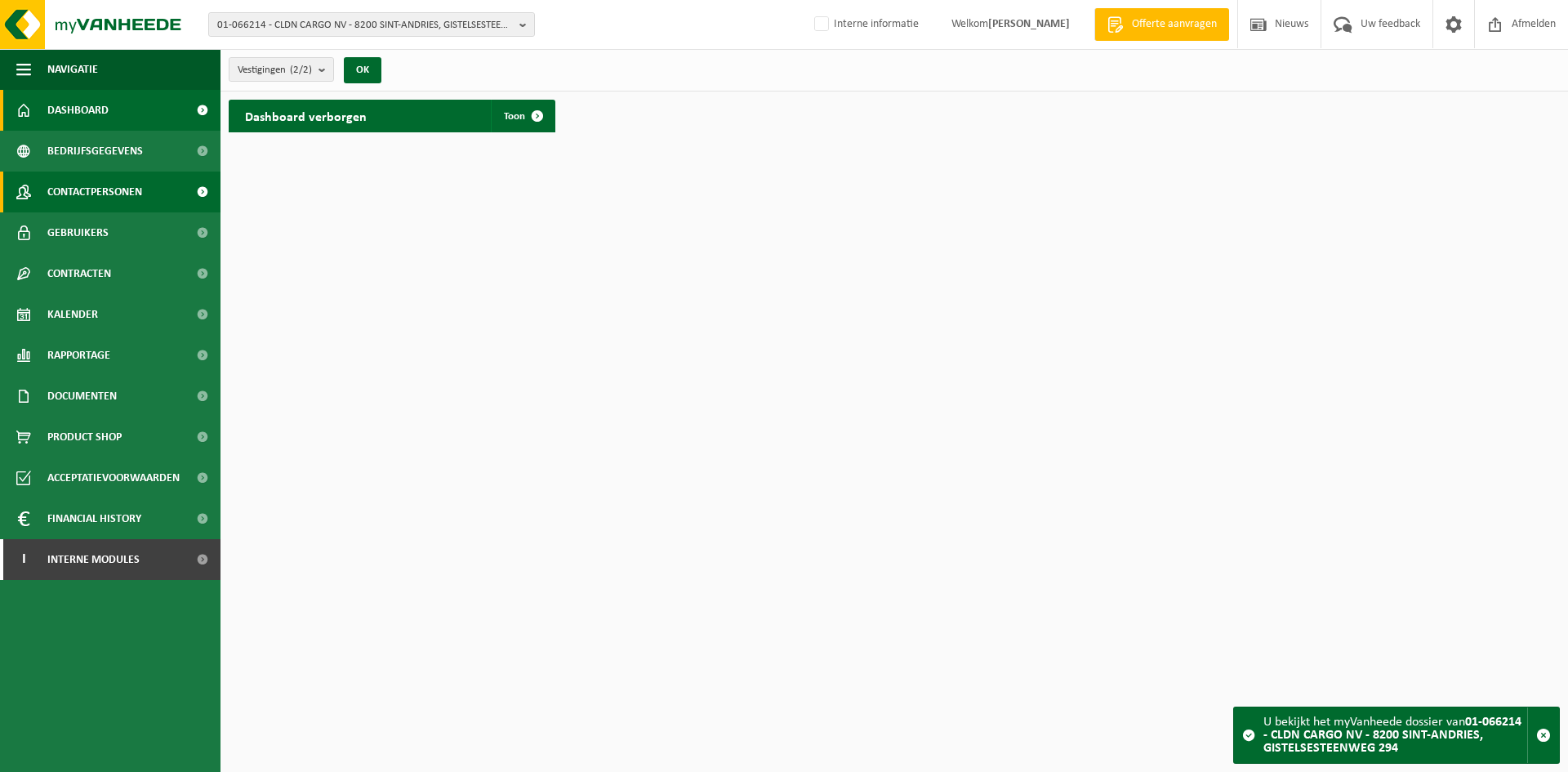
click at [113, 209] on span "Contactpersonen" at bounding box center [95, 191] width 95 height 41
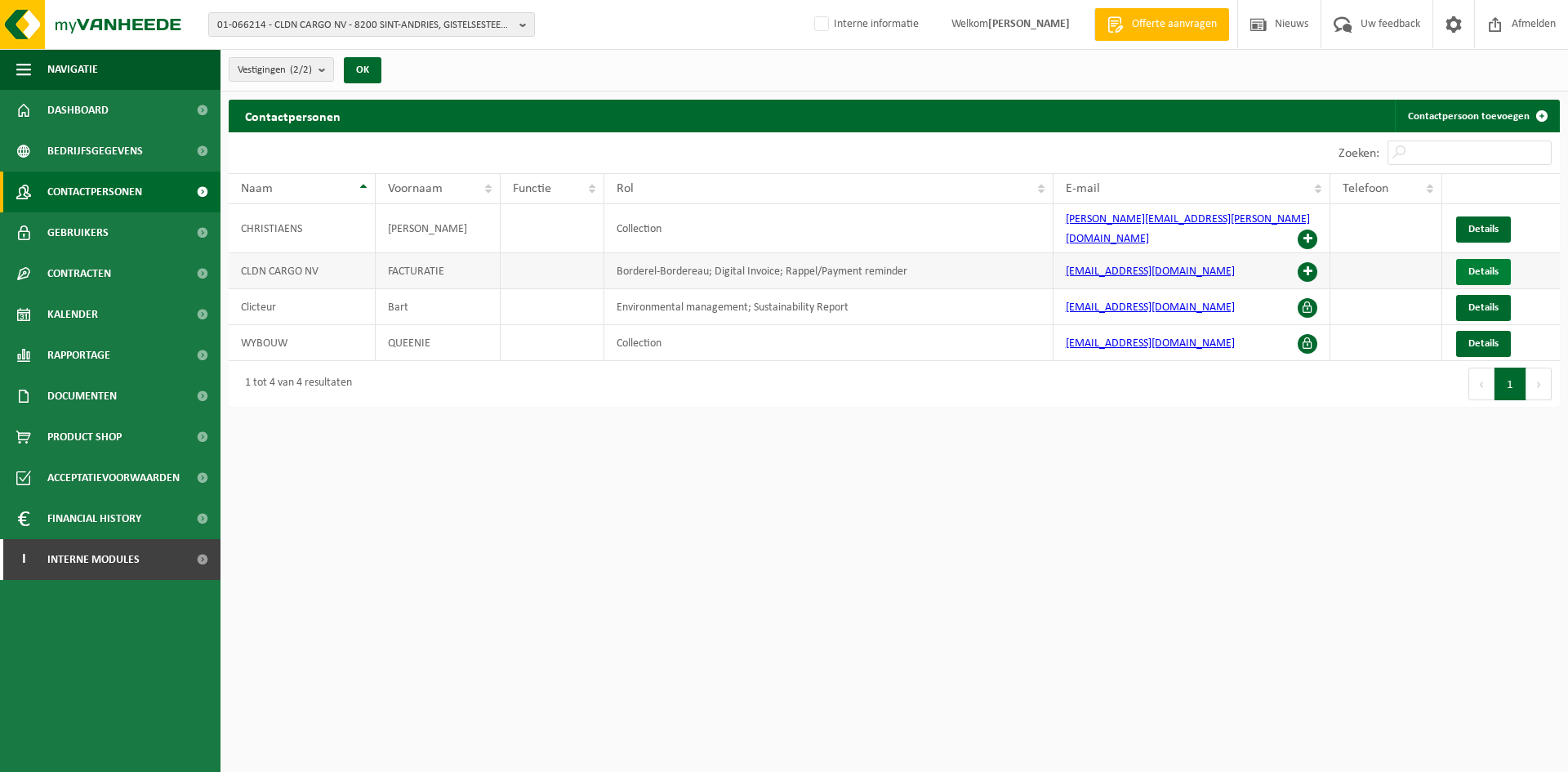
click at [1483, 266] on span "Details" at bounding box center [1483, 272] width 30 height 11
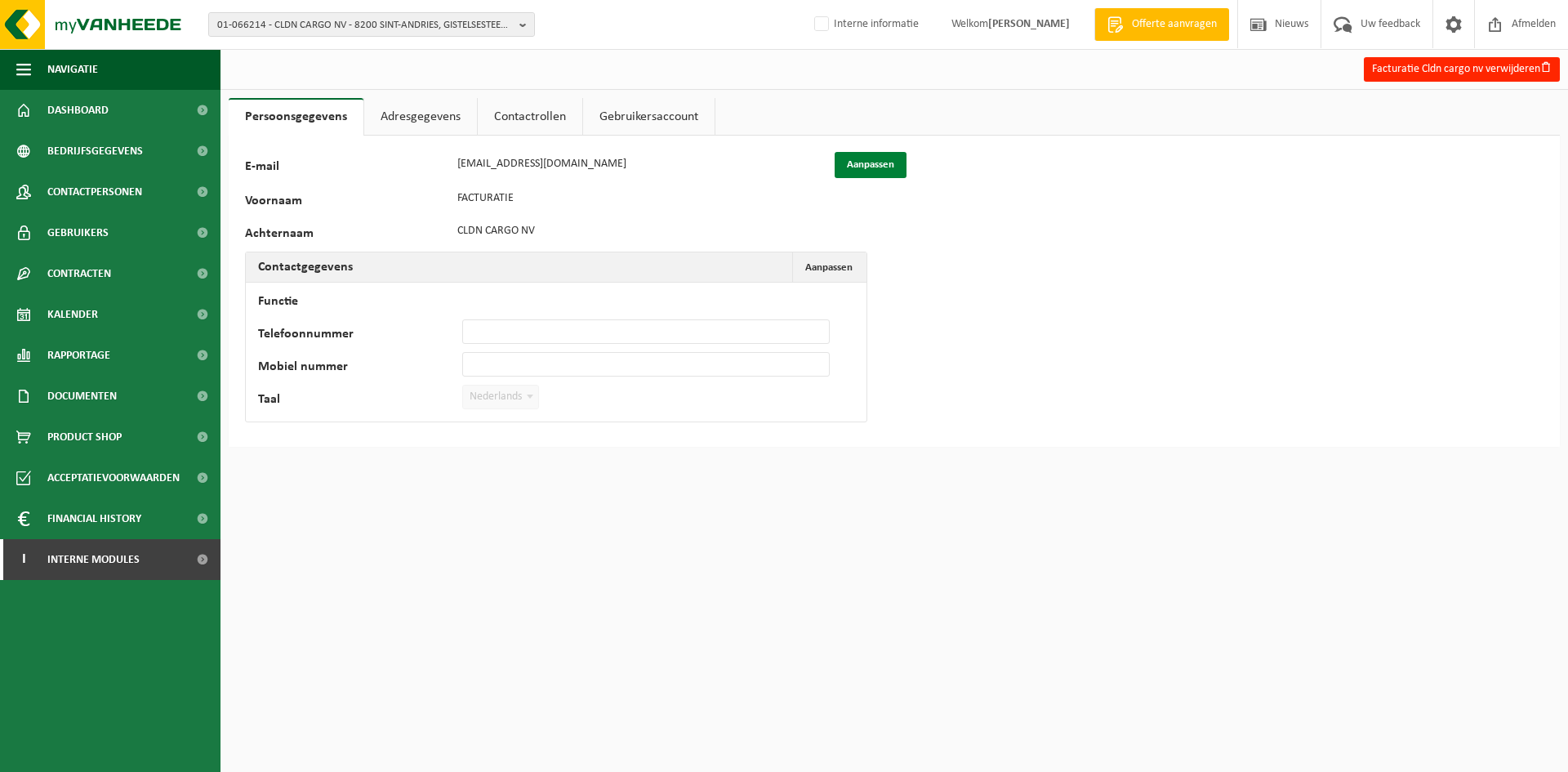
click at [871, 157] on button "Aanpassen" at bounding box center [870, 165] width 72 height 27
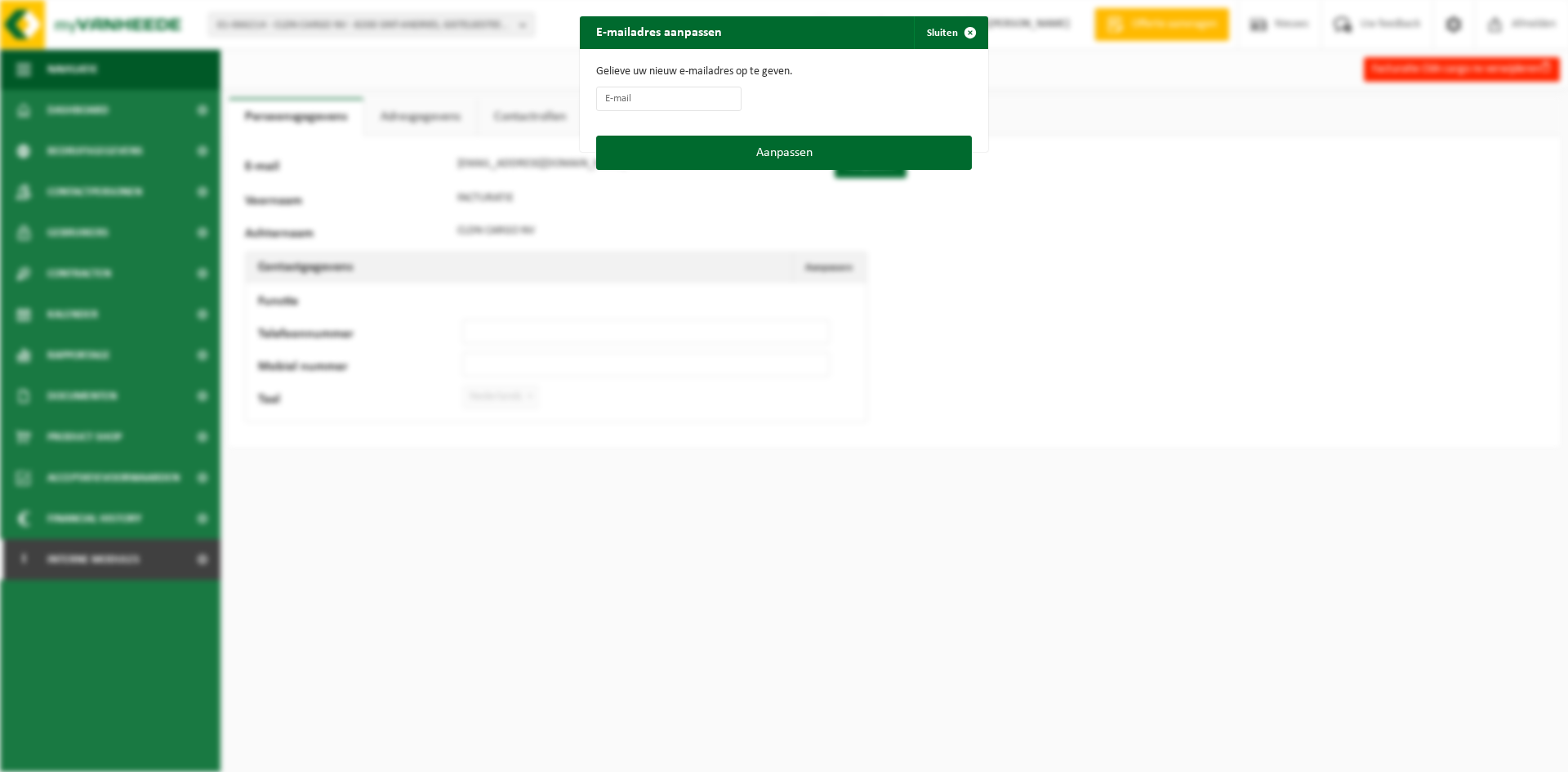
click at [628, 82] on form "Gelieve uw nieuw e-mailadres op te geven." at bounding box center [784, 91] width 376 height 54
click at [627, 95] on input "E-mail" at bounding box center [669, 99] width 145 height 25
paste input "[EMAIL_ADDRESS][DOMAIN_NAME]"
type input "[EMAIL_ADDRESS][DOMAIN_NAME]"
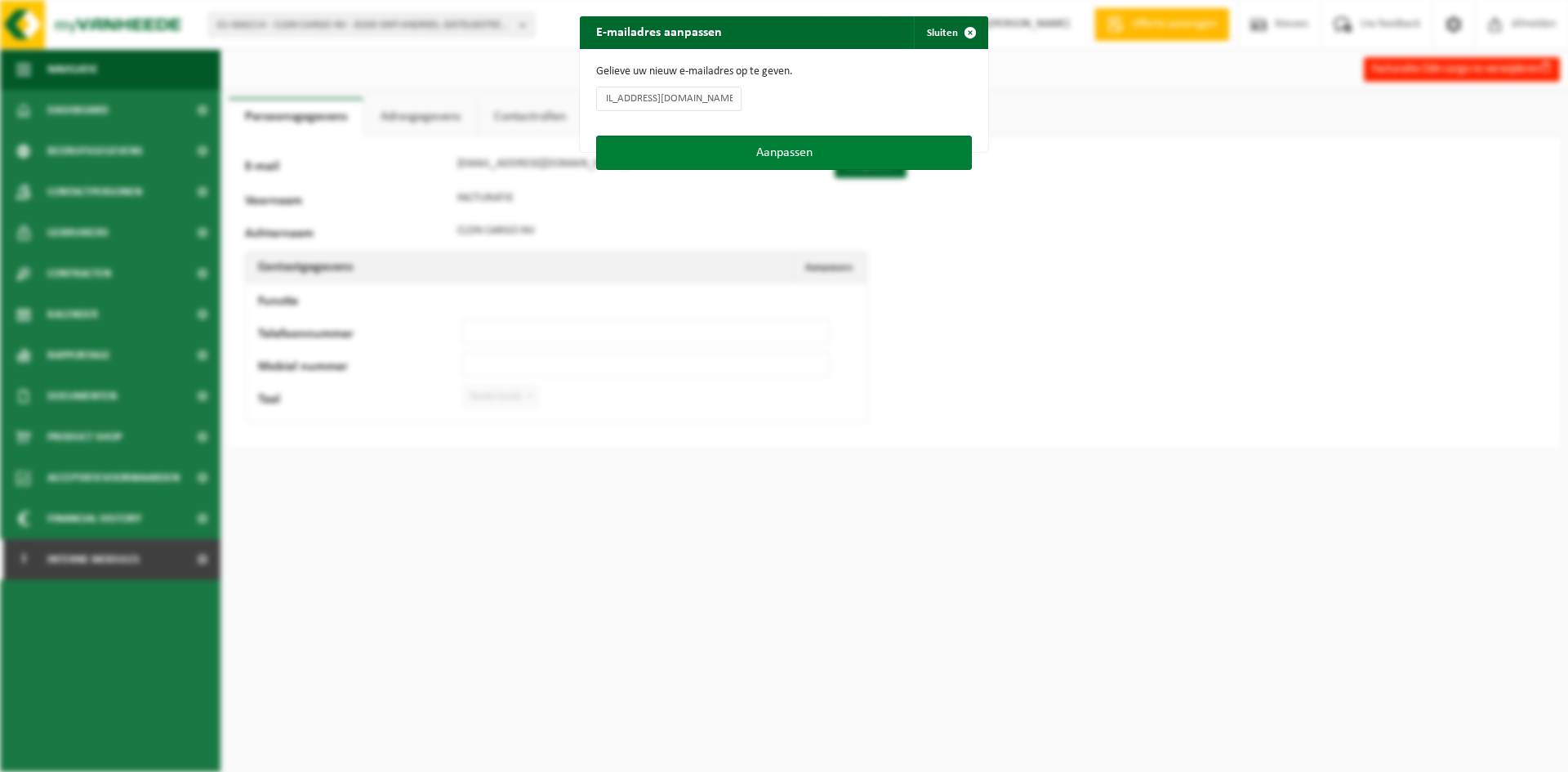
click at [805, 148] on button "Aanpassen" at bounding box center [784, 152] width 376 height 34
type input "cargo.invoicesin.zee@cldn.com"
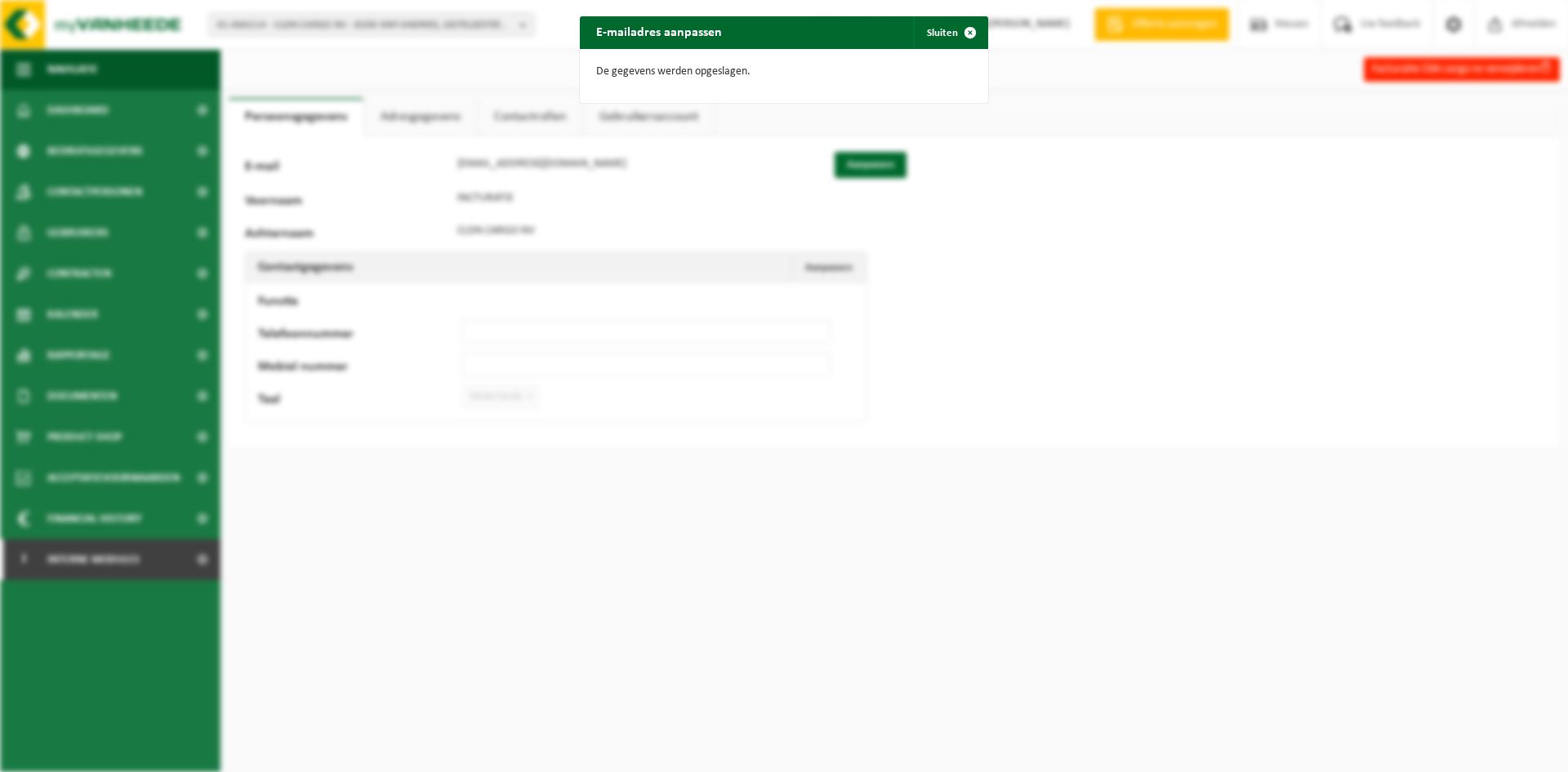
drag, startPoint x: 963, startPoint y: 34, endPoint x: 727, endPoint y: 82, distance: 240.8
click at [964, 33] on span "button" at bounding box center [971, 33] width 33 height 33
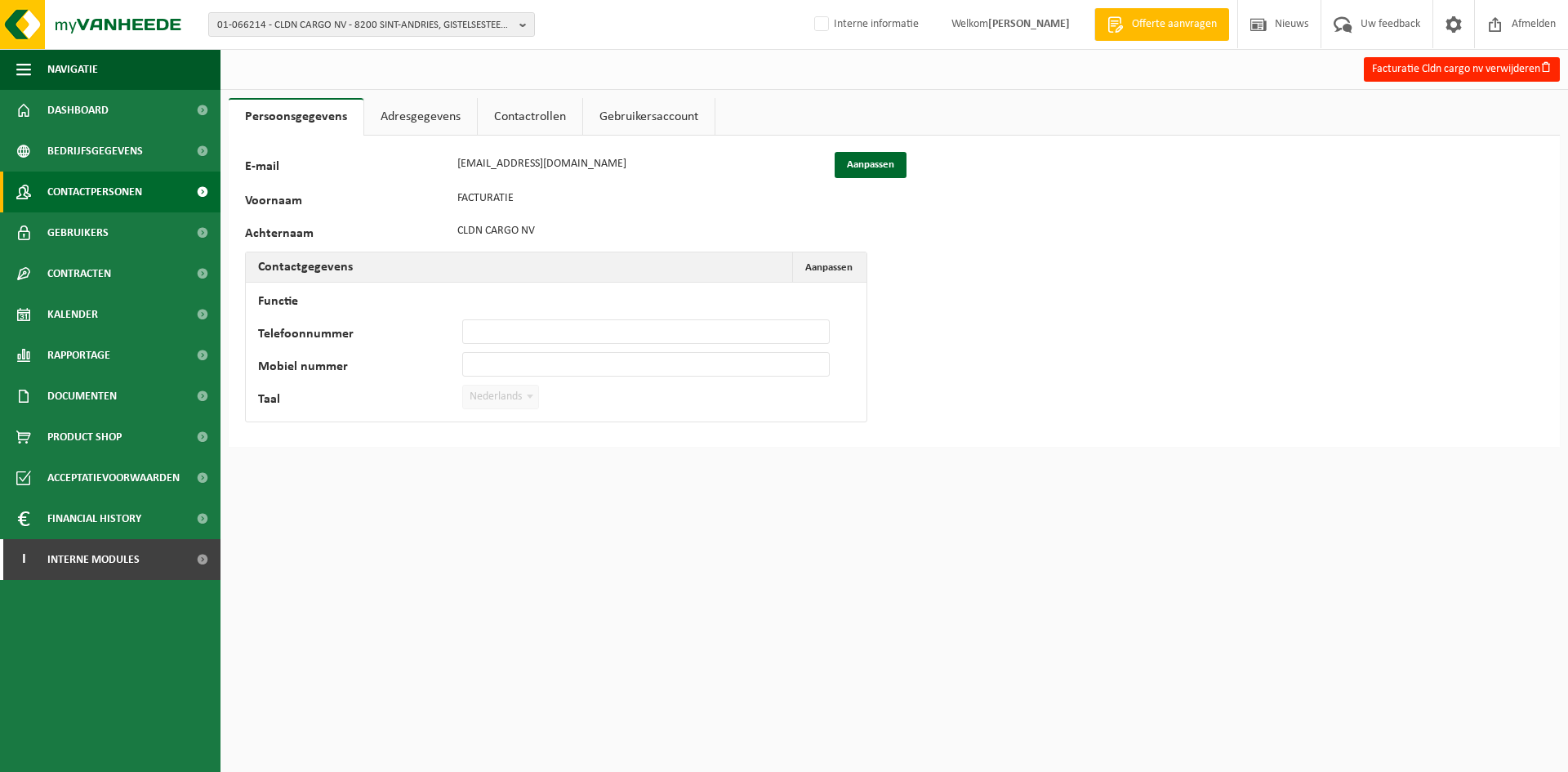
click at [78, 183] on span "Contactpersonen" at bounding box center [95, 191] width 95 height 41
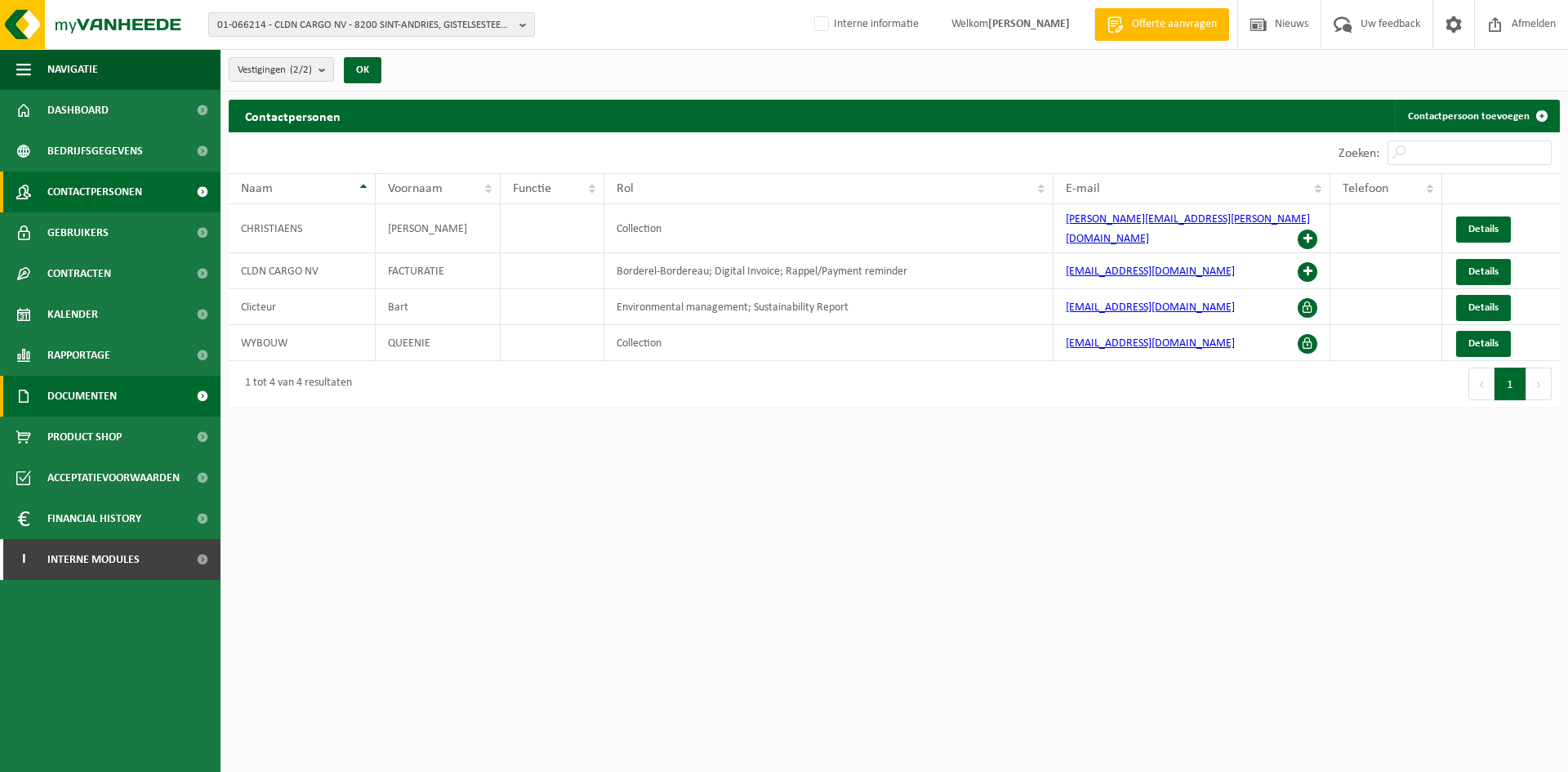
click at [132, 407] on link "Documenten" at bounding box center [110, 396] width 220 height 41
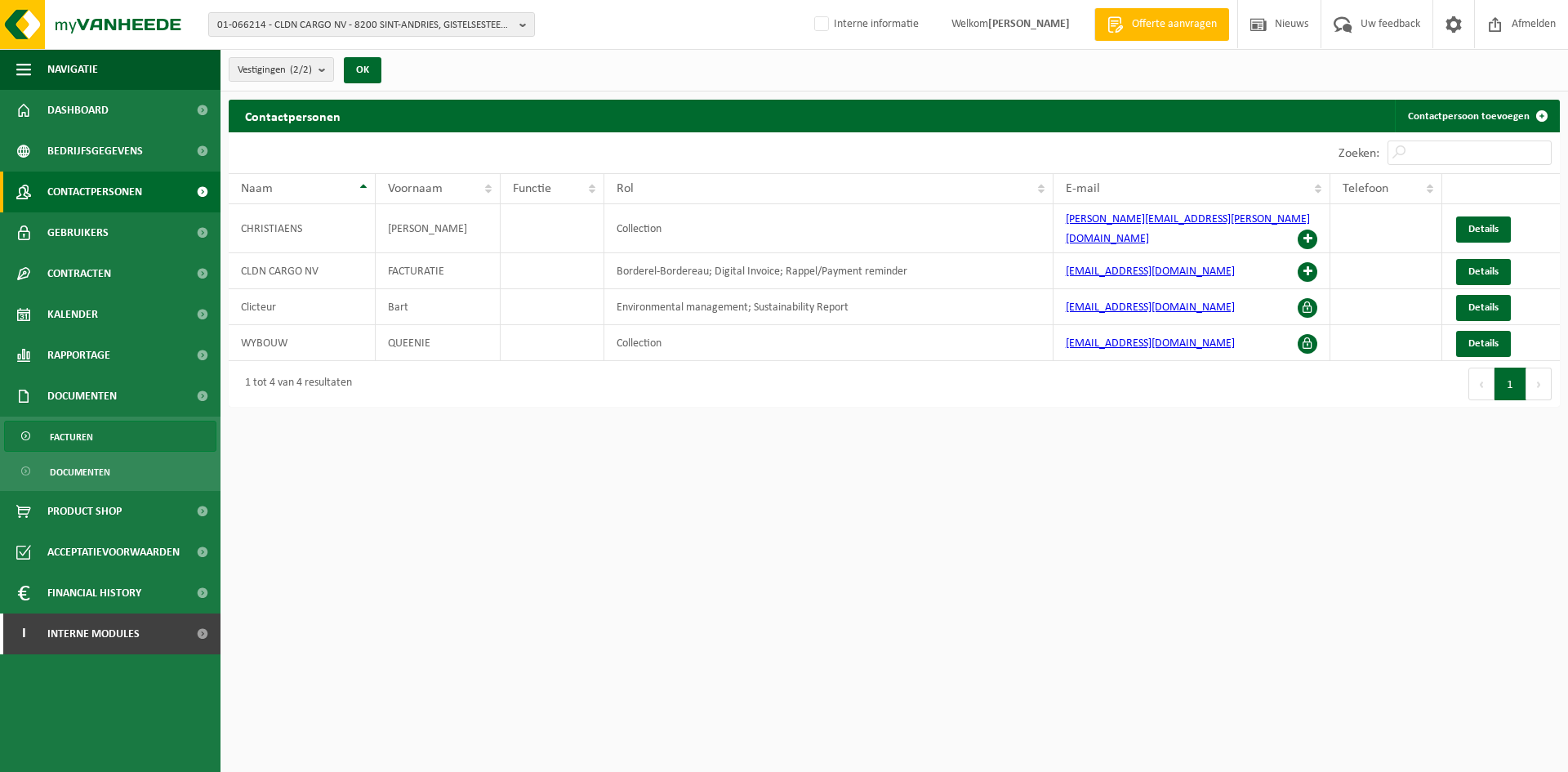
click at [129, 440] on link "Facturen" at bounding box center [110, 436] width 212 height 31
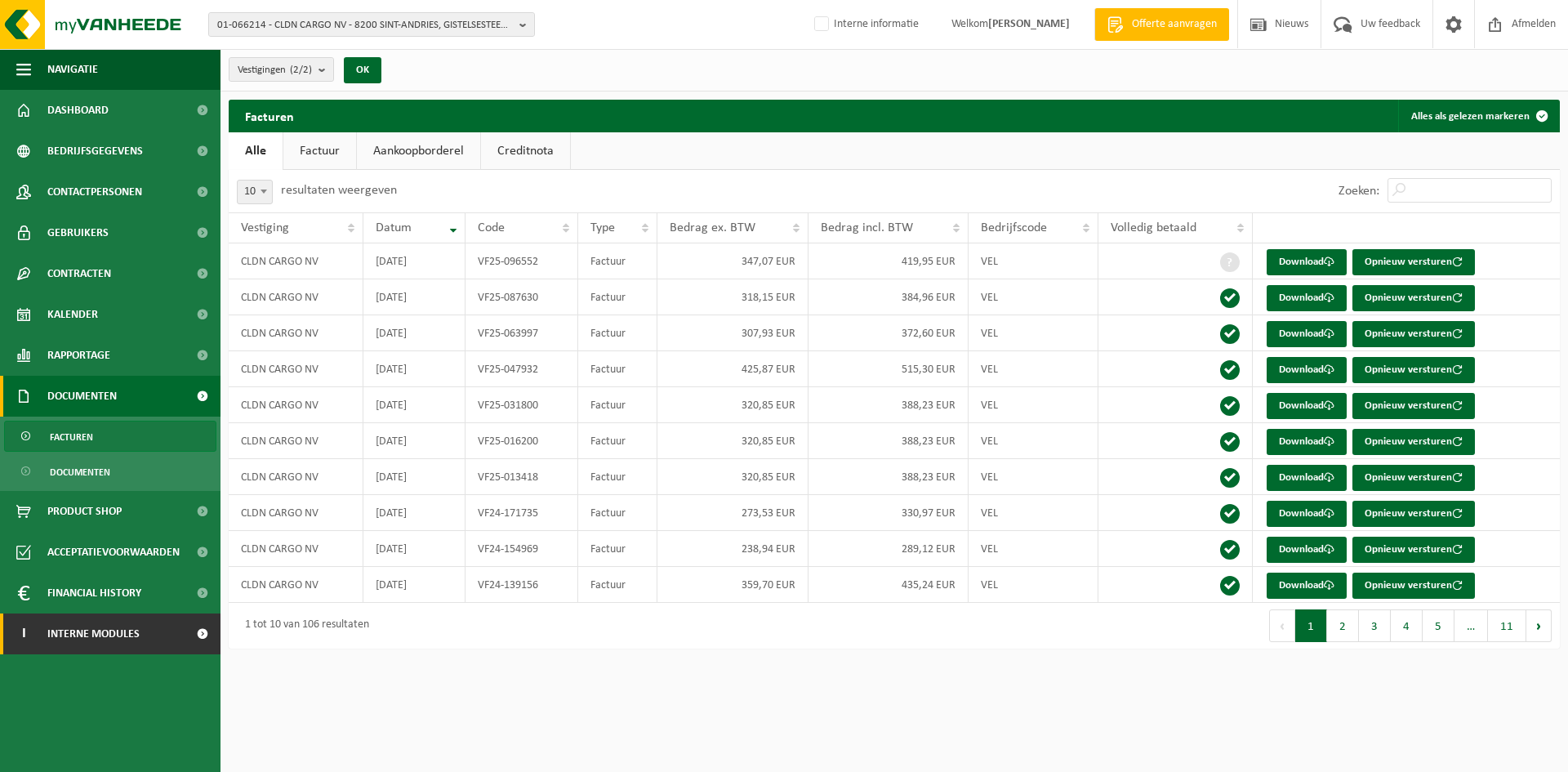
click at [136, 629] on span "Interne modules" at bounding box center [93, 633] width 92 height 41
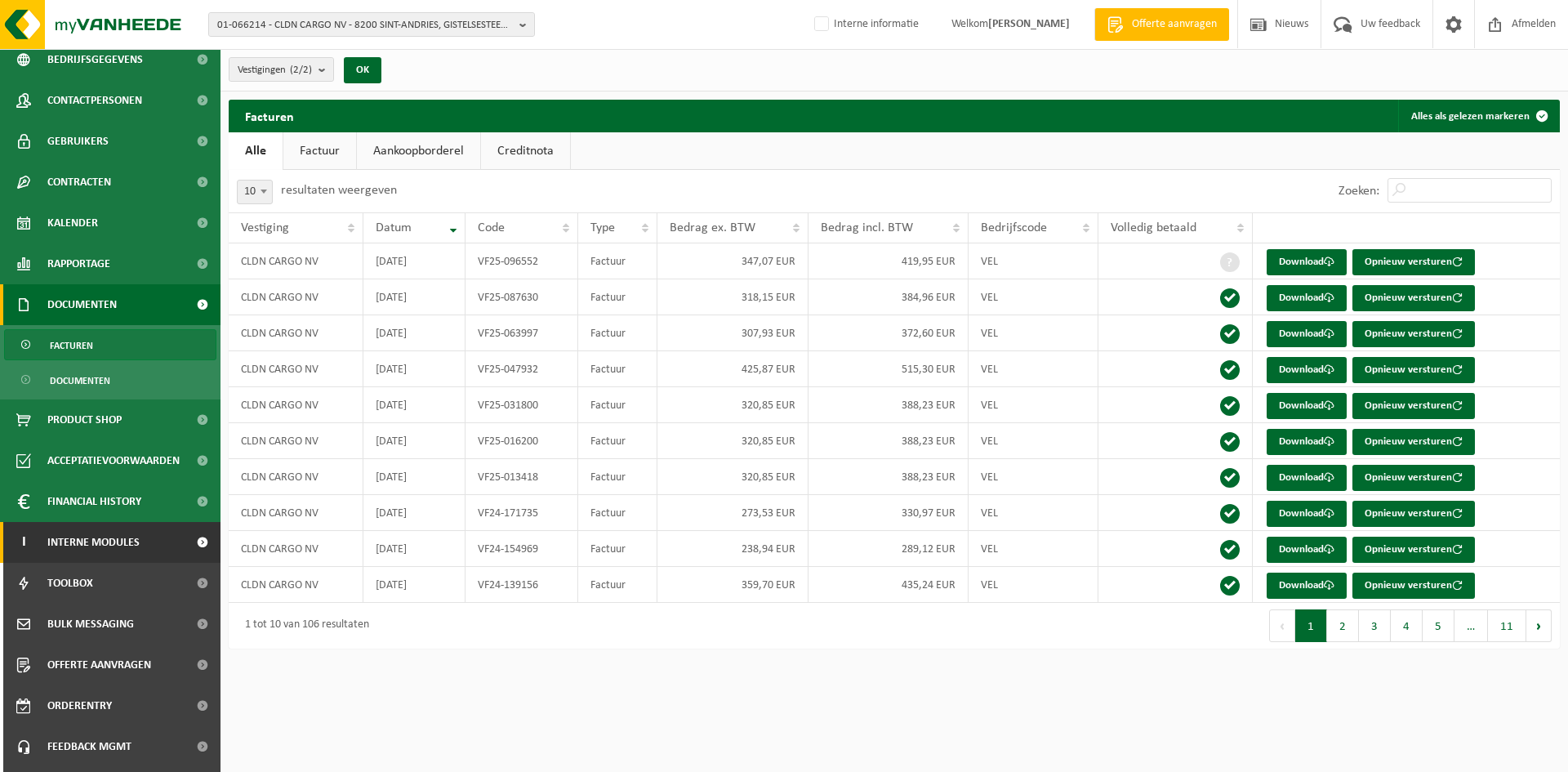
scroll to position [127, 0]
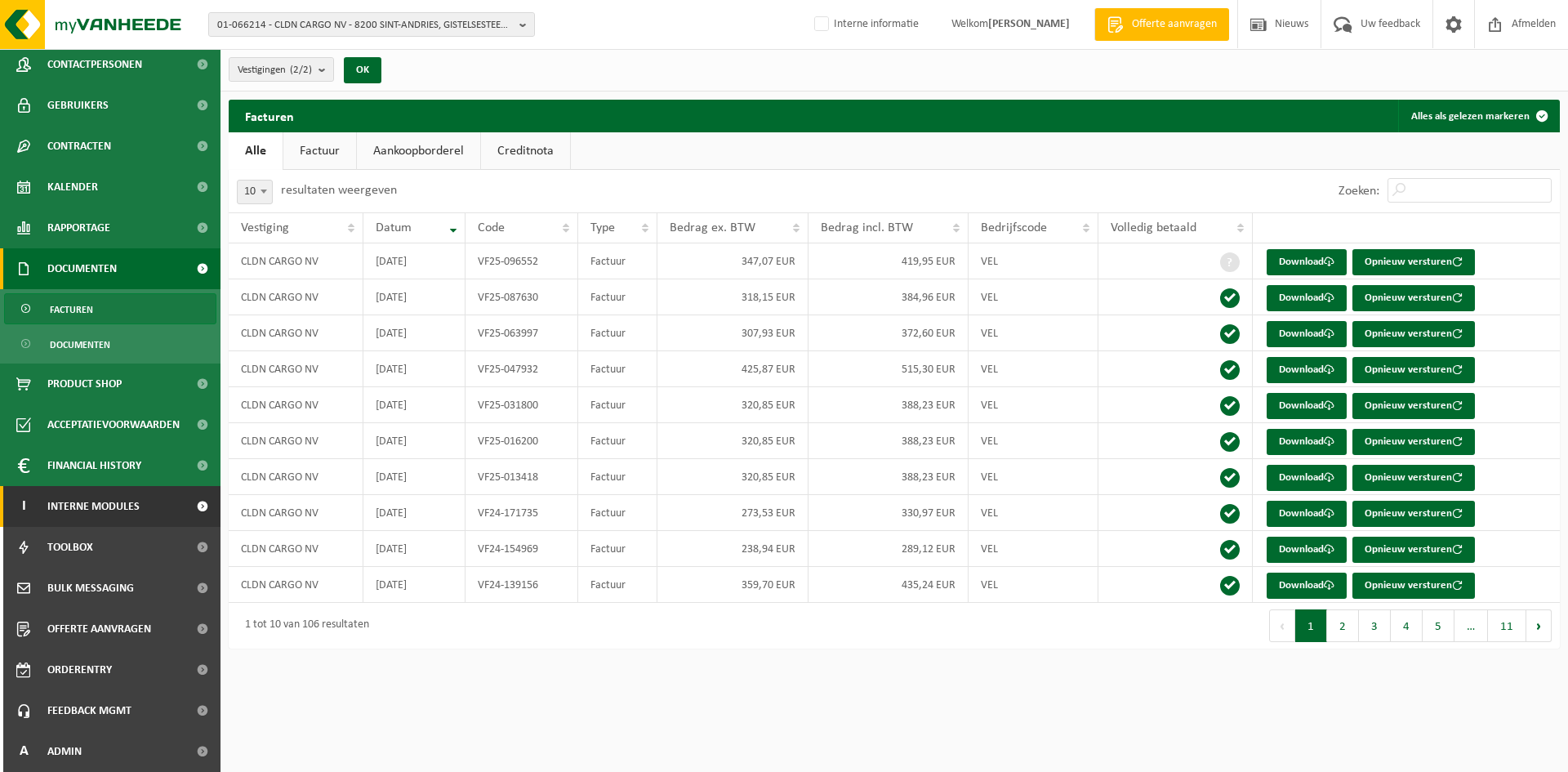
click at [104, 512] on span "Interne modules" at bounding box center [93, 506] width 92 height 41
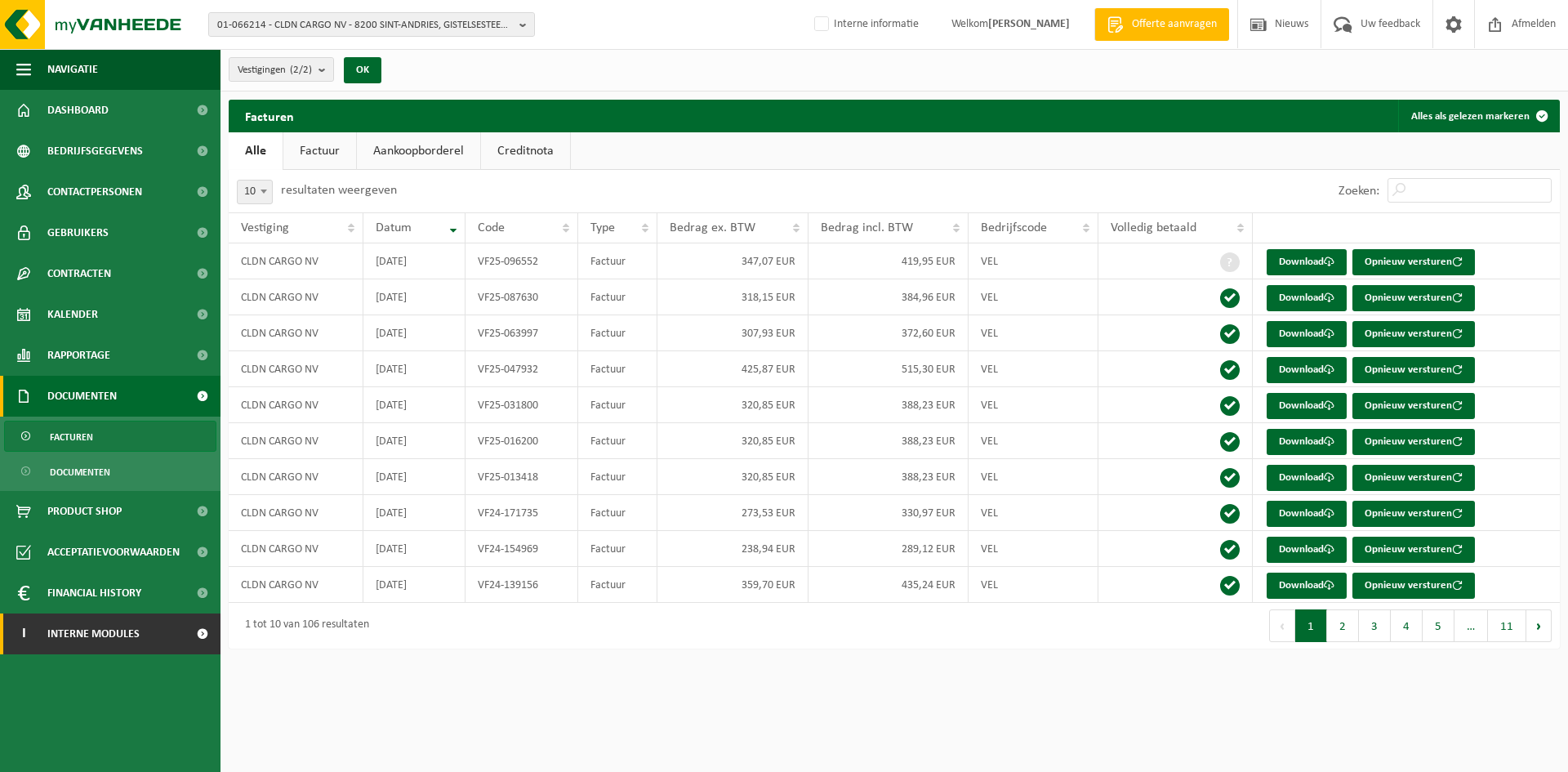
scroll to position [0, 0]
click at [114, 638] on span "Interne modules" at bounding box center [93, 633] width 92 height 41
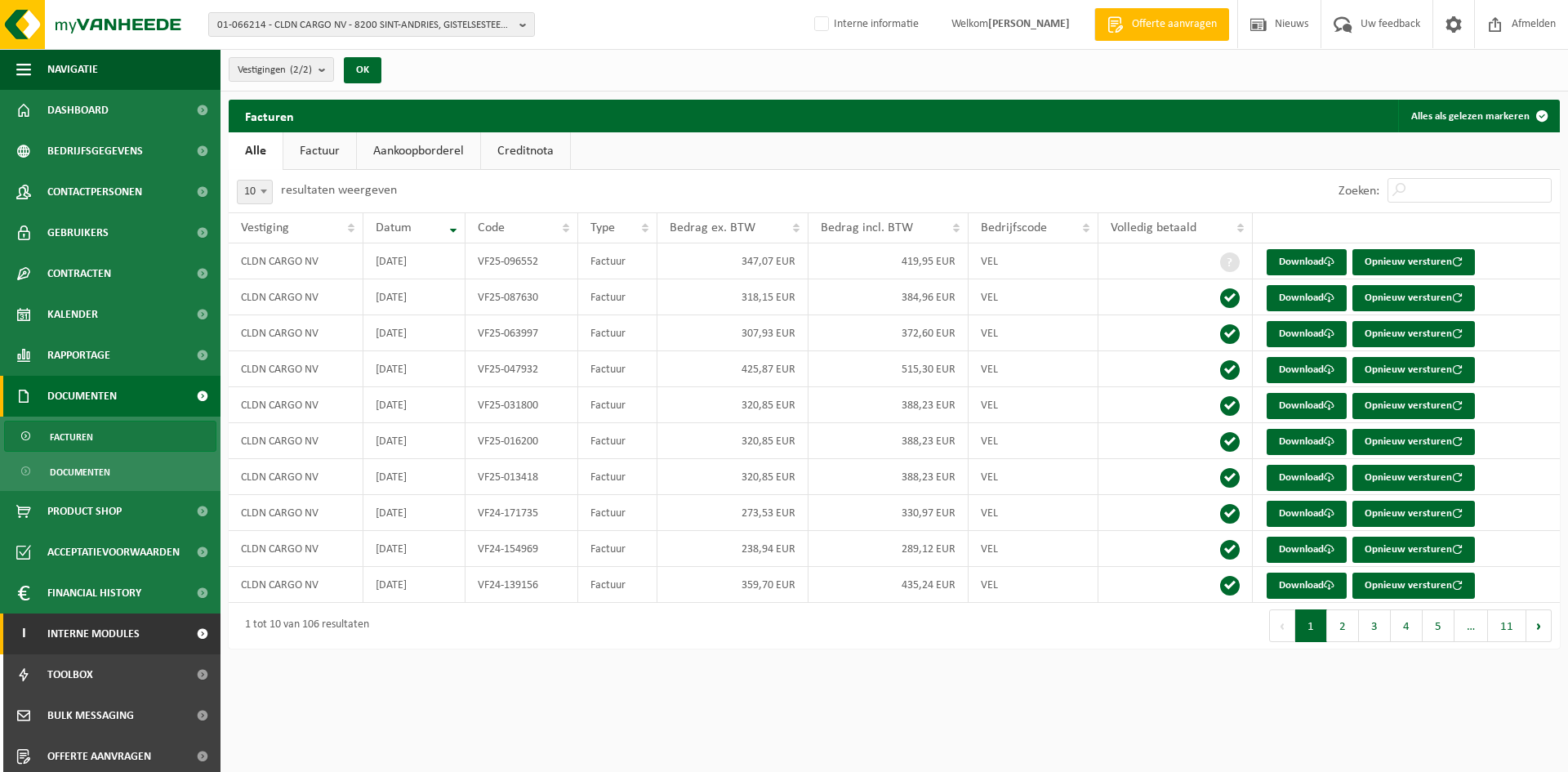
scroll to position [127, 0]
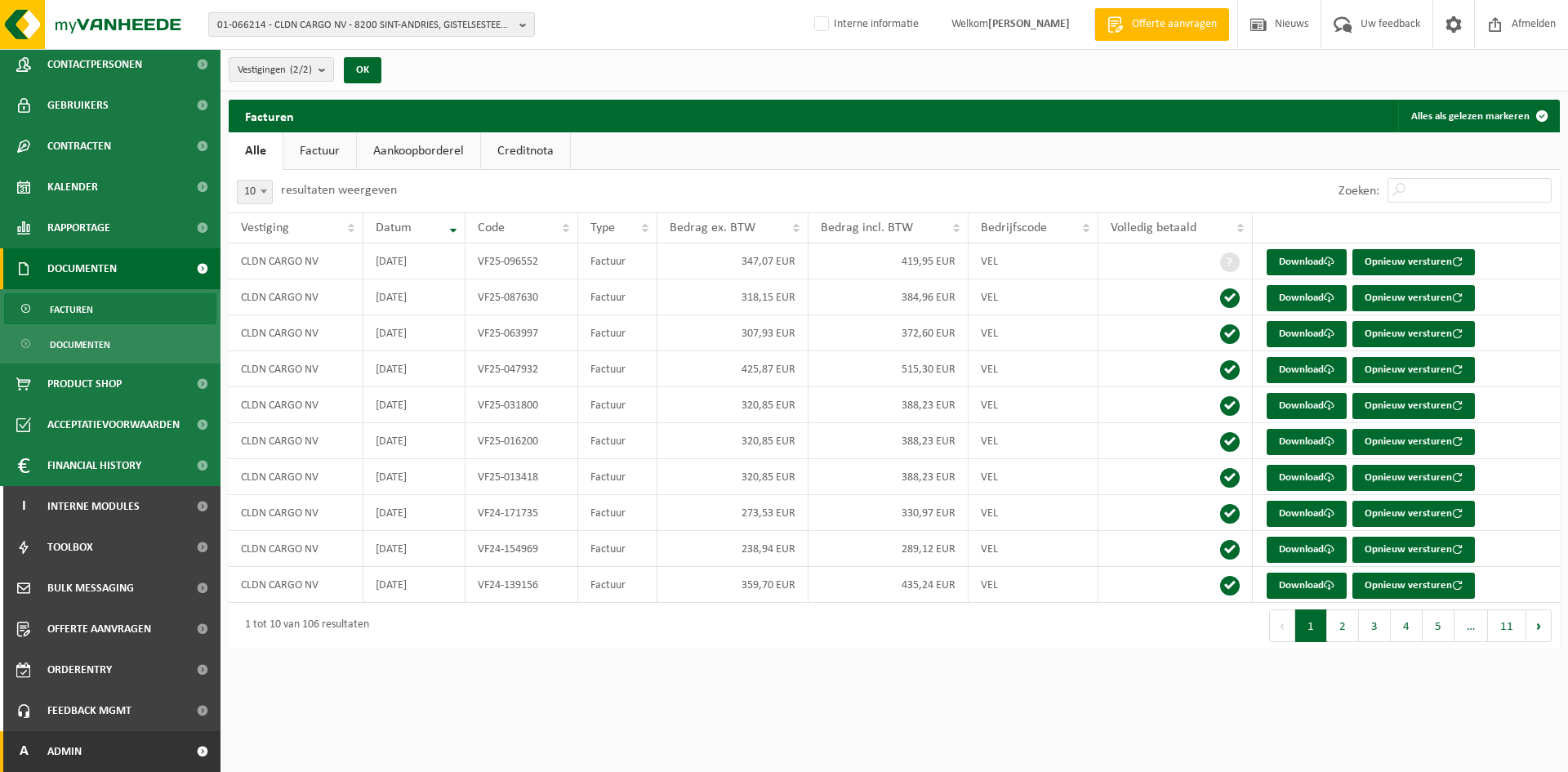
click at [110, 745] on link "A Admin" at bounding box center [110, 751] width 220 height 41
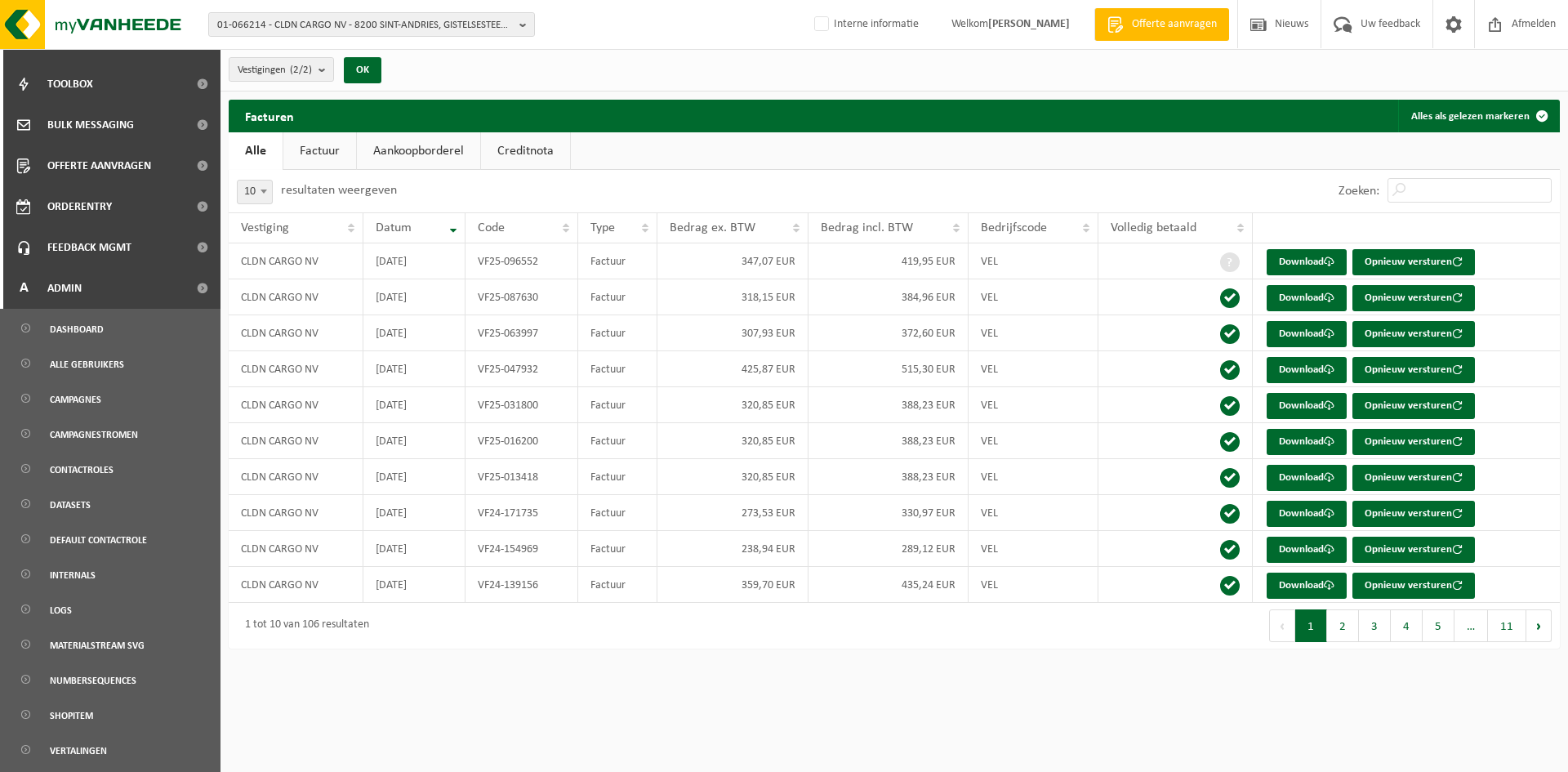
scroll to position [693, 0]
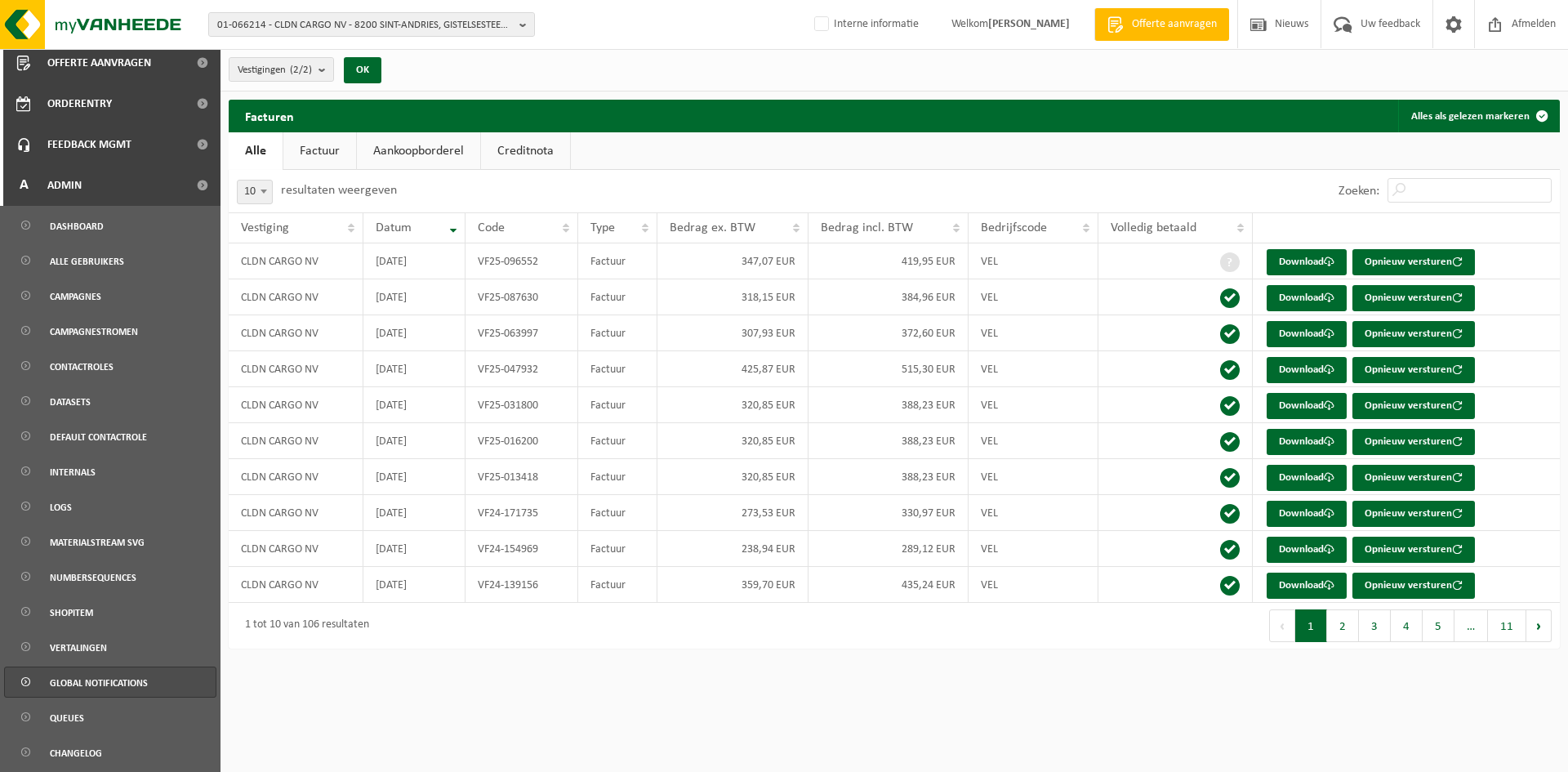
click at [151, 683] on link "Global notifications" at bounding box center [110, 681] width 212 height 31
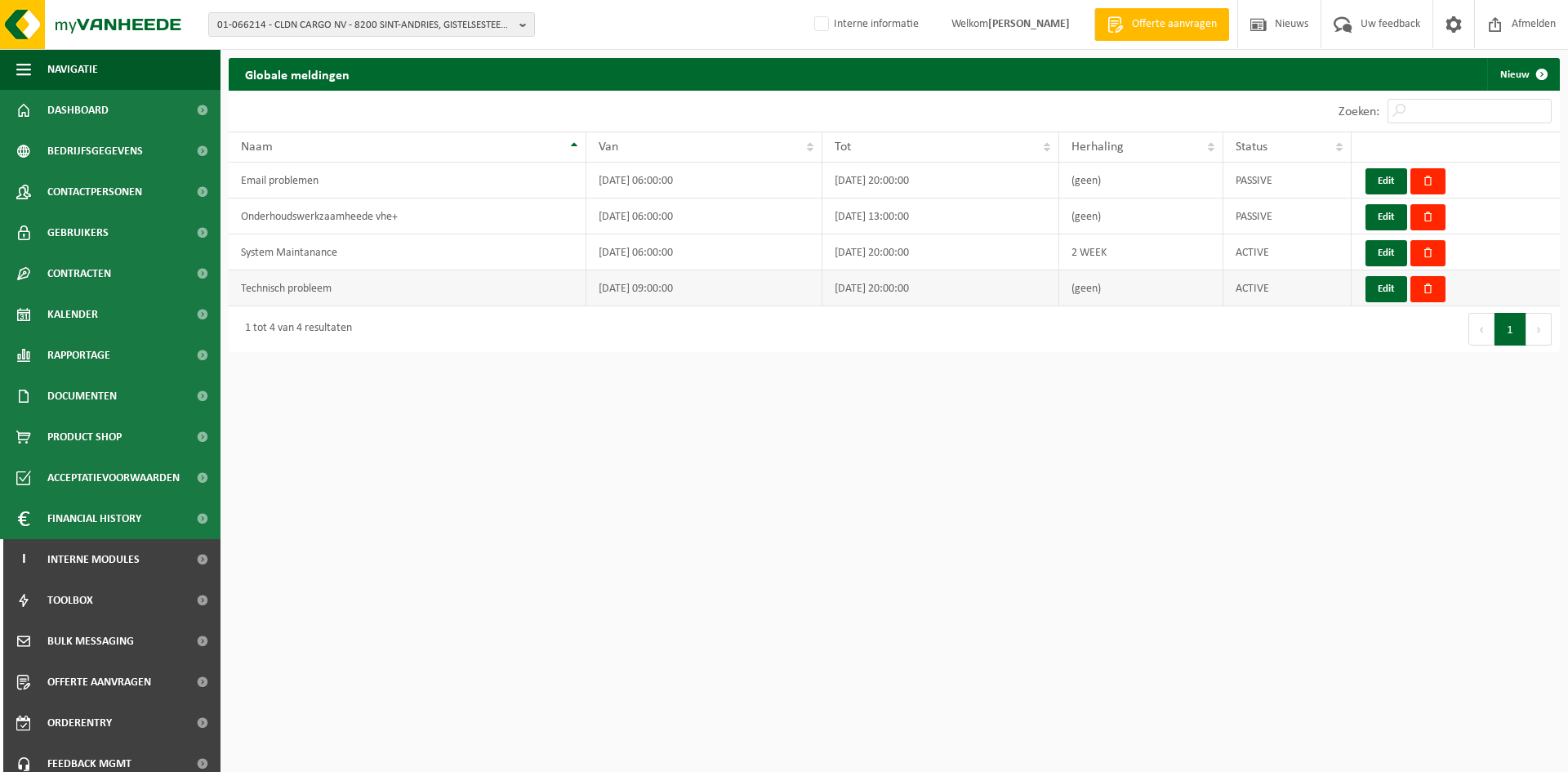
click at [1307, 284] on td "ACTIVE" at bounding box center [1287, 287] width 128 height 36
click at [1243, 290] on td "ACTIVE" at bounding box center [1287, 287] width 128 height 36
click at [1384, 289] on button "Edit" at bounding box center [1387, 289] width 42 height 27
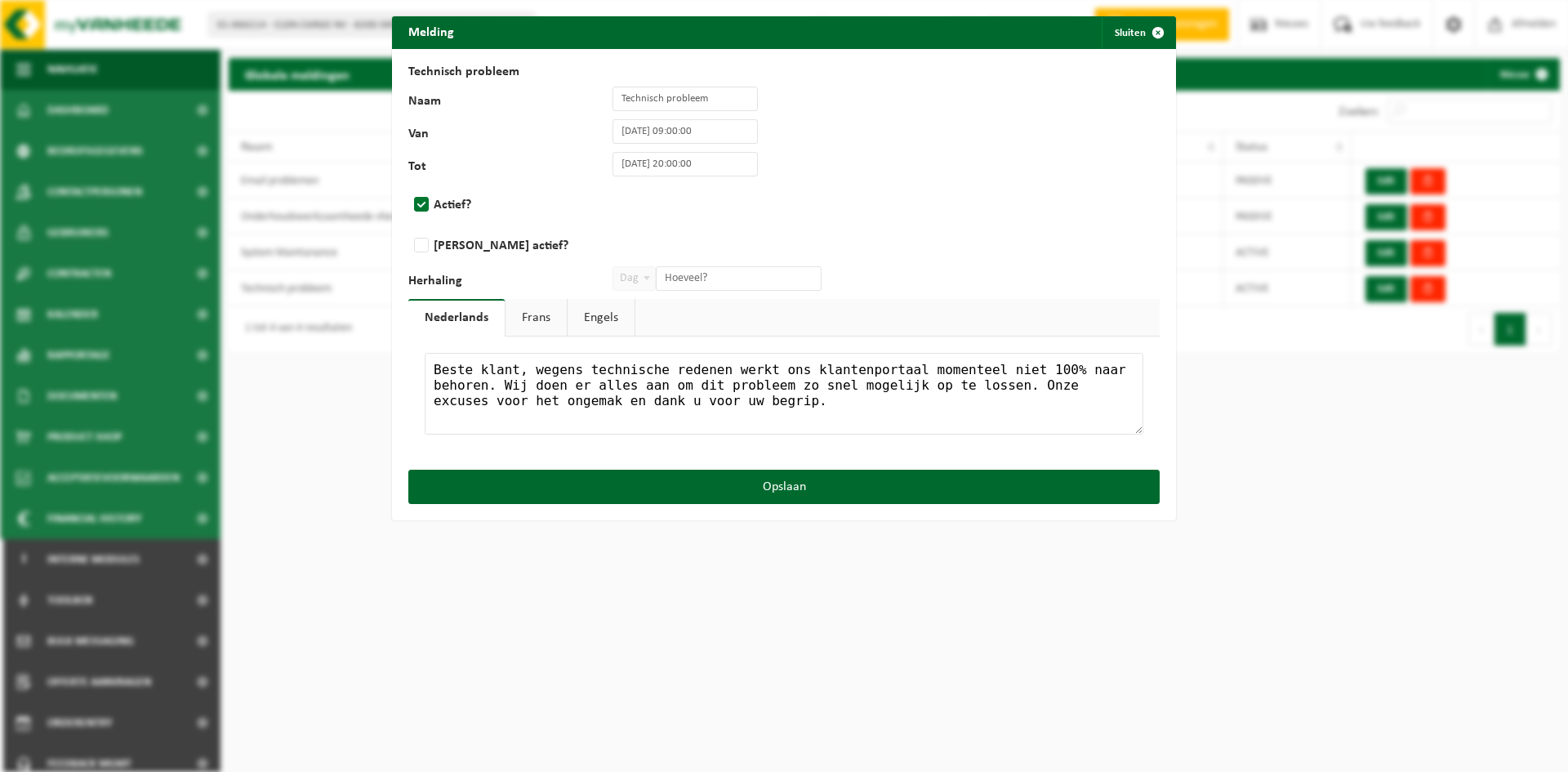
click at [525, 307] on link "Frans" at bounding box center [536, 317] width 61 height 38
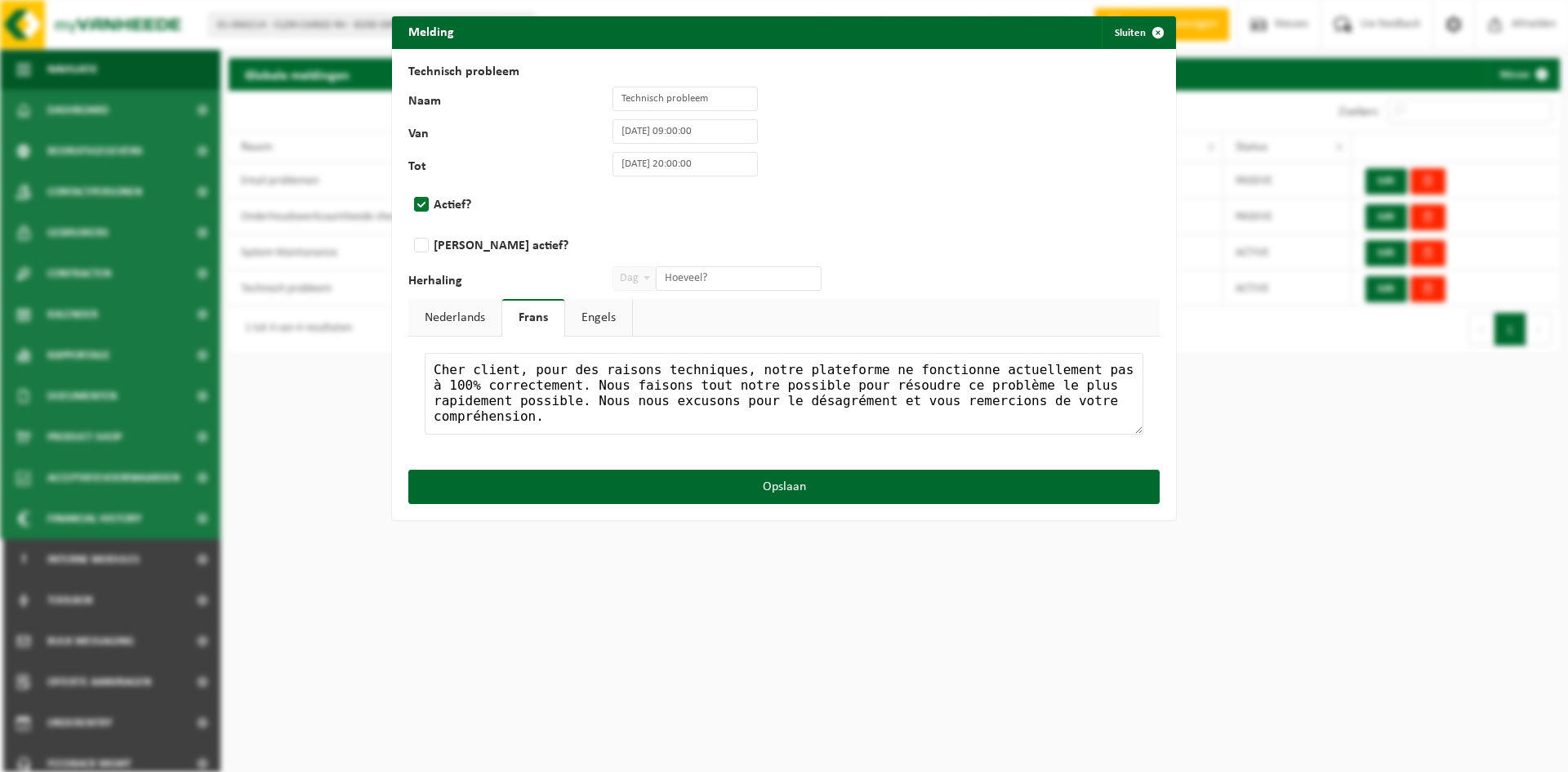
click at [636, 319] on ul "Nederlands Frans Engels" at bounding box center [783, 317] width 751 height 38
click at [446, 316] on link "Nederlands" at bounding box center [455, 317] width 93 height 38
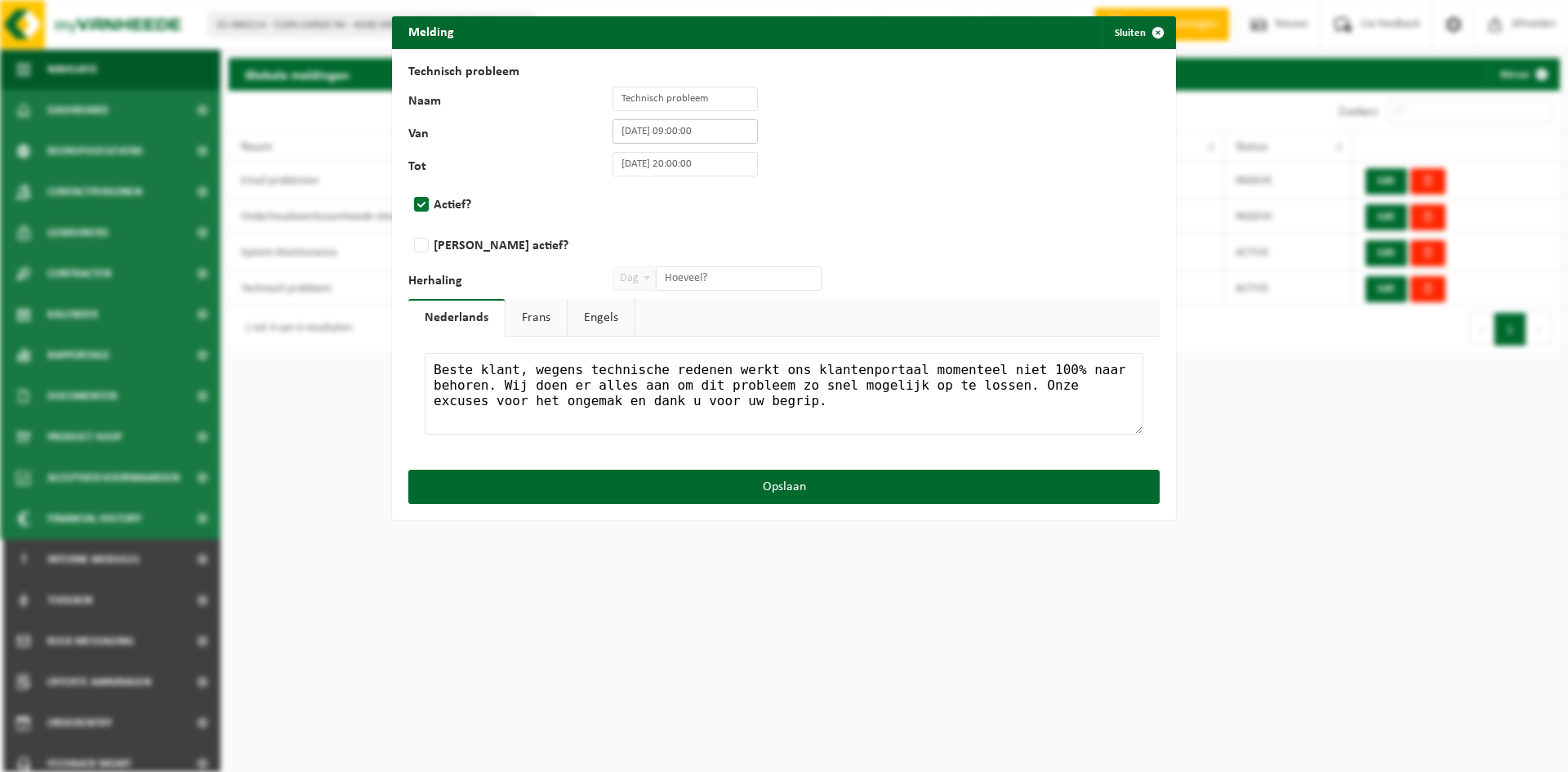
click at [631, 133] on input "11/07/2025 09:00:00" at bounding box center [685, 131] width 145 height 25
drag, startPoint x: 639, startPoint y: 133, endPoint x: 506, endPoint y: 132, distance: 133.0
click at [506, 132] on div "Van 11/07/2025 09:00:00" at bounding box center [583, 131] width 349 height 25
type input "18/08/2025 09:00:00"
click at [652, 166] on input "11/07/2025 20:00:00" at bounding box center [685, 164] width 145 height 25
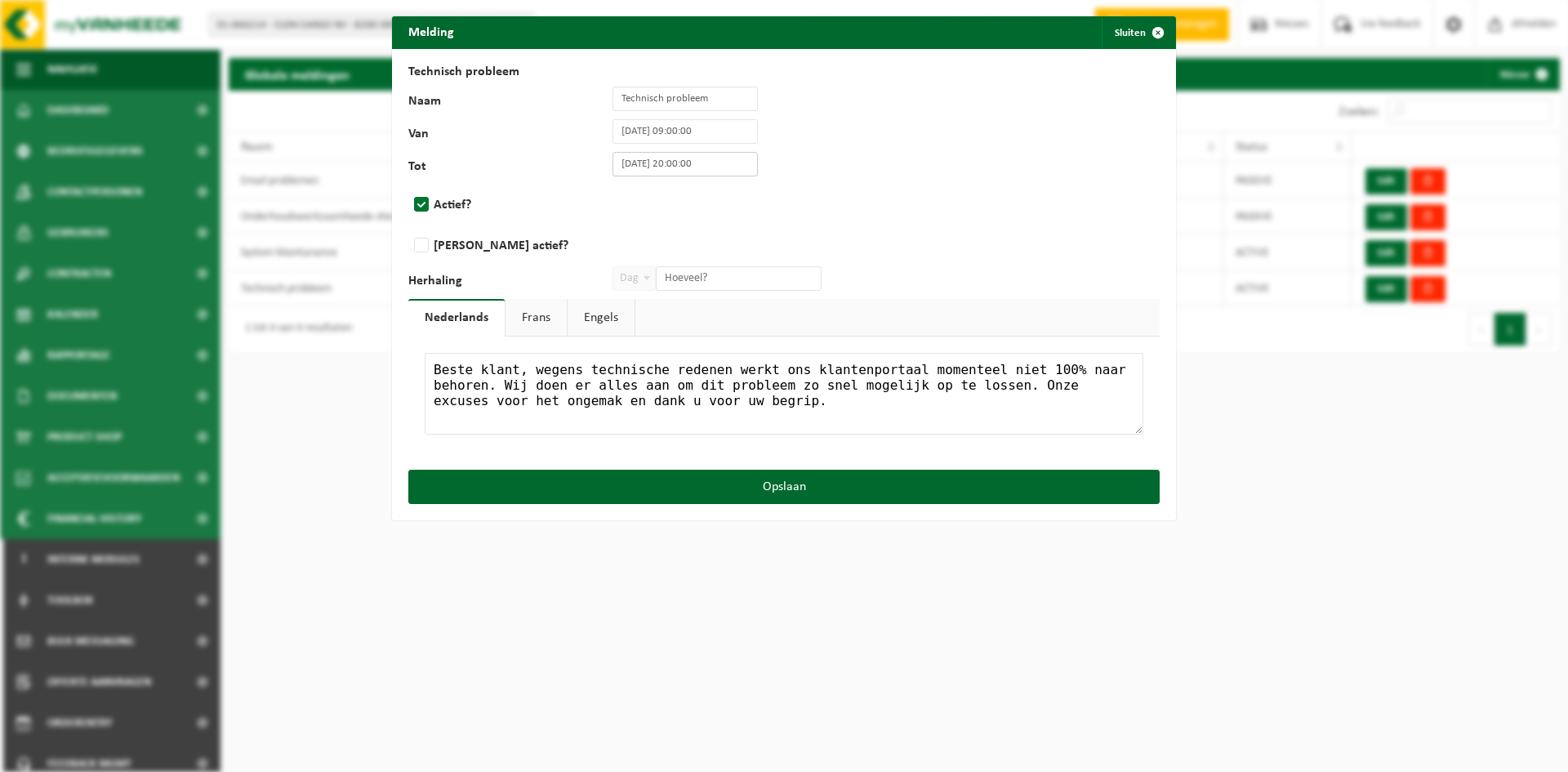
drag, startPoint x: 640, startPoint y: 164, endPoint x: 576, endPoint y: 163, distance: 64.0
click at [576, 163] on div "Tot 11/07/2025 20:00:00" at bounding box center [583, 164] width 349 height 25
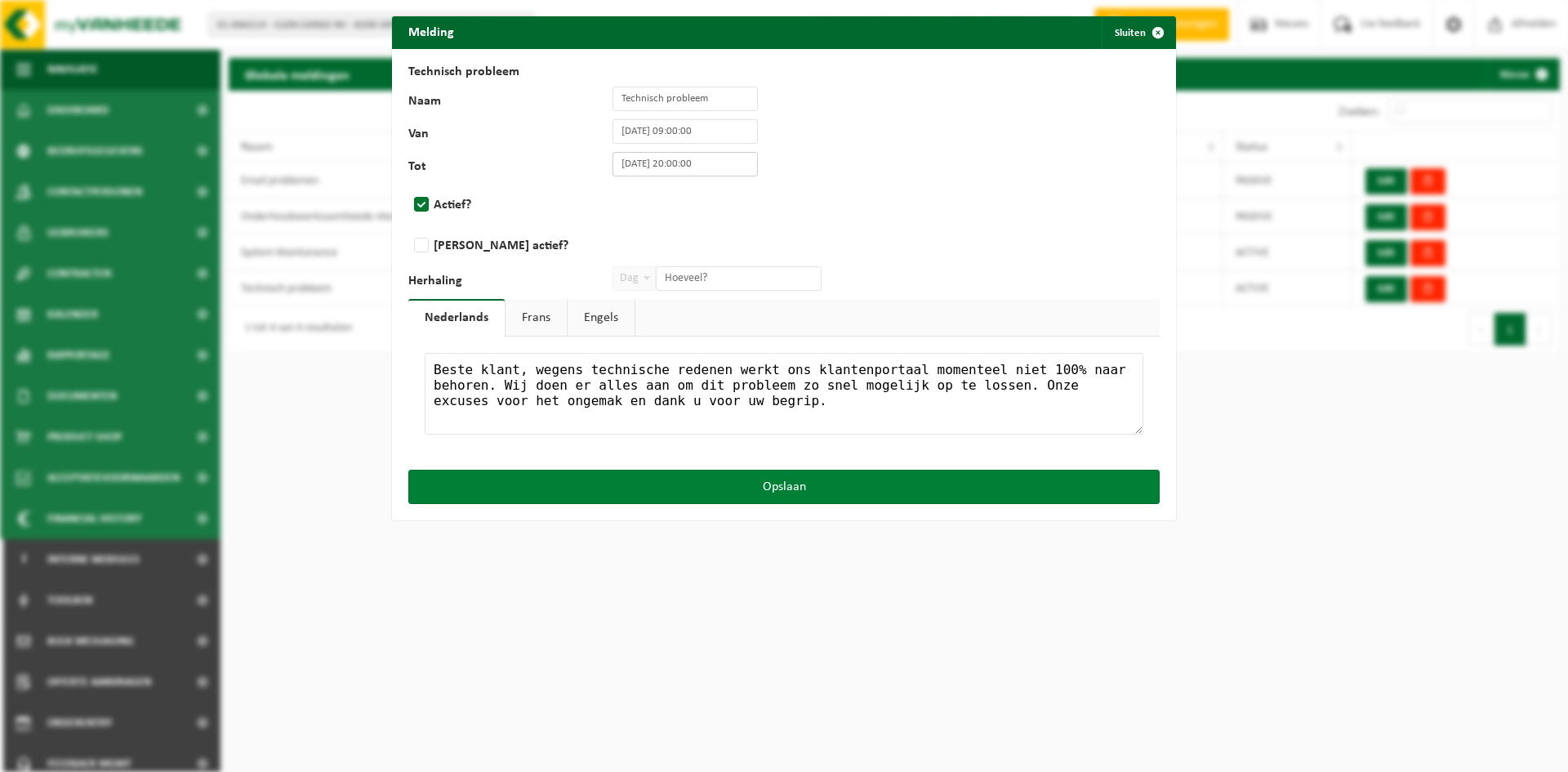
type input "22/08/2025 20:00:00"
click at [801, 486] on button "Opslaan" at bounding box center [783, 486] width 751 height 34
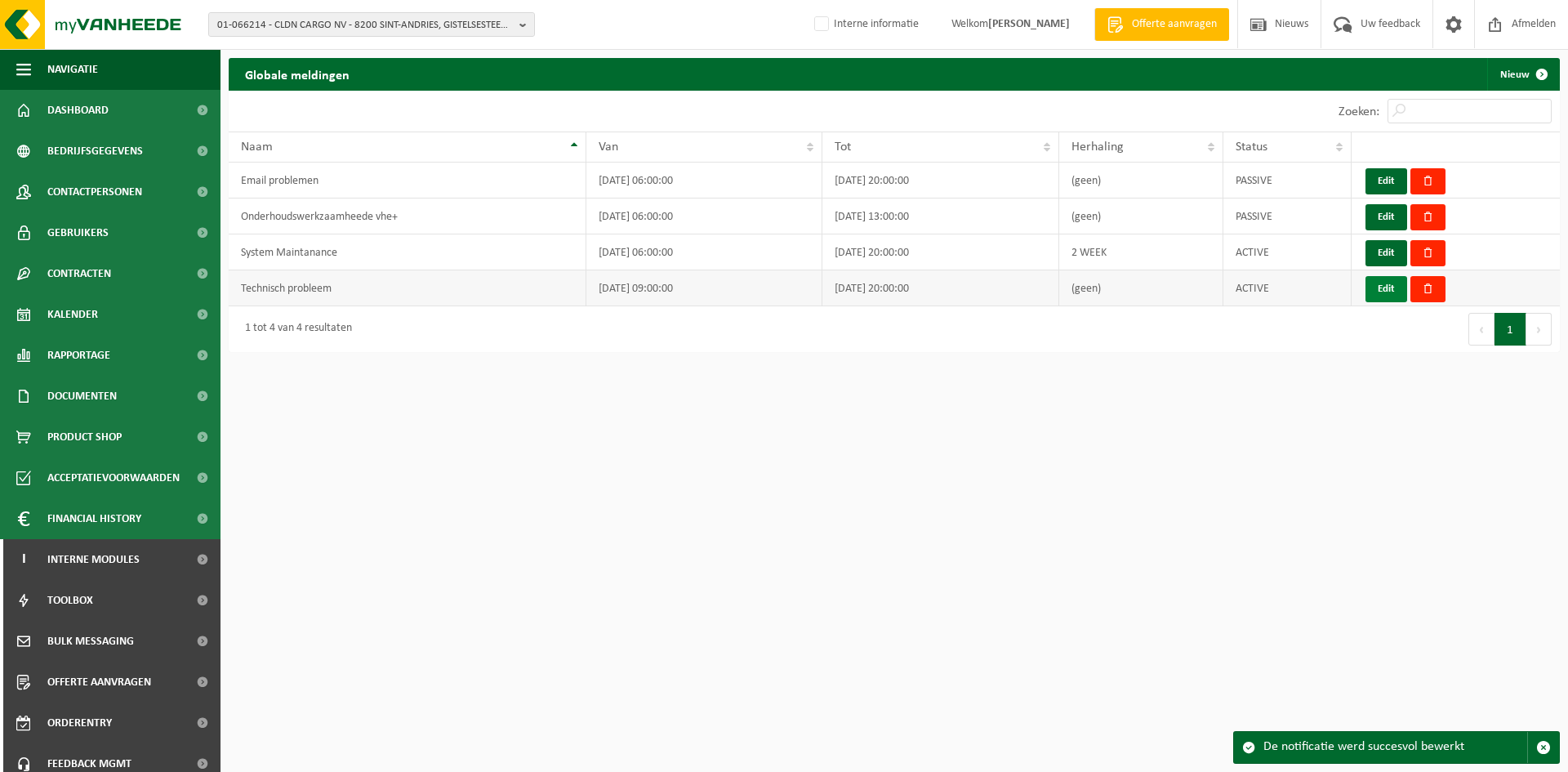
click at [1373, 290] on button "Edit" at bounding box center [1387, 289] width 42 height 27
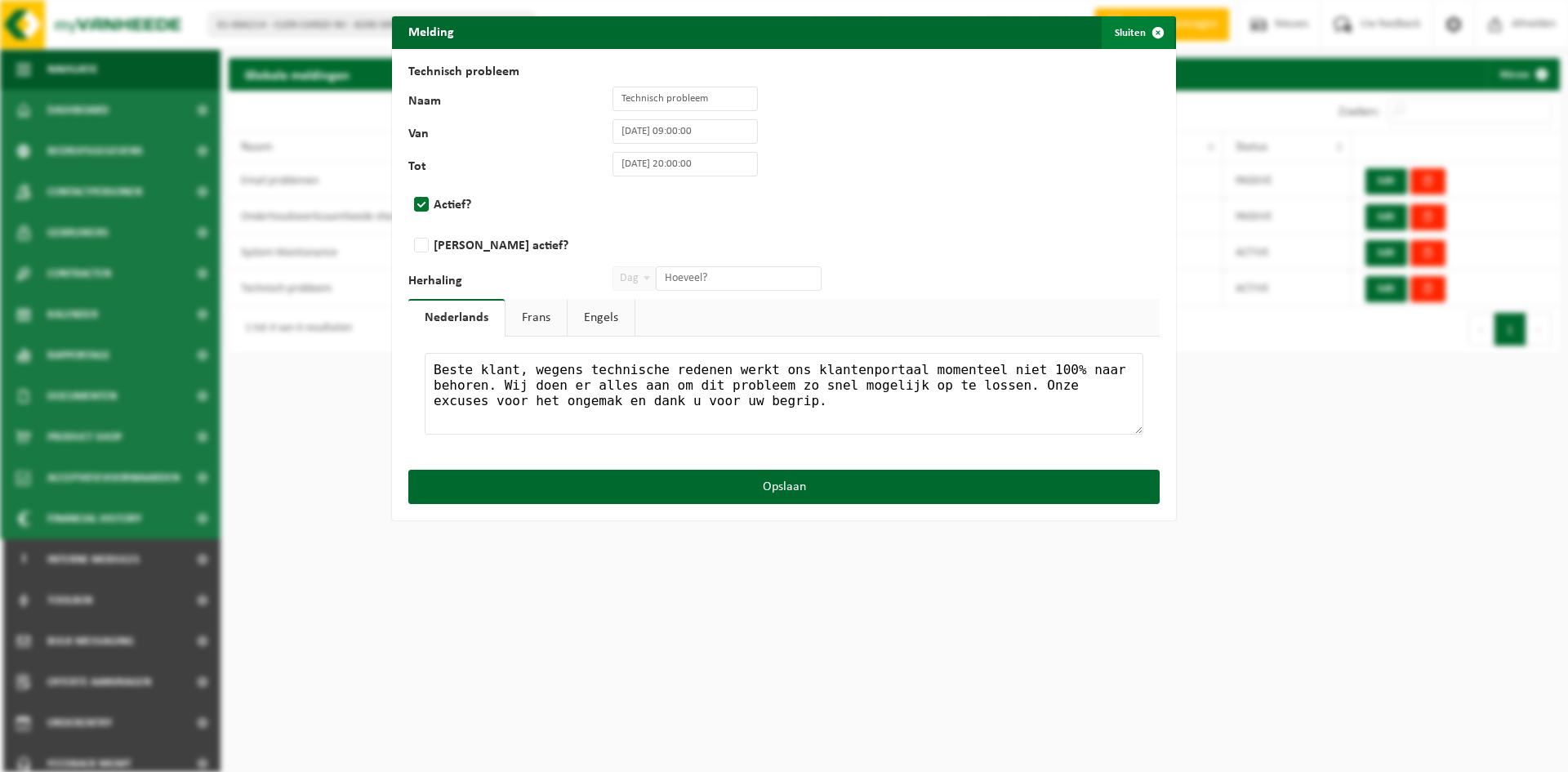
click at [1122, 34] on button "Sluiten" at bounding box center [1137, 33] width 72 height 33
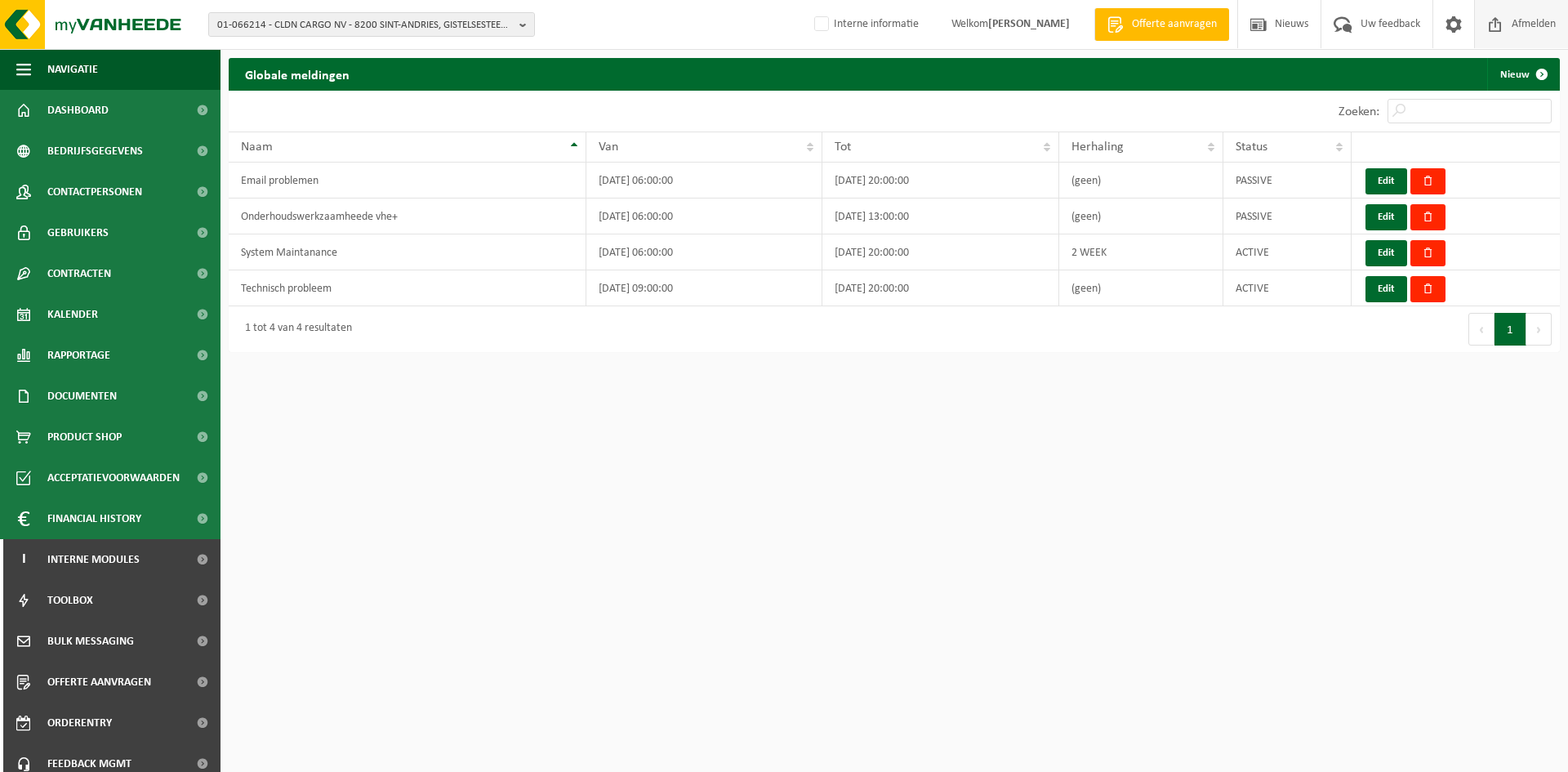
drag, startPoint x: 1528, startPoint y: 31, endPoint x: 1514, endPoint y: 35, distance: 14.6
click at [1528, 31] on span "Afmelden" at bounding box center [1533, 24] width 52 height 48
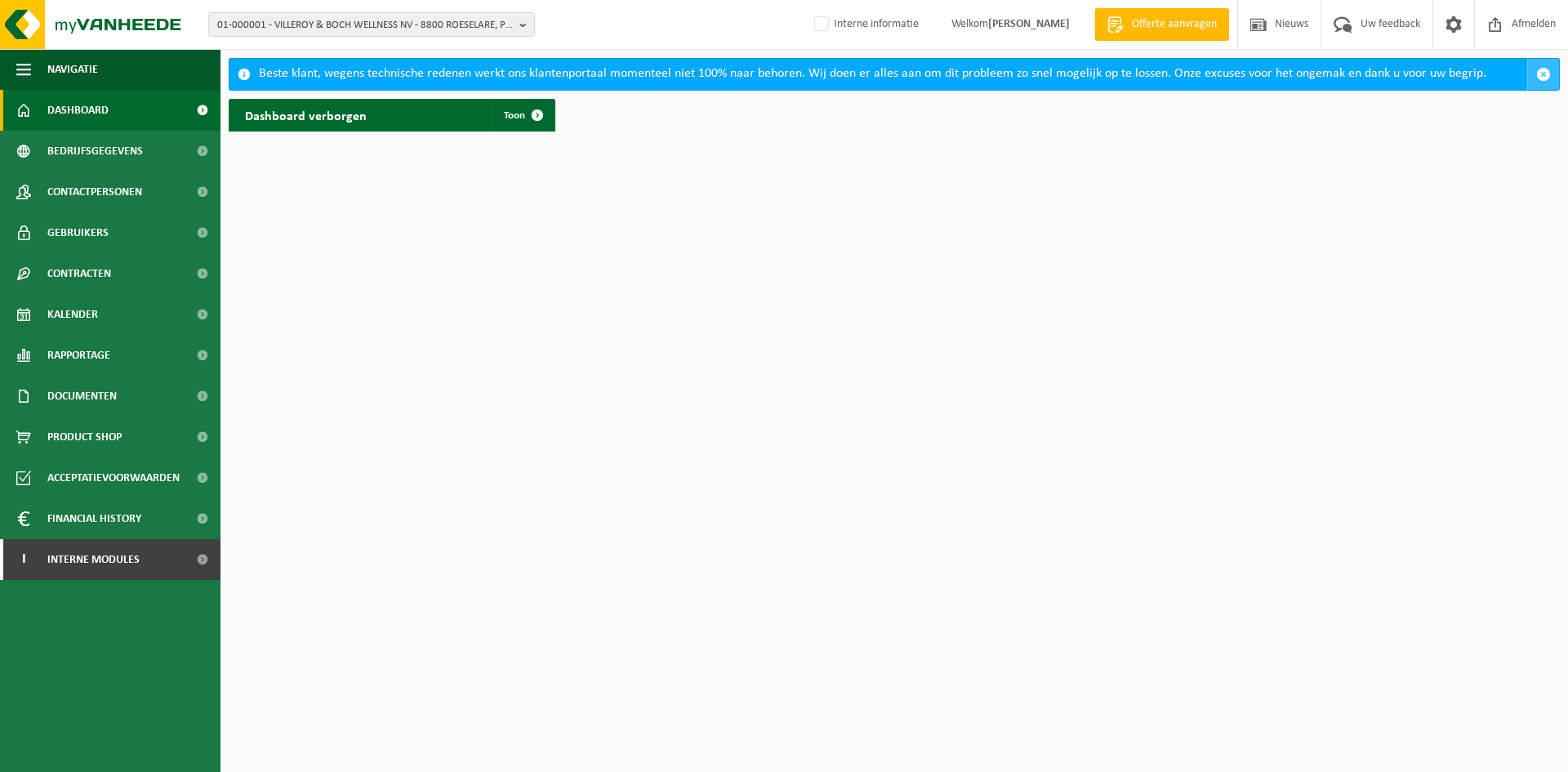
click at [1533, 72] on button "button" at bounding box center [1542, 74] width 32 height 31
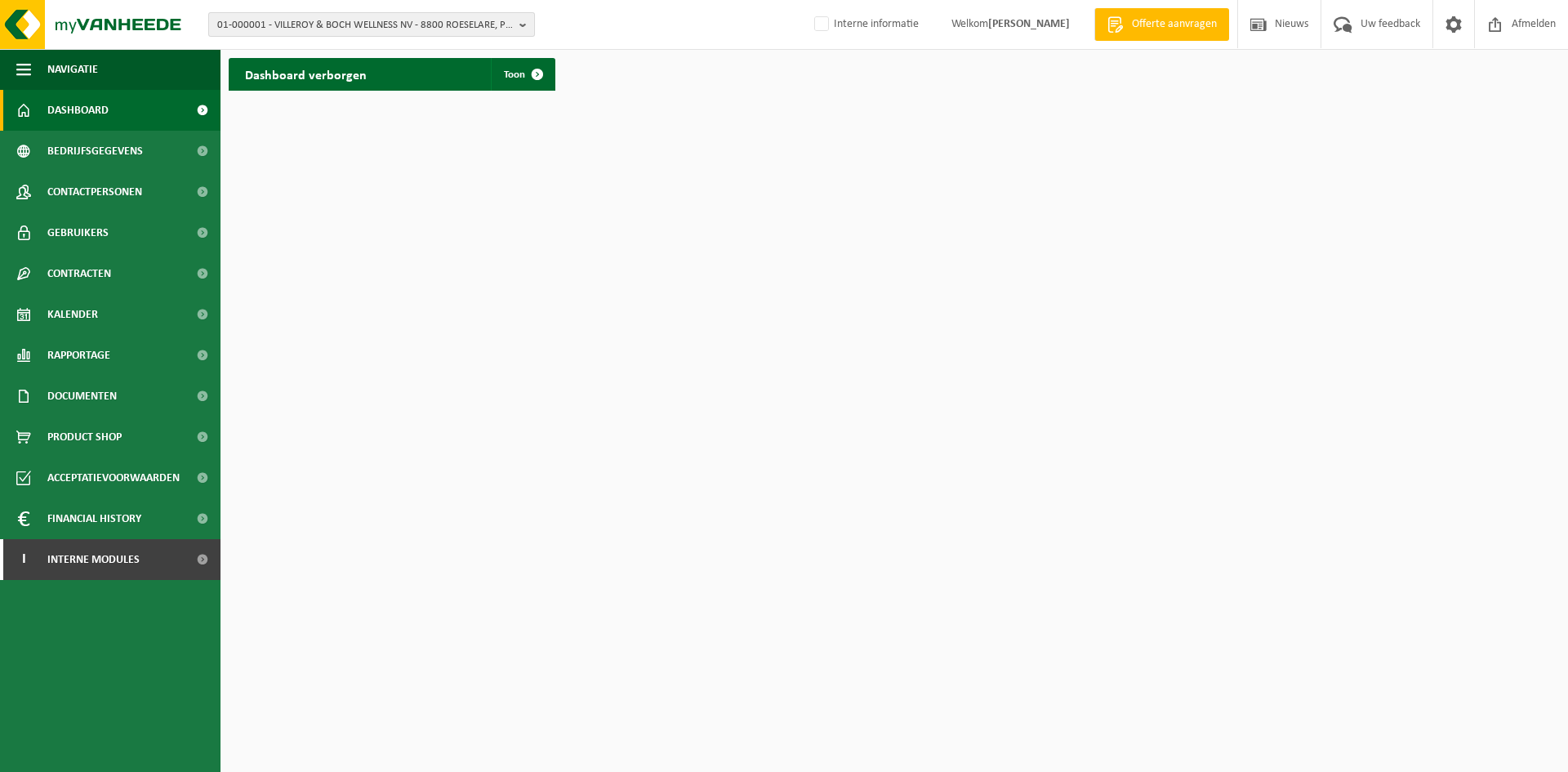
click at [332, 19] on span "01-000001 - VILLEROY & BOCH WELLNESS NV - 8800 ROESELARE, POPULIERSTRAAT 1" at bounding box center [364, 25] width 295 height 25
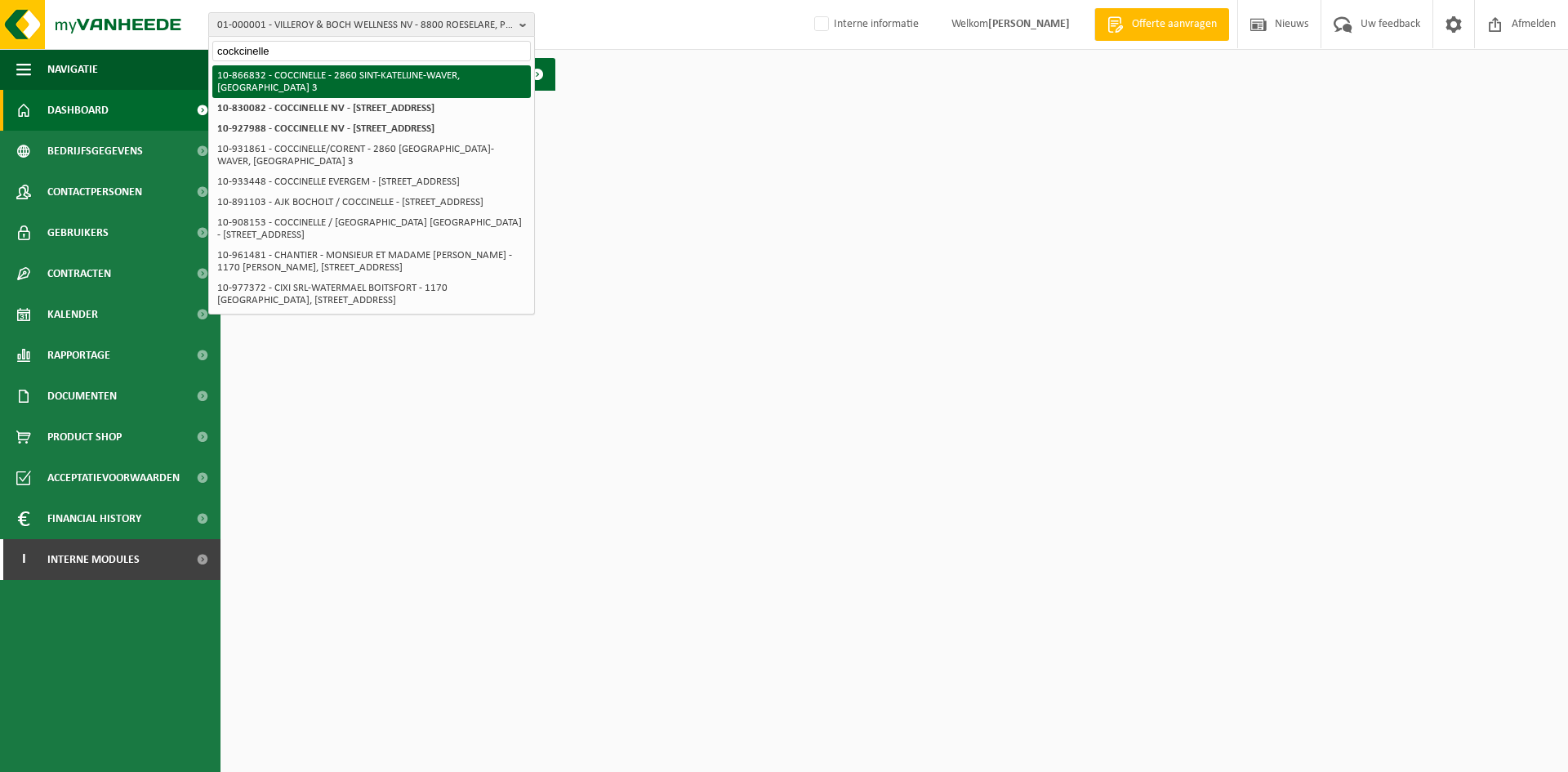
type input "cockcinelle"
click at [501, 81] on li "10-866832 - COCCINELLE - 2860 SINT-KATELIJNE-WAVER, [GEOGRAPHIC_DATA] 3" at bounding box center [371, 81] width 318 height 33
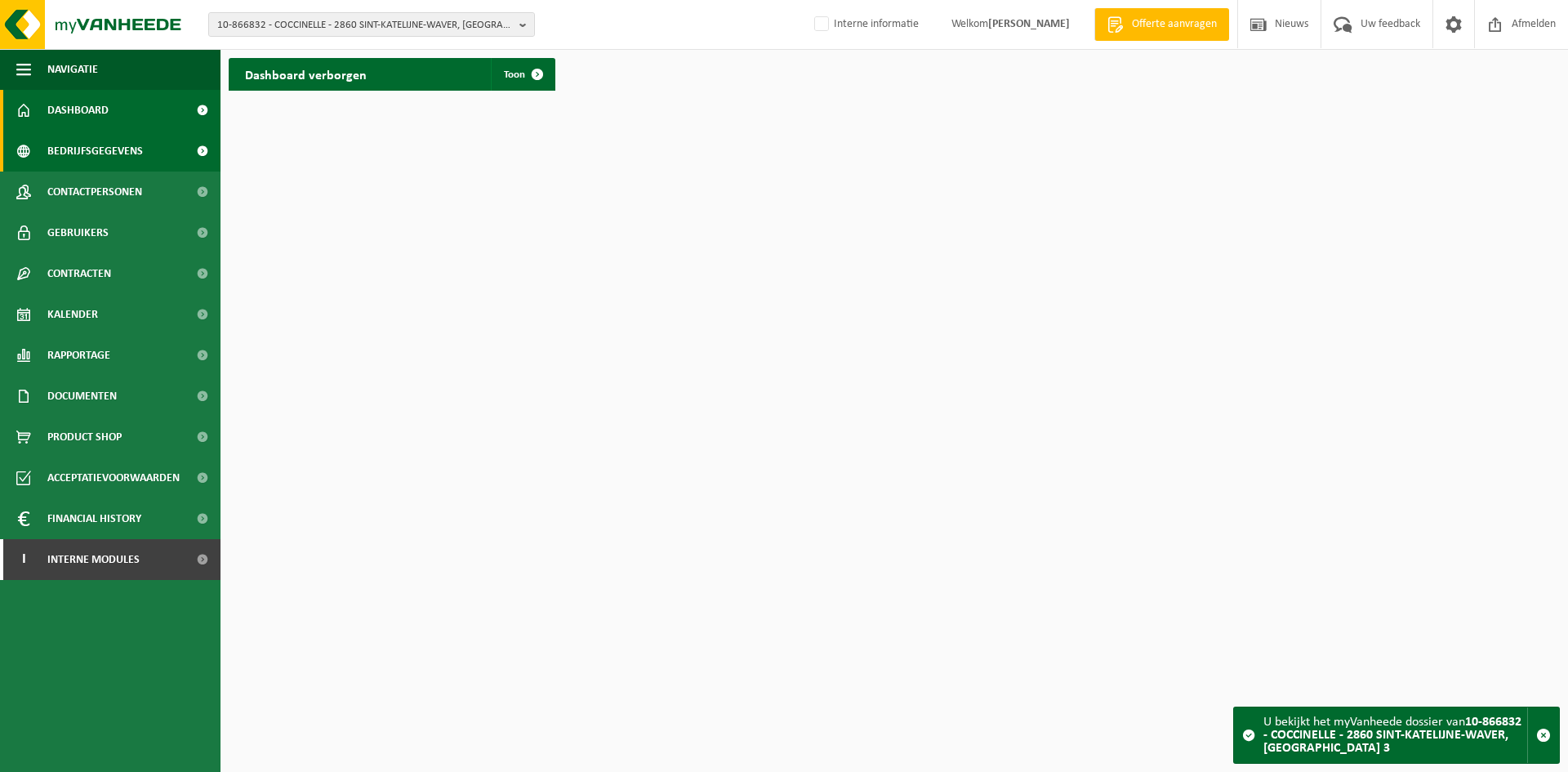
click at [94, 157] on span "Bedrijfsgegevens" at bounding box center [95, 151] width 95 height 41
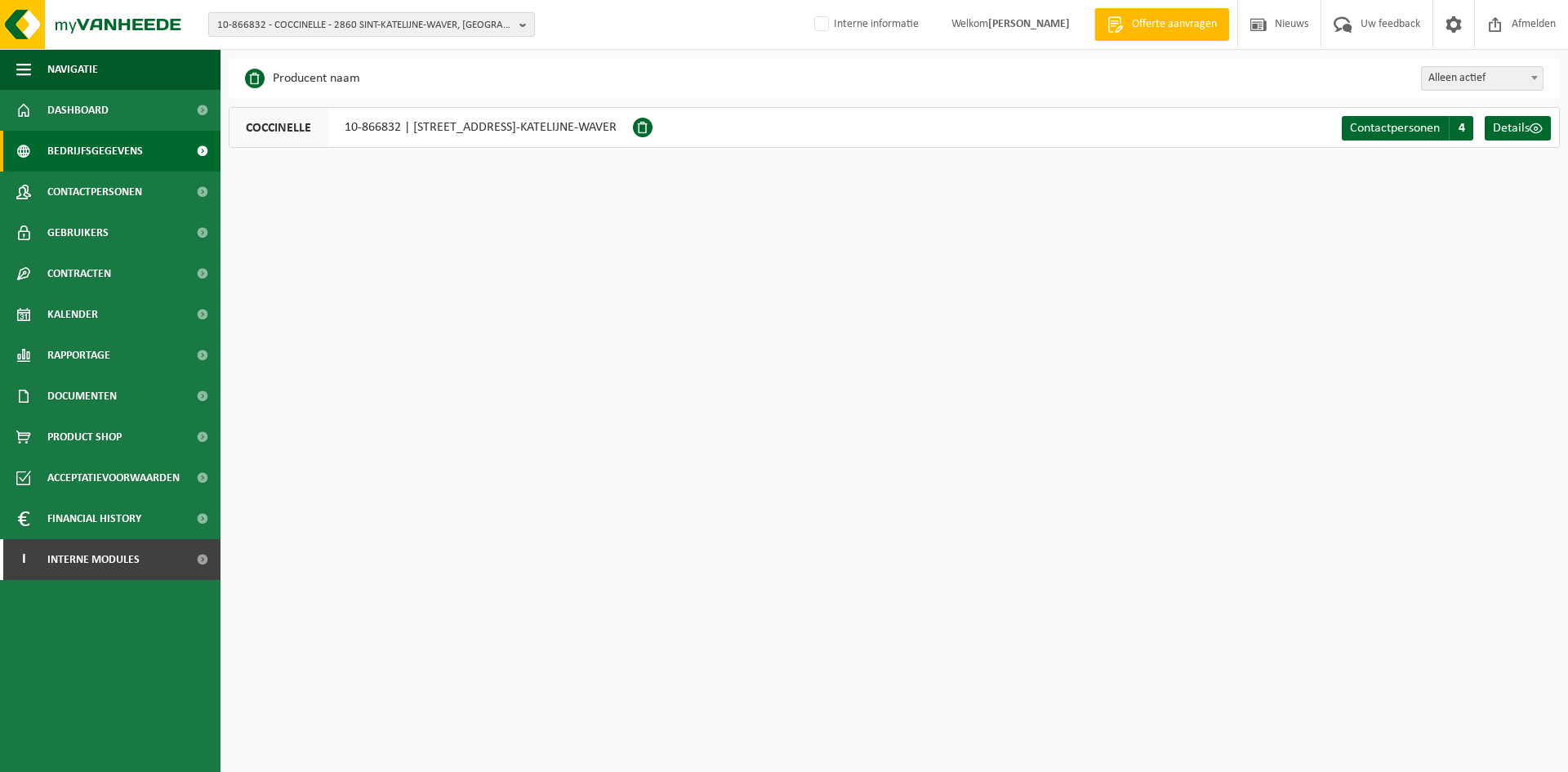
click at [283, 24] on span "10-866832 - COCCINELLE - 2860 SINT-KATELIJNE-WAVER, [GEOGRAPHIC_DATA] 3" at bounding box center [364, 25] width 295 height 25
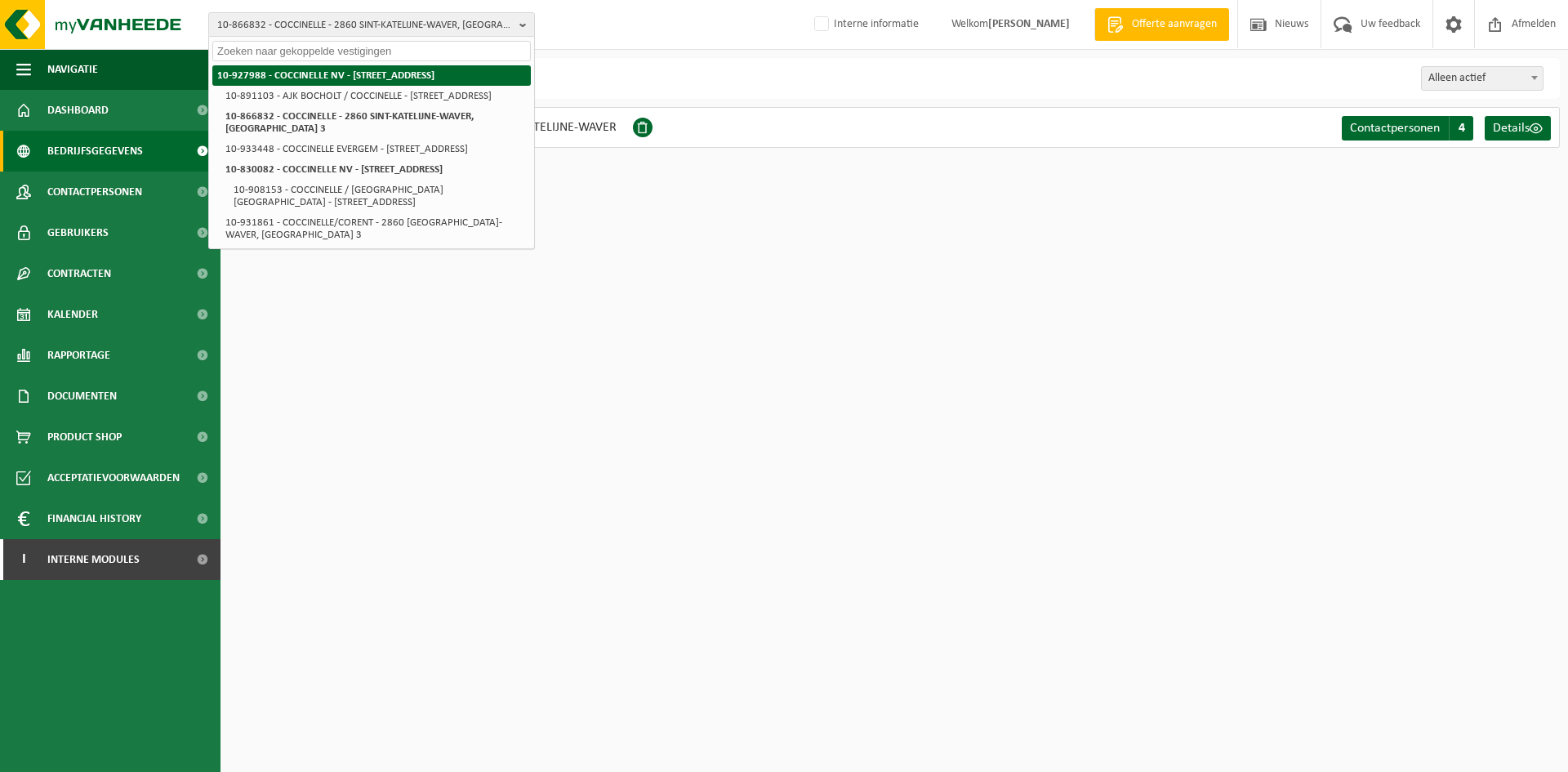
click at [331, 75] on strong "10-927988 - COCCINELLE NV - [STREET_ADDRESS]" at bounding box center [325, 76] width 217 height 11
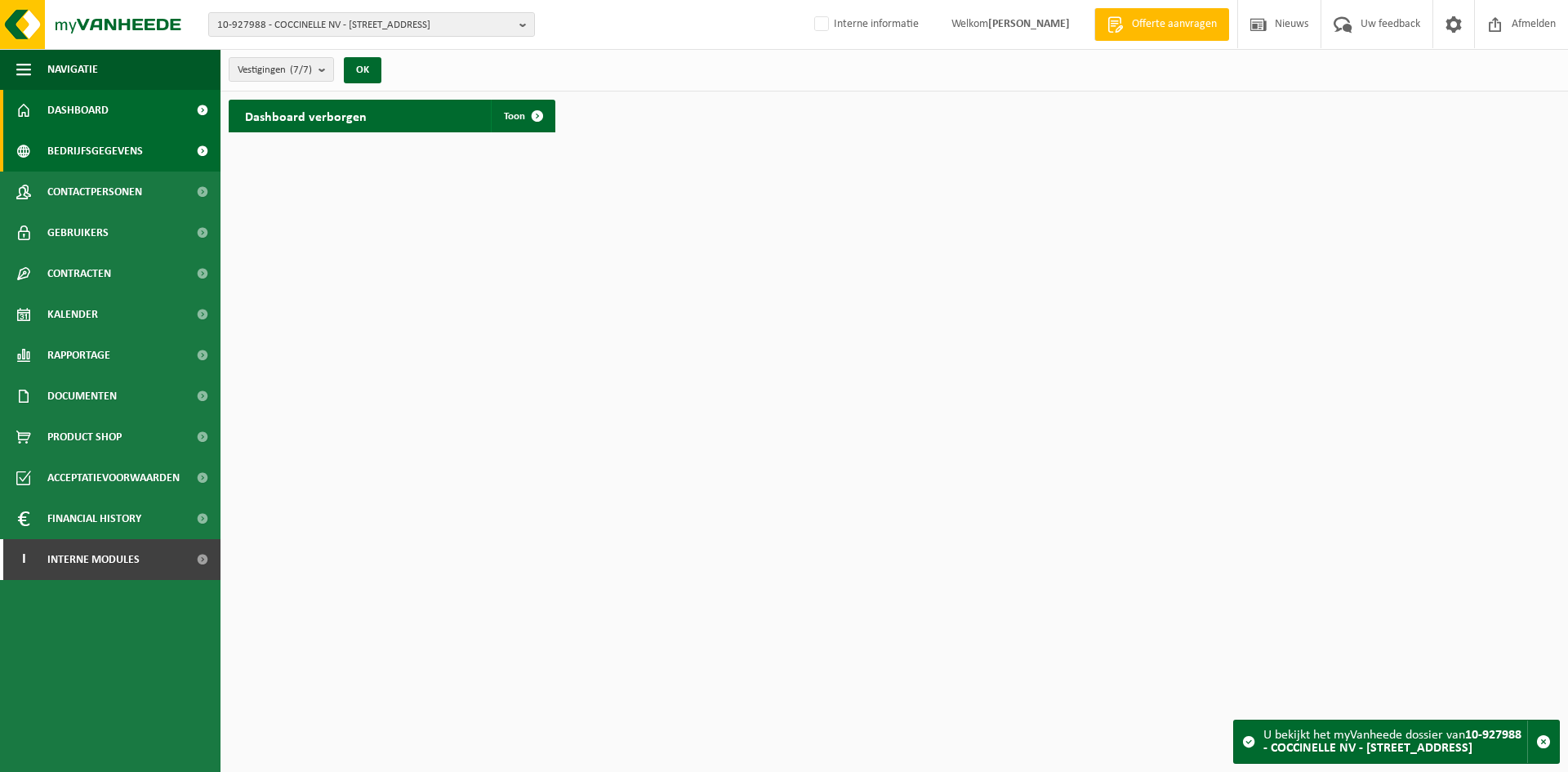
click at [101, 162] on span "Bedrijfsgegevens" at bounding box center [95, 151] width 95 height 41
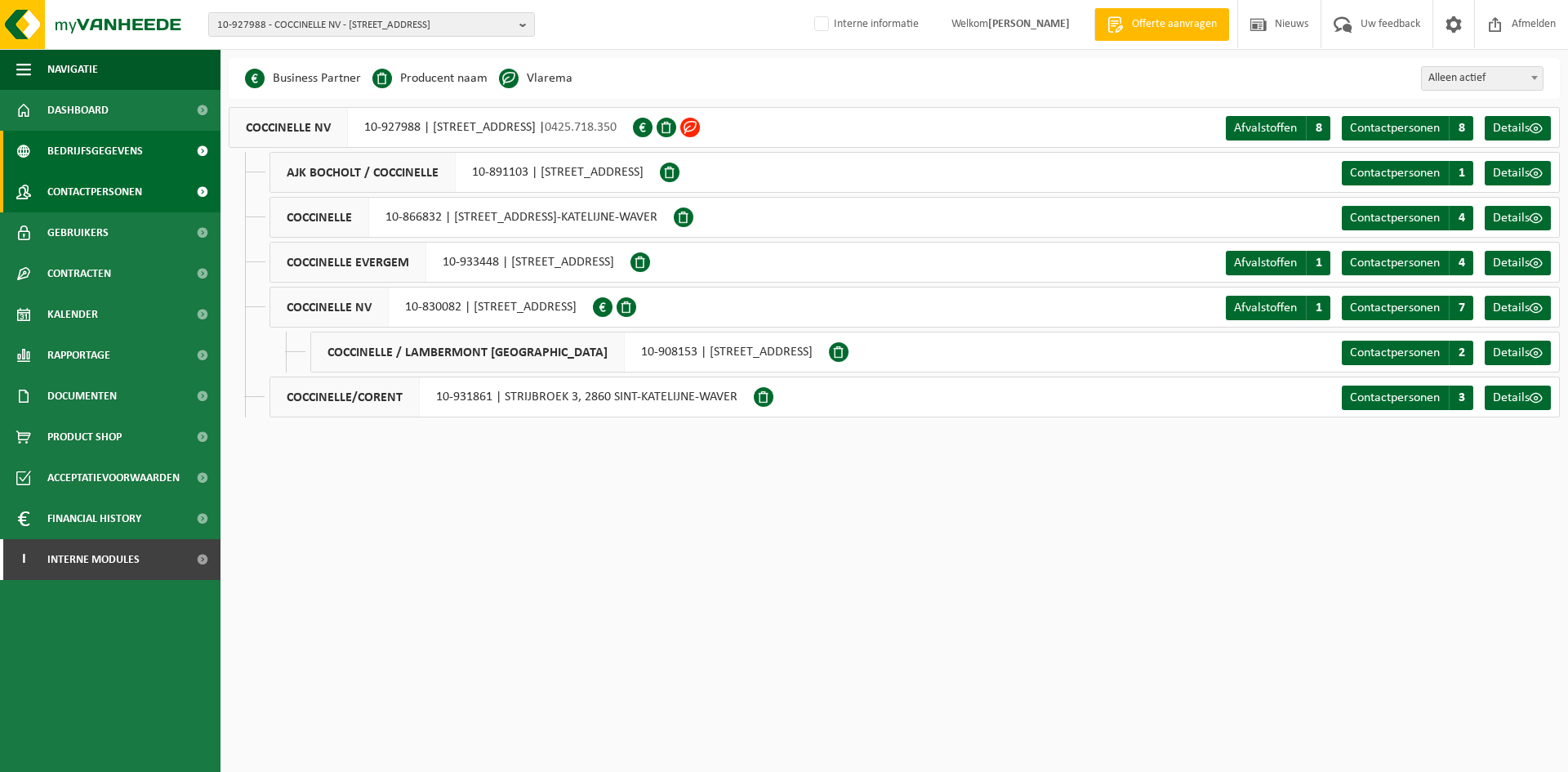
click at [134, 188] on span "Contactpersonen" at bounding box center [95, 191] width 95 height 41
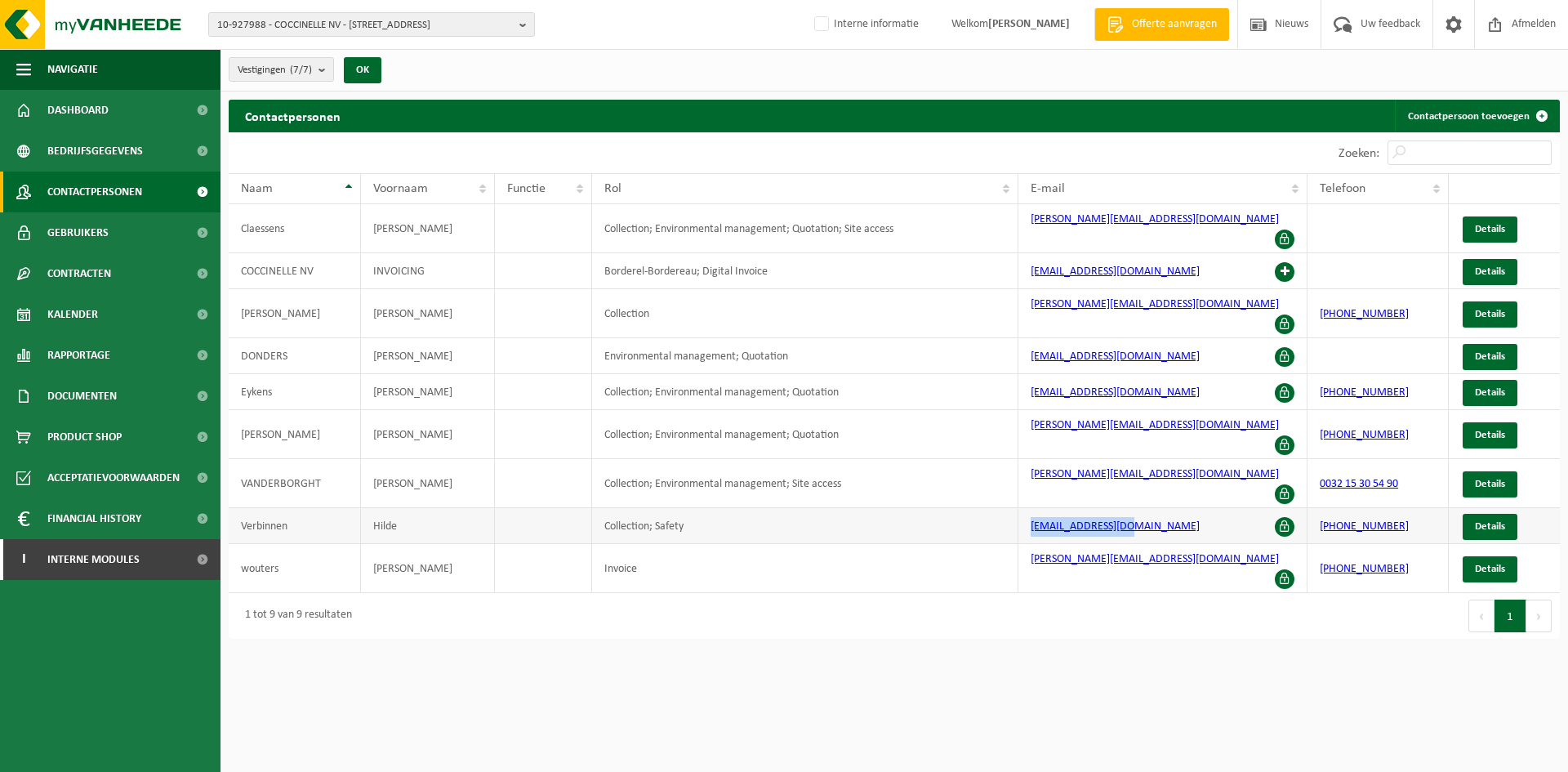
drag, startPoint x: 1201, startPoint y: 484, endPoint x: 1021, endPoint y: 475, distance: 180.2
click at [1021, 508] on td "[EMAIL_ADDRESS][DOMAIN_NAME]" at bounding box center [1163, 525] width 290 height 36
copy link "[EMAIL_ADDRESS][DOMAIN_NAME]"
drag, startPoint x: 42, startPoint y: 564, endPoint x: 50, endPoint y: 626, distance: 62.5
click at [43, 564] on link "I Interne modules" at bounding box center [110, 559] width 220 height 41
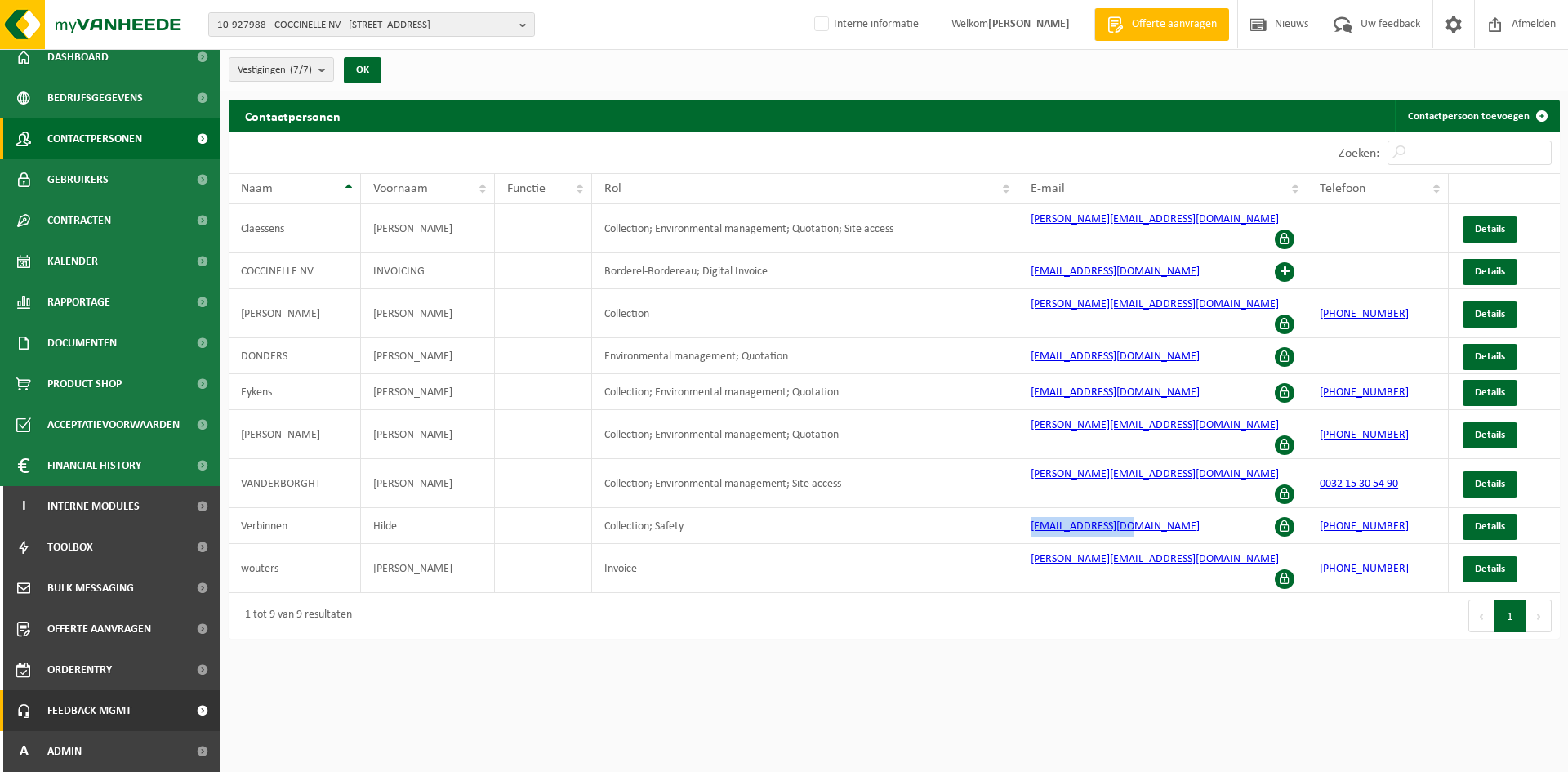
drag, startPoint x: 54, startPoint y: 742, endPoint x: 65, endPoint y: 712, distance: 32.0
click at [54, 743] on span "Admin" at bounding box center [64, 751] width 34 height 41
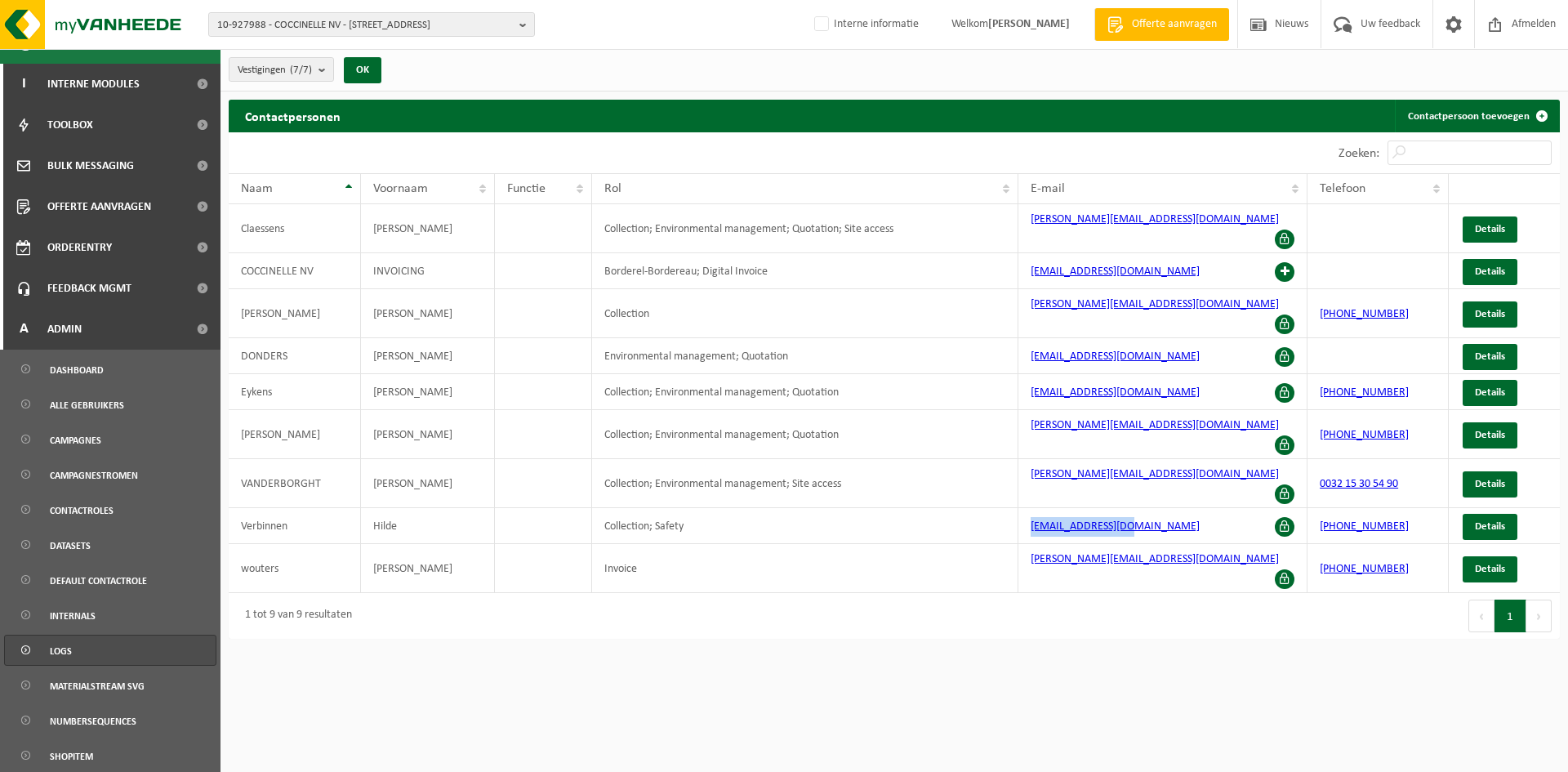
scroll to position [619, 0]
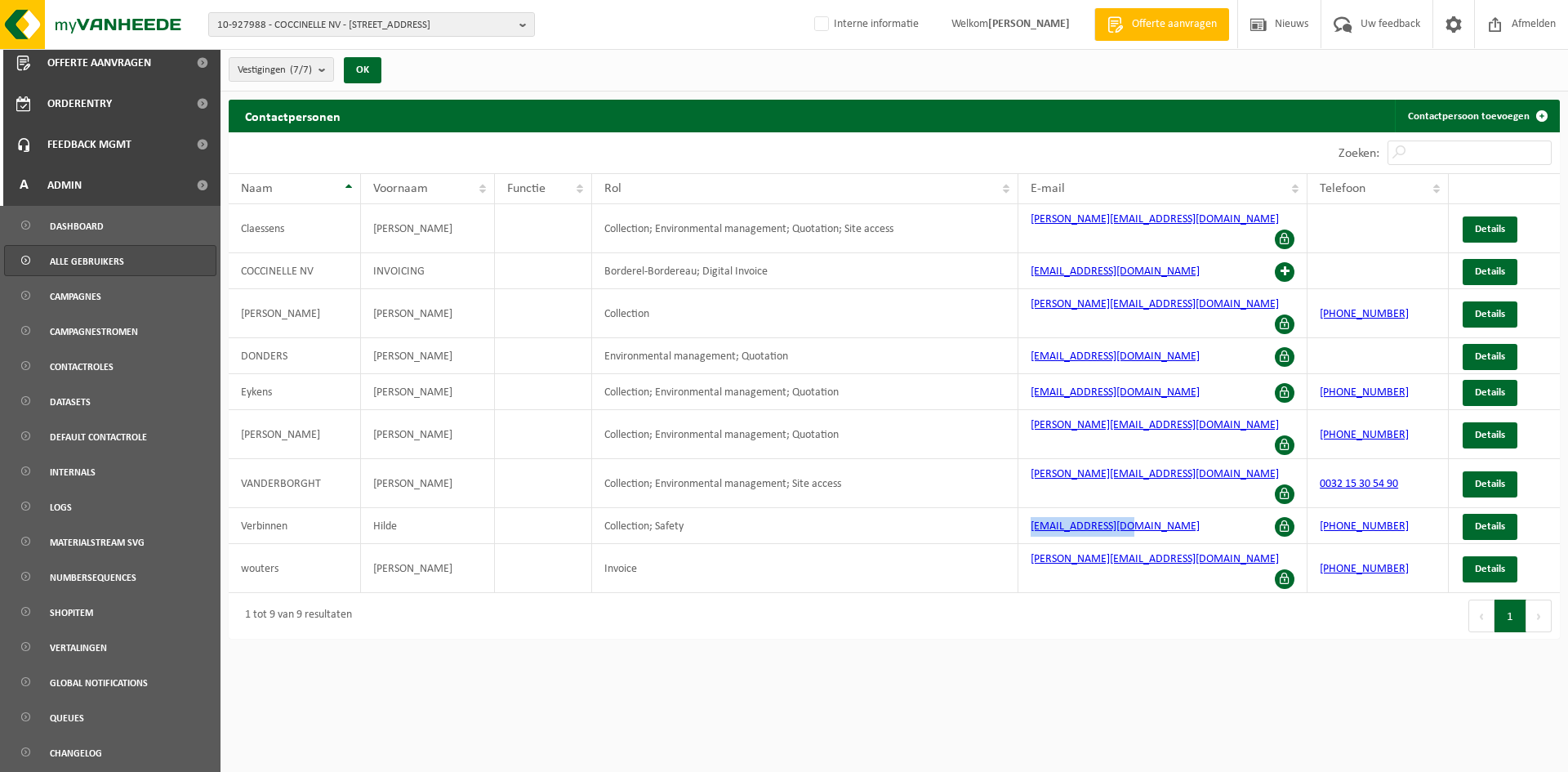
click at [104, 263] on span "Alle gebruikers" at bounding box center [86, 262] width 74 height 31
click at [111, 256] on span "Alle gebruikers" at bounding box center [86, 262] width 74 height 31
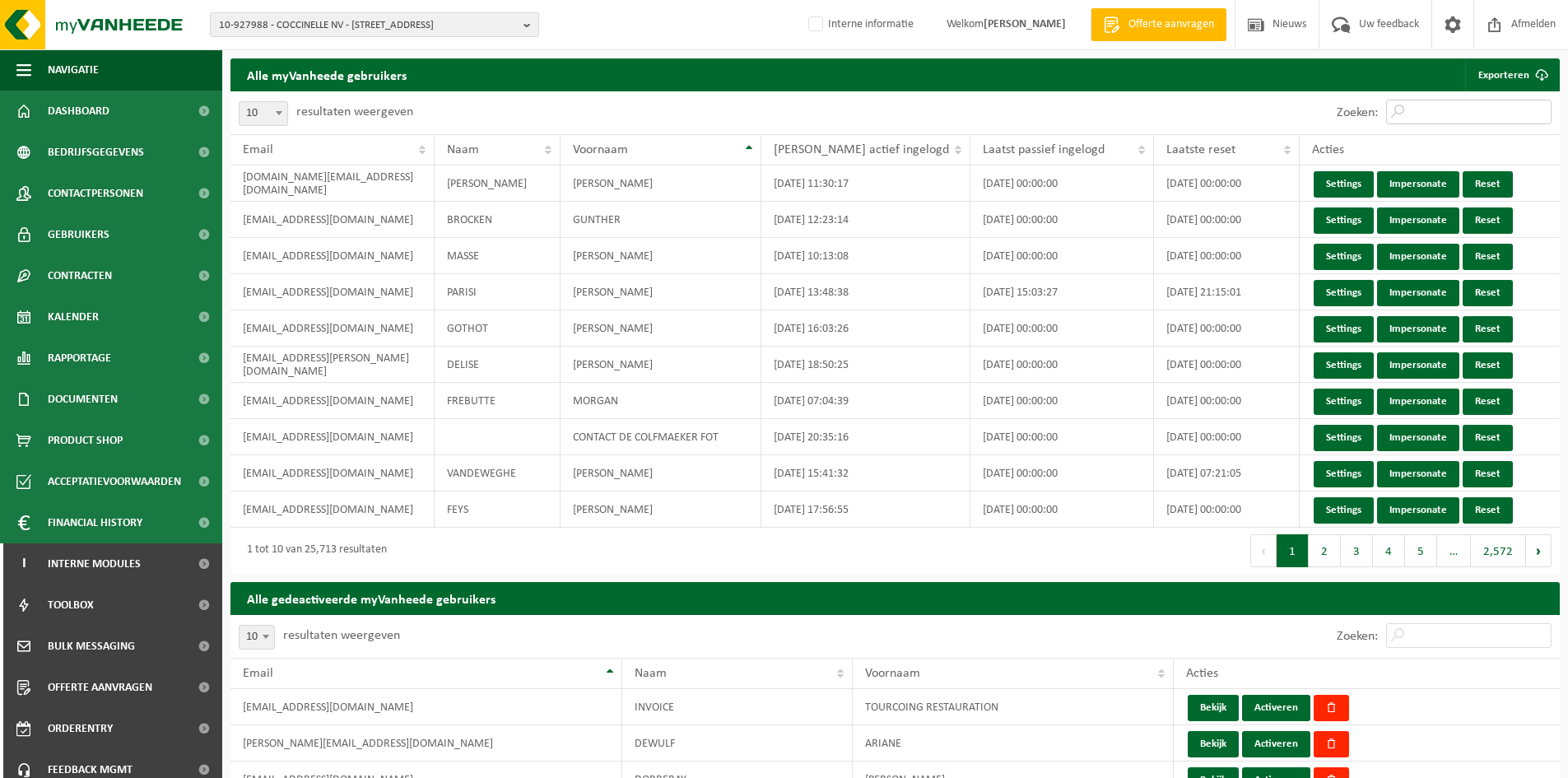
click at [1475, 102] on input "Zoeken:" at bounding box center [1468, 112] width 165 height 25
paste input "[EMAIL_ADDRESS][DOMAIN_NAME]"
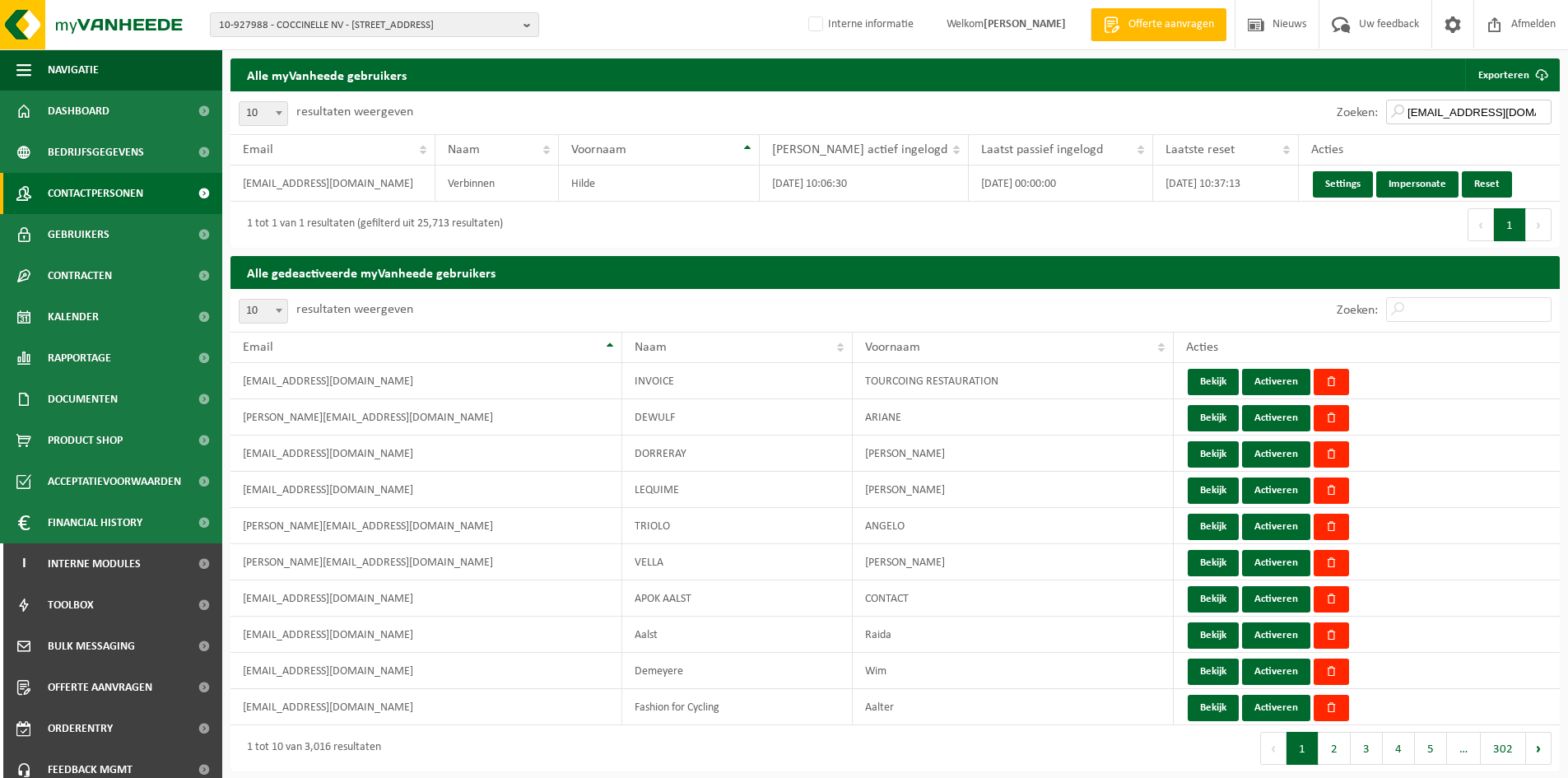
type input "[EMAIL_ADDRESS][DOMAIN_NAME]"
click at [119, 186] on span "Contactpersonen" at bounding box center [96, 193] width 96 height 41
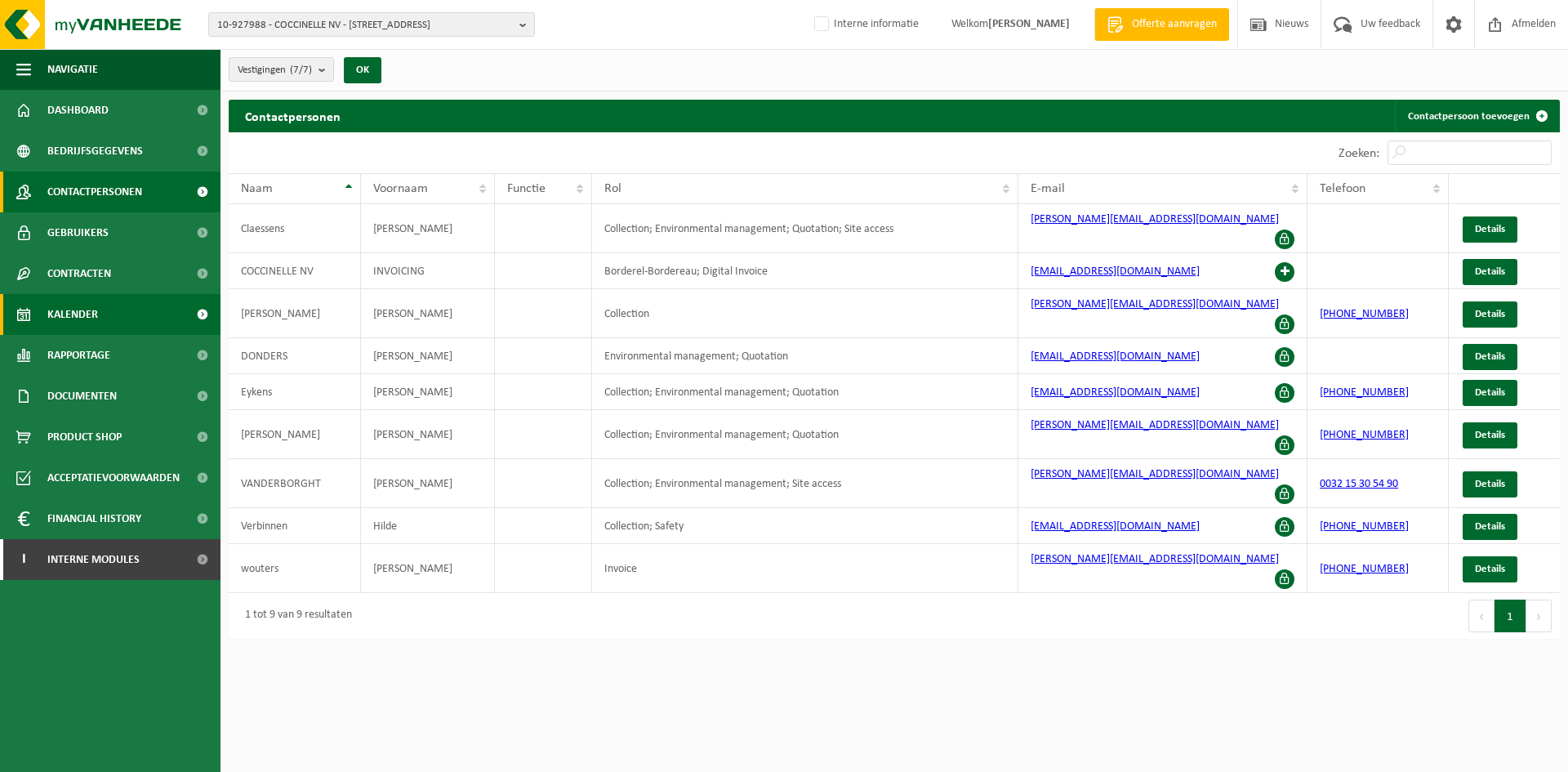
click at [106, 304] on link "Kalender" at bounding box center [110, 314] width 220 height 41
